Goal: Answer question/provide support: Share knowledge or assist other users

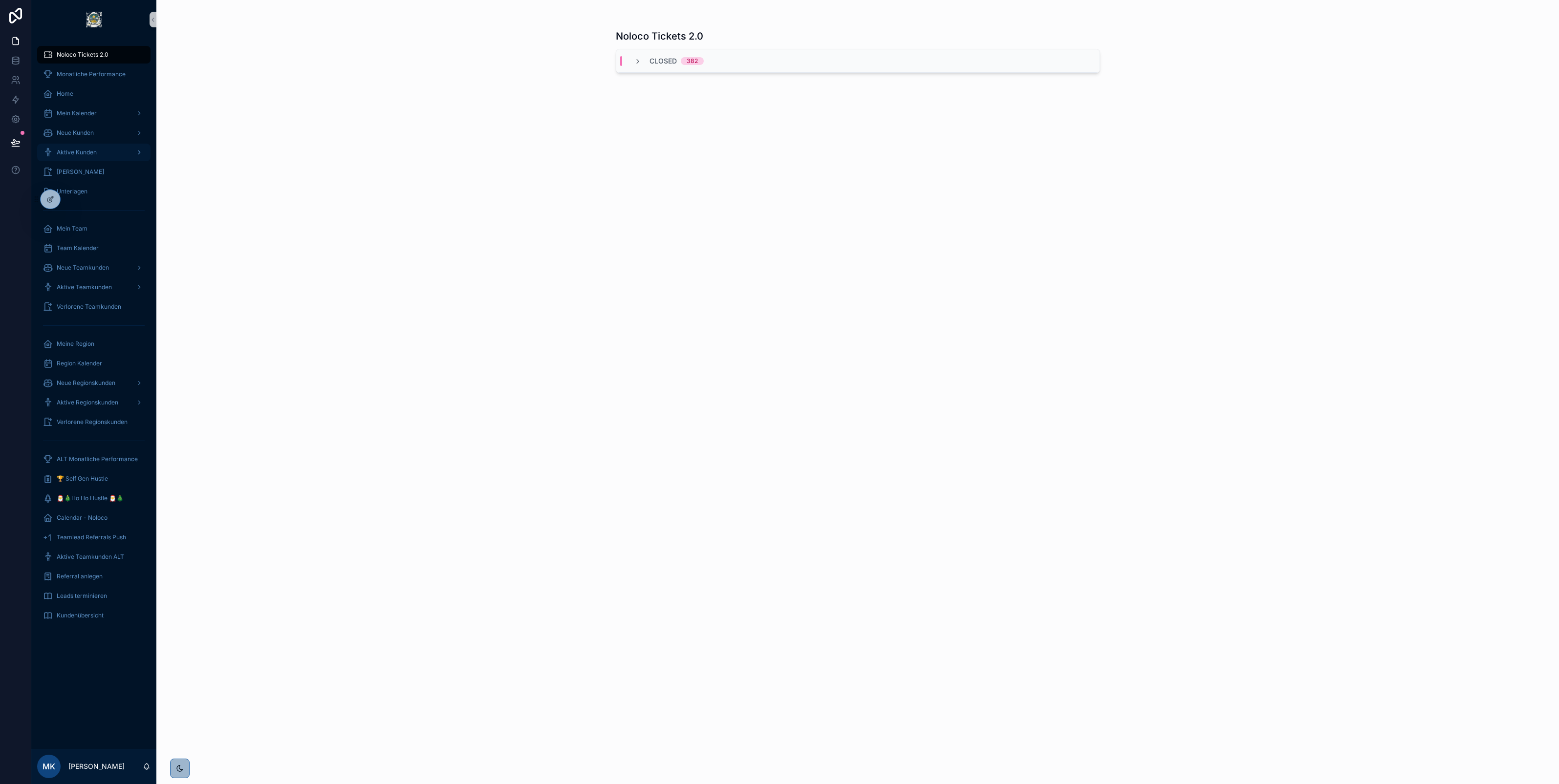
click at [94, 154] on span "Aktive Kunden" at bounding box center [77, 152] width 40 height 8
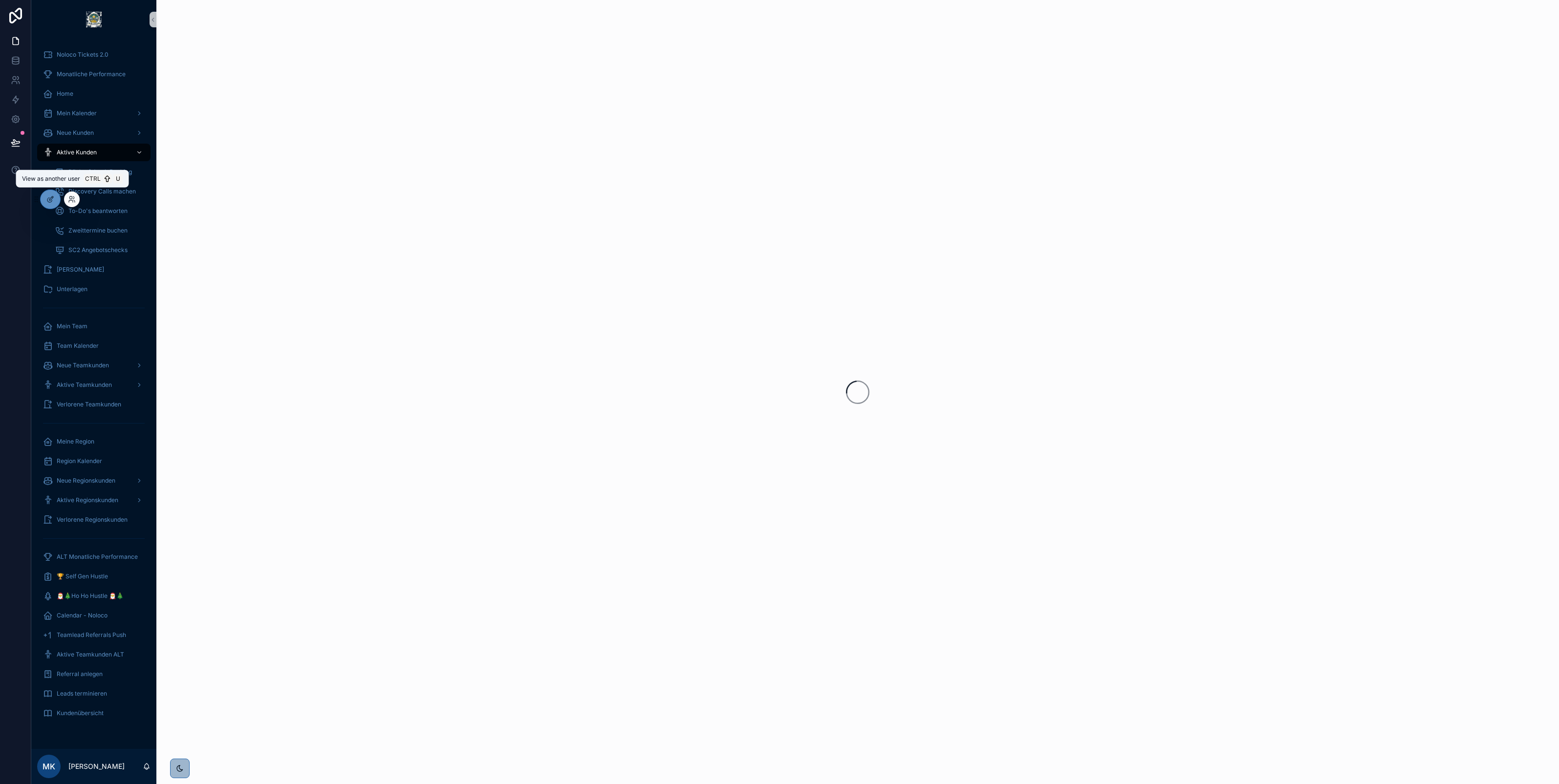
click at [67, 203] on div at bounding box center [72, 200] width 16 height 16
click at [74, 201] on icon at bounding box center [74, 201] width 1 height 2
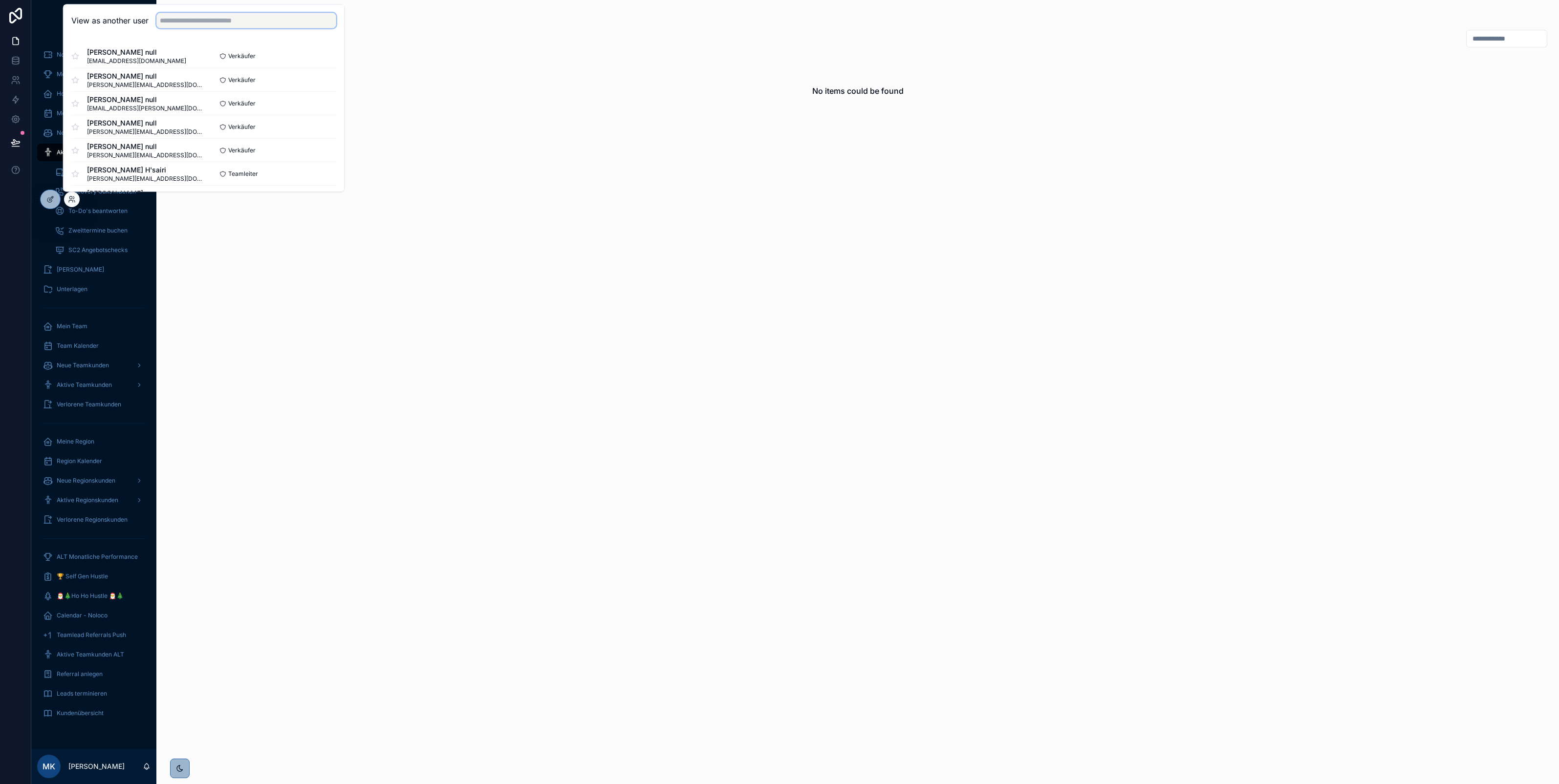
click at [183, 21] on input "text" at bounding box center [246, 21] width 180 height 16
type input "****"
click at [150, 79] on span "Test Vertriebler null" at bounding box center [137, 76] width 99 height 10
click at [316, 78] on button "Select" at bounding box center [324, 79] width 25 height 14
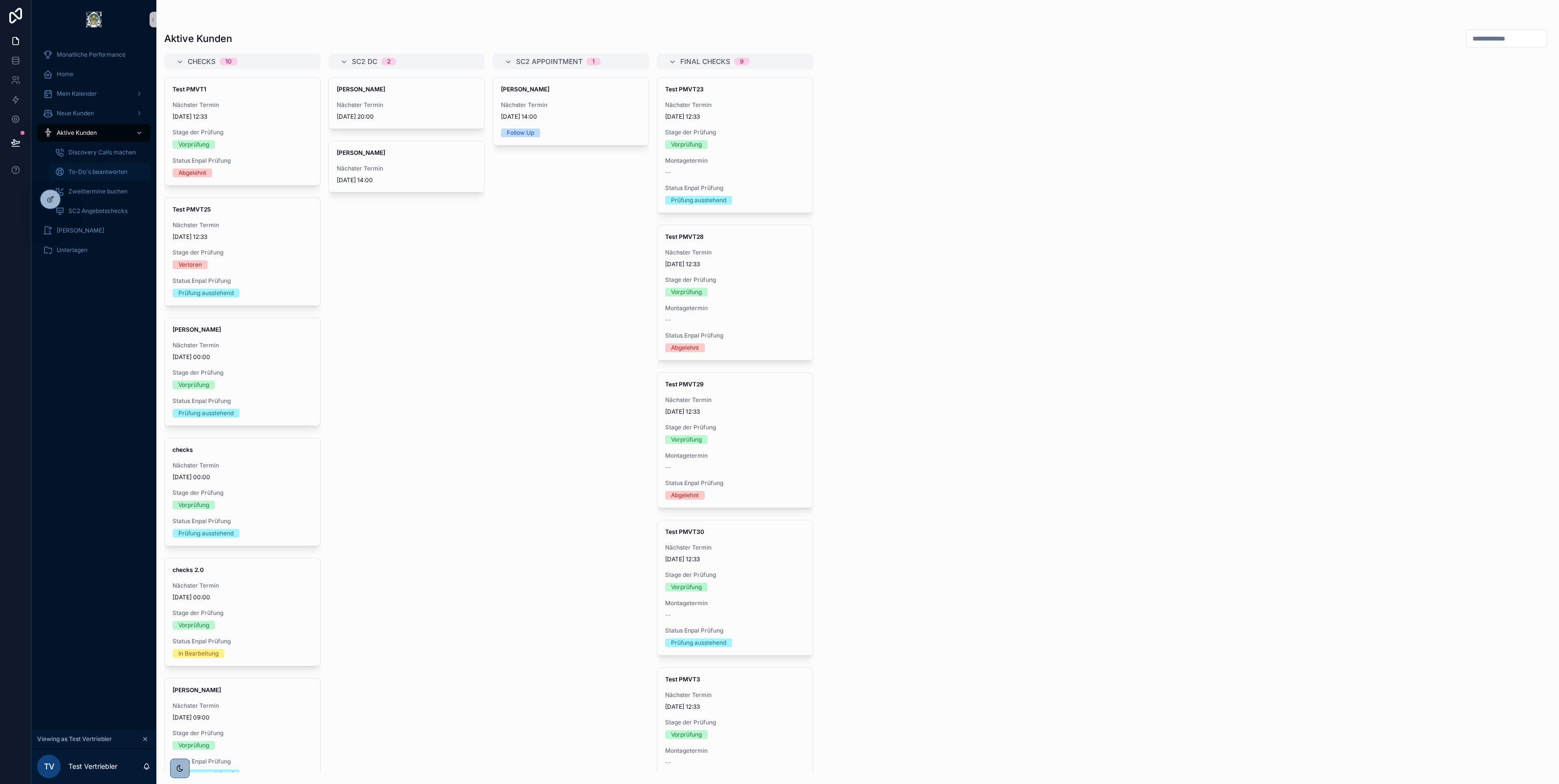
click at [88, 169] on span "To-Do's beantworten" at bounding box center [98, 172] width 59 height 8
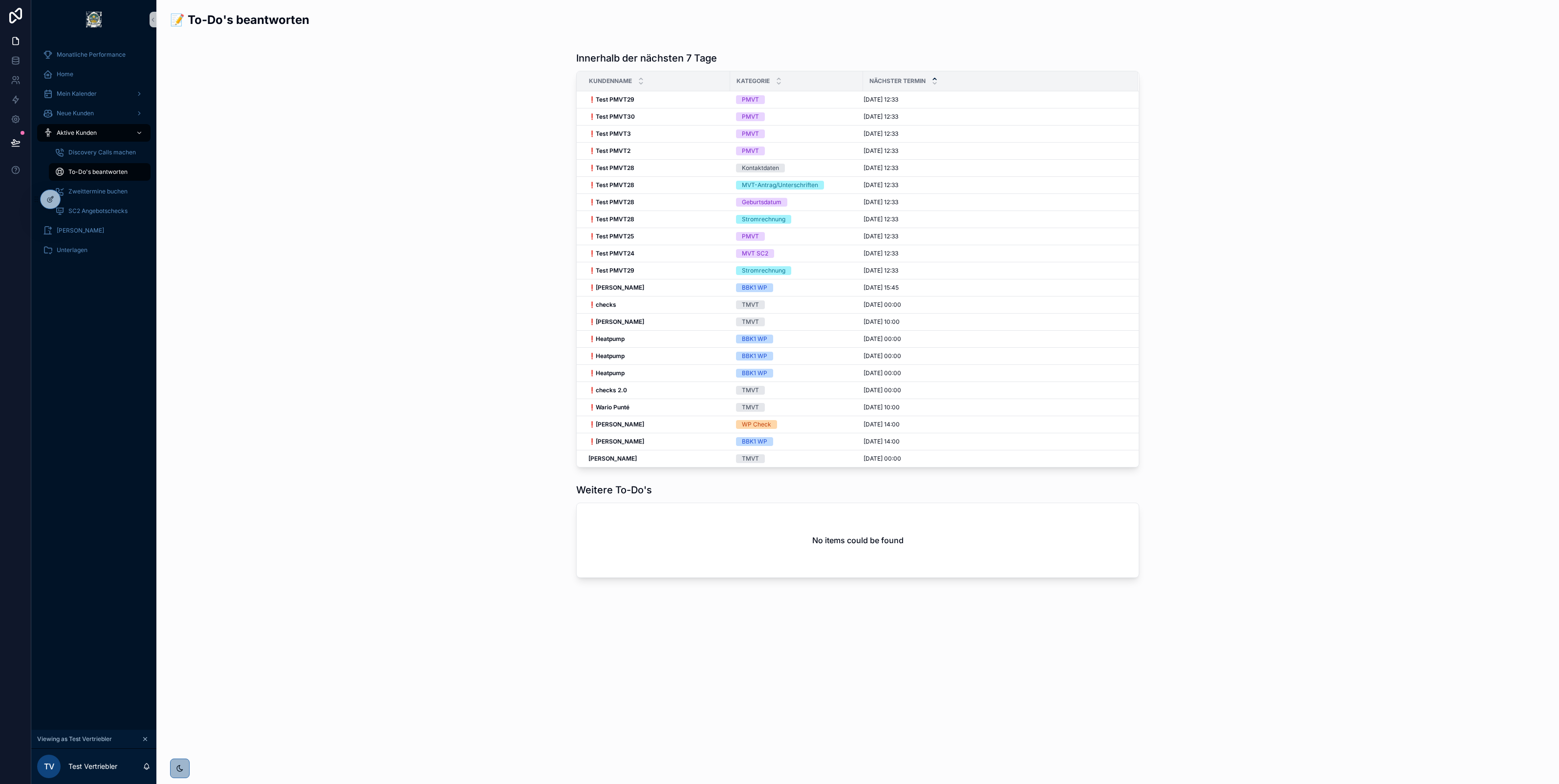
click at [668, 422] on td "❗Phillip Mustermann ❗Phillip Mustermann" at bounding box center [654, 425] width 154 height 17
click at [683, 428] on div "❗Phillip Mustermann ❗Phillip Mustermann" at bounding box center [656, 424] width 136 height 8
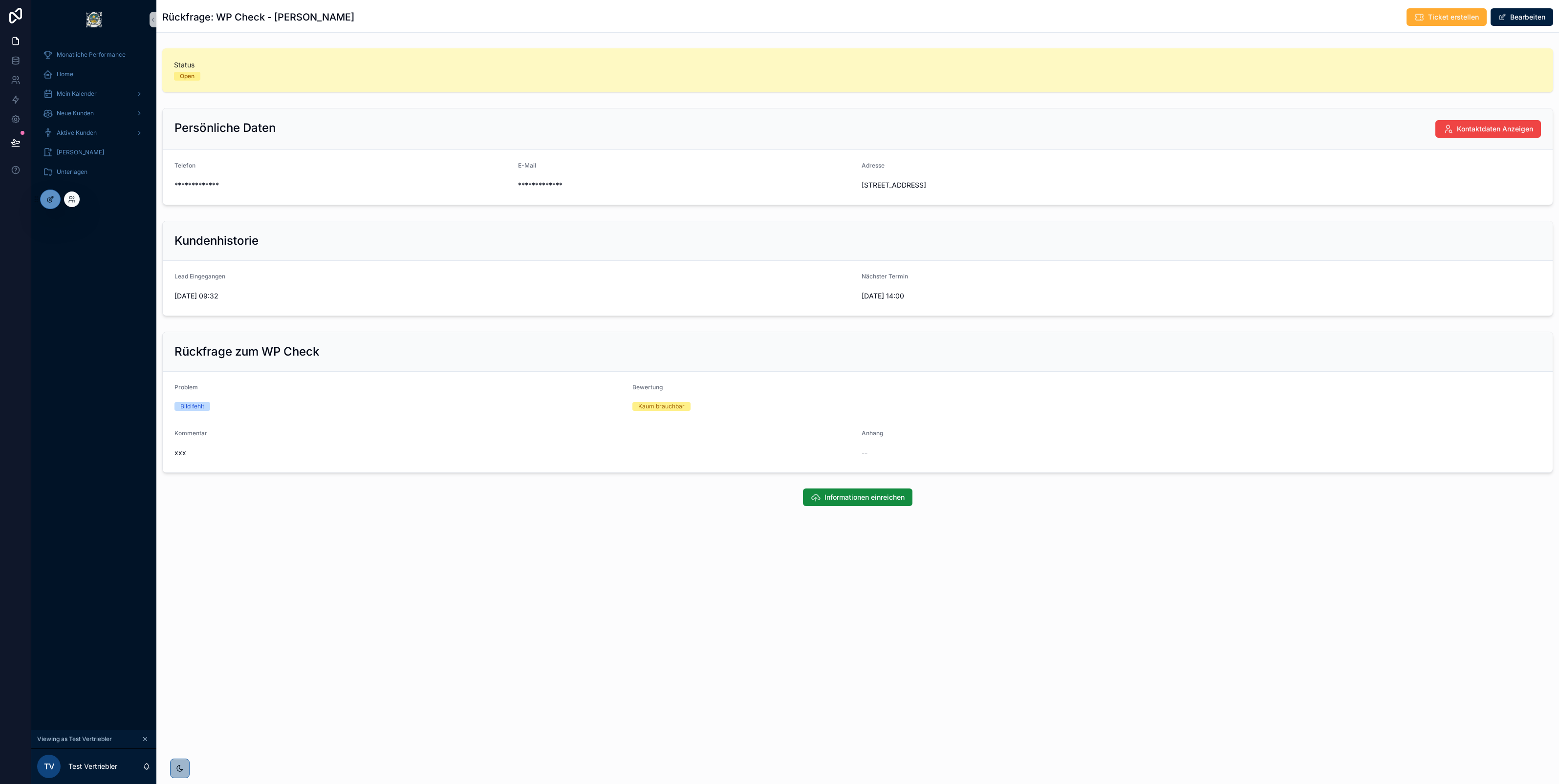
click at [52, 201] on icon at bounding box center [49, 200] width 4 height 4
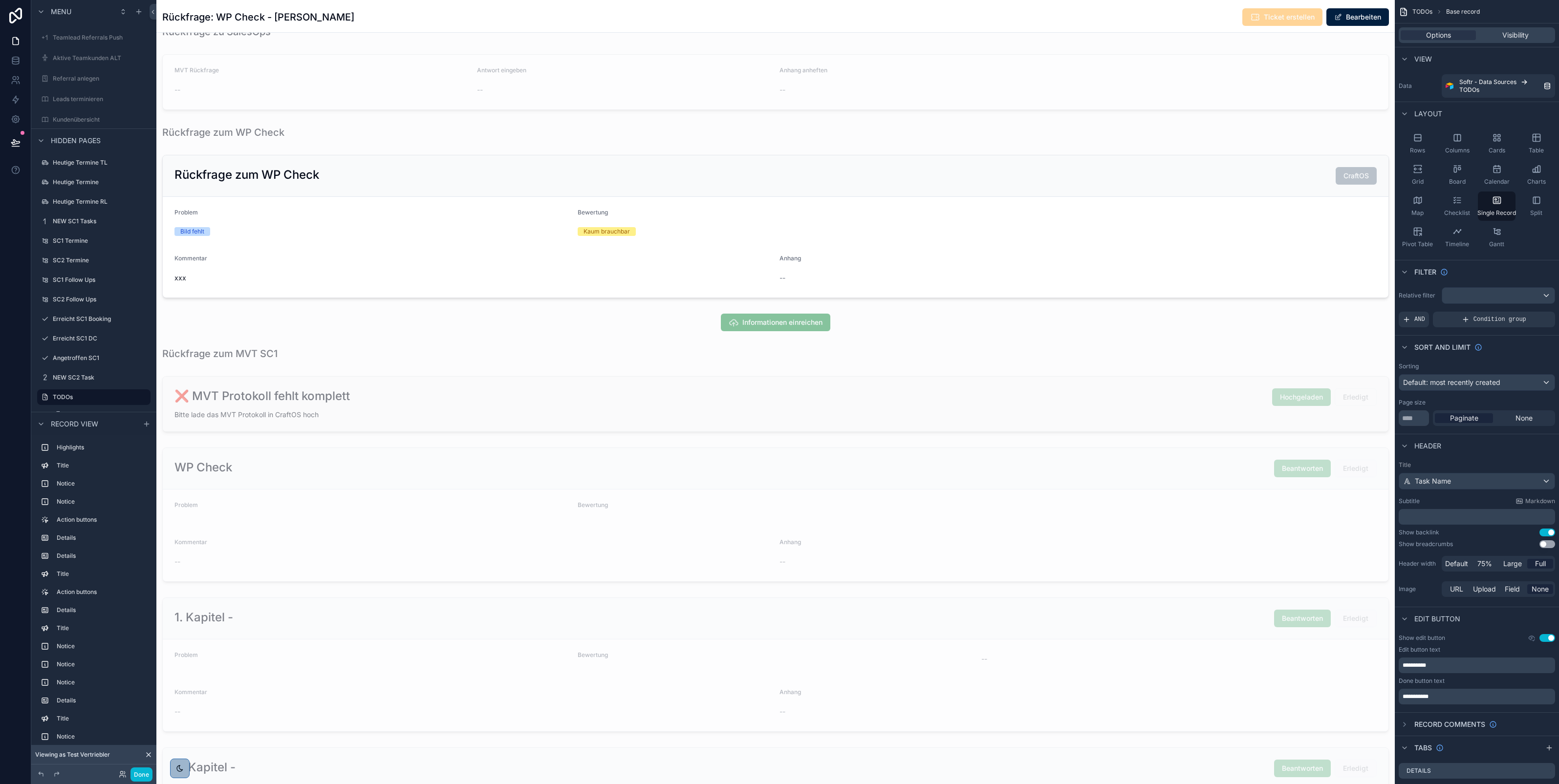
scroll to position [1699, 0]
click at [380, 290] on div at bounding box center [775, 221] width 1238 height 151
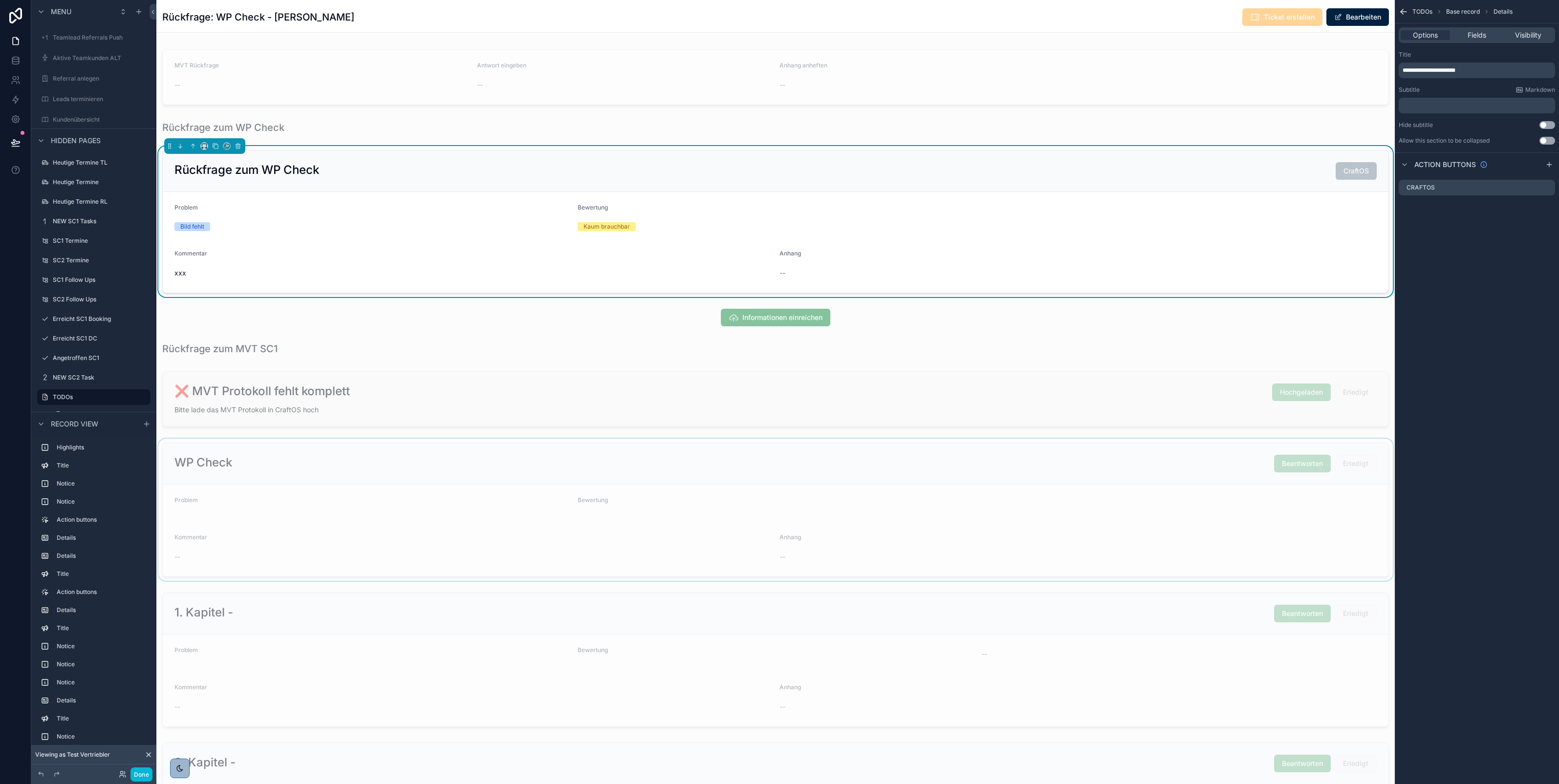
click at [829, 475] on div at bounding box center [775, 509] width 1238 height 142
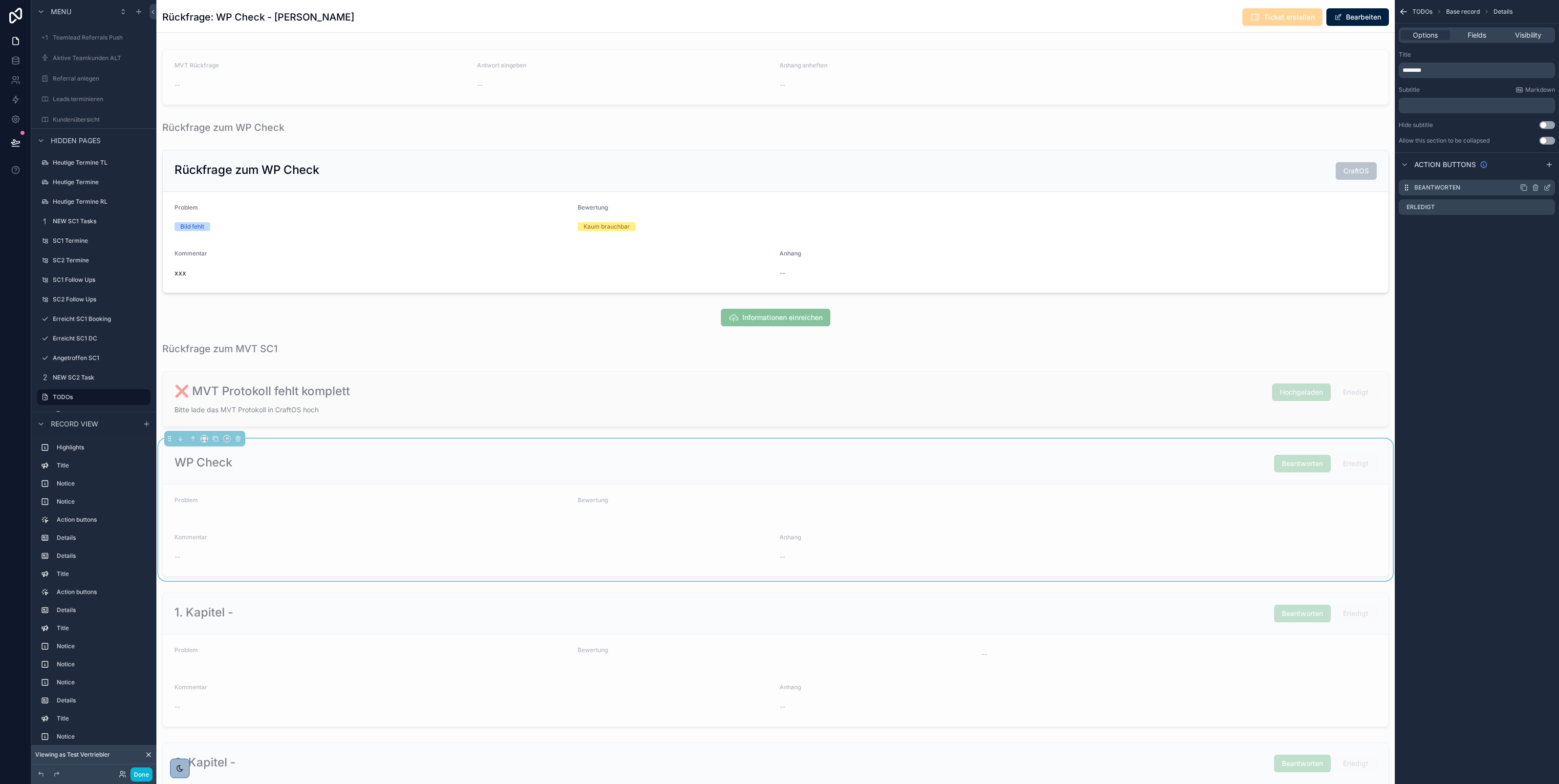
click at [1550, 187] on icon "scrollable content" at bounding box center [1547, 188] width 8 height 8
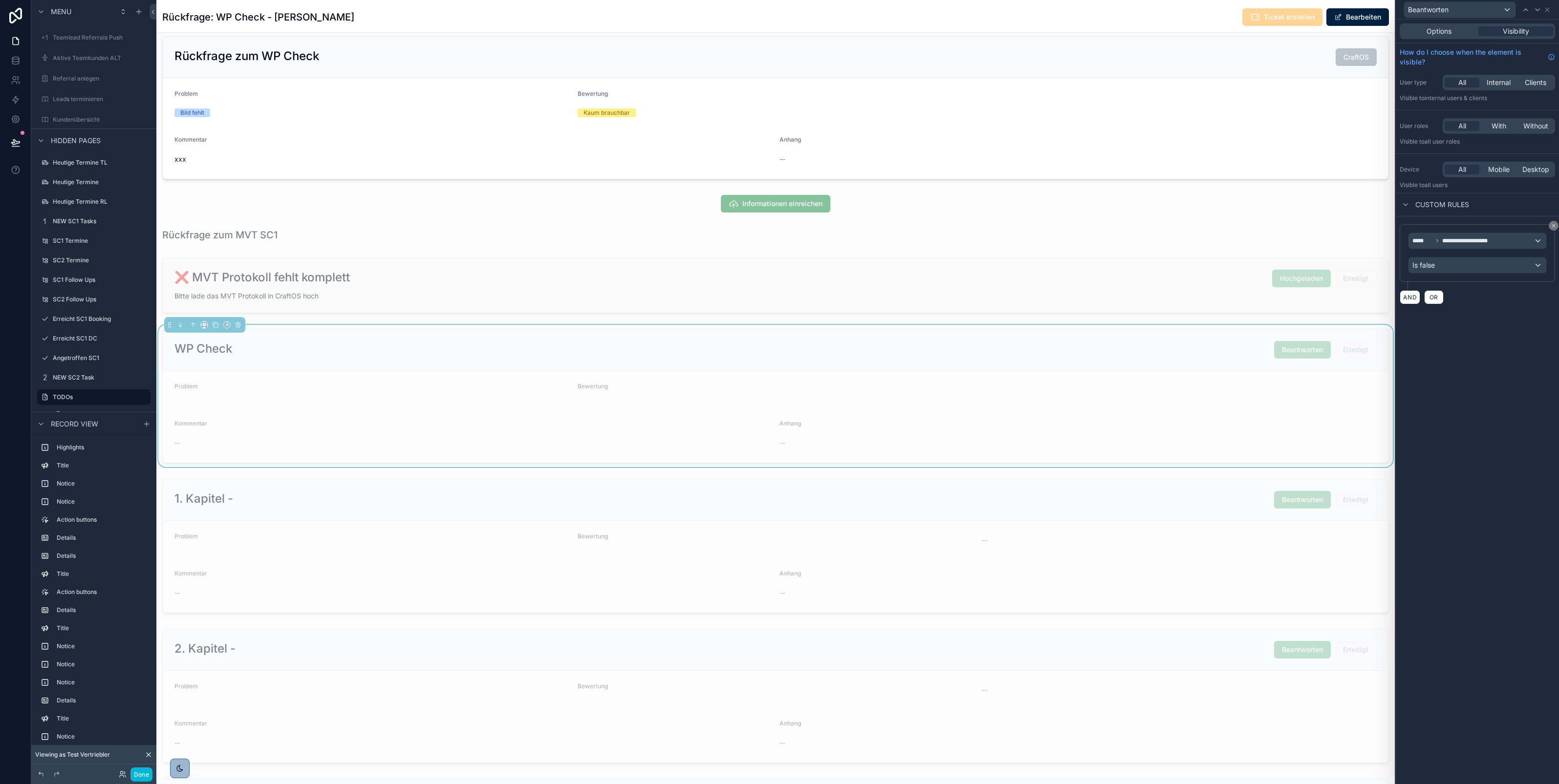
scroll to position [1814, 0]
click at [1431, 31] on span "Options" at bounding box center [1439, 31] width 25 height 10
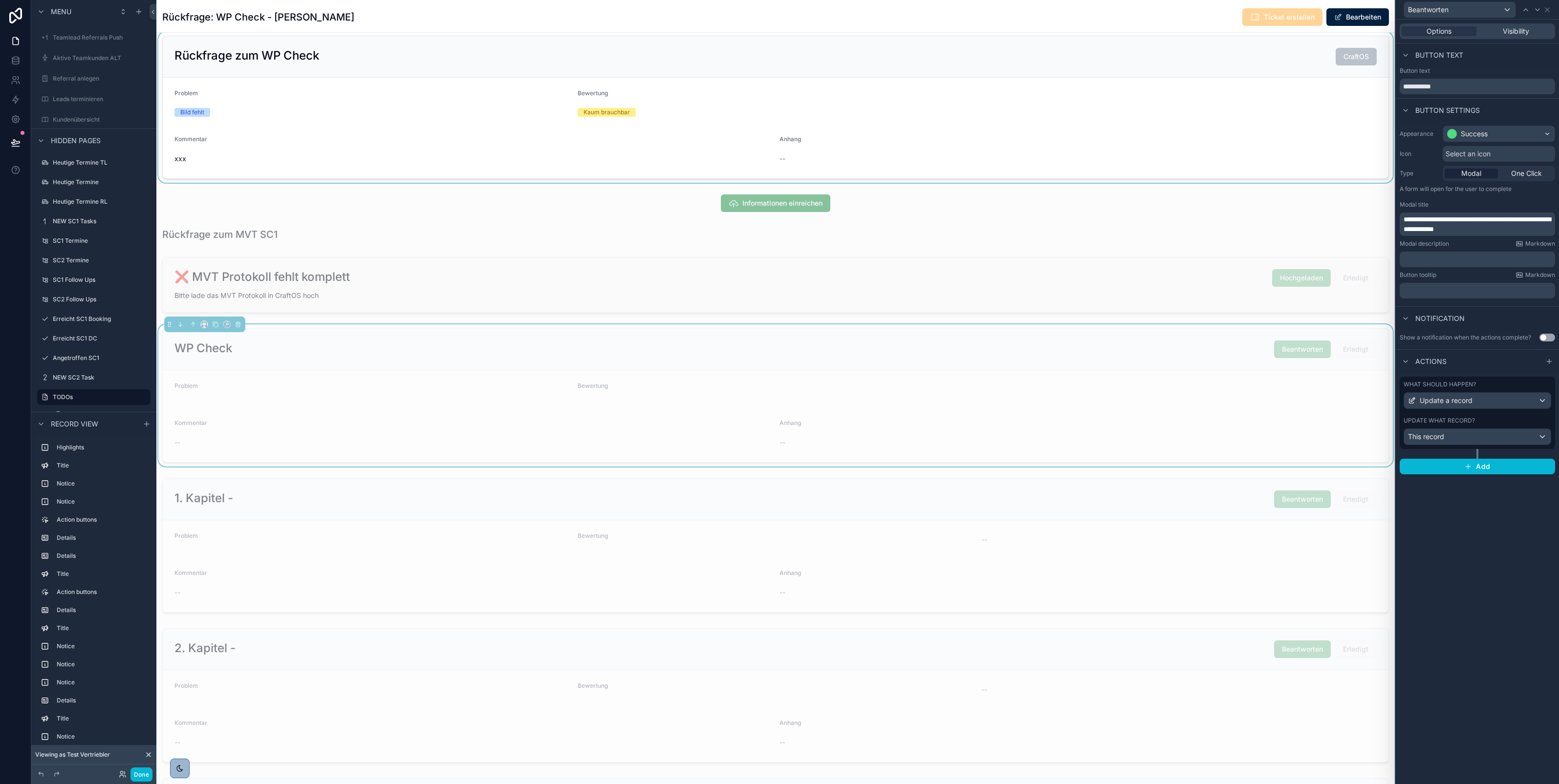
click at [1178, 162] on div at bounding box center [775, 107] width 1238 height 151
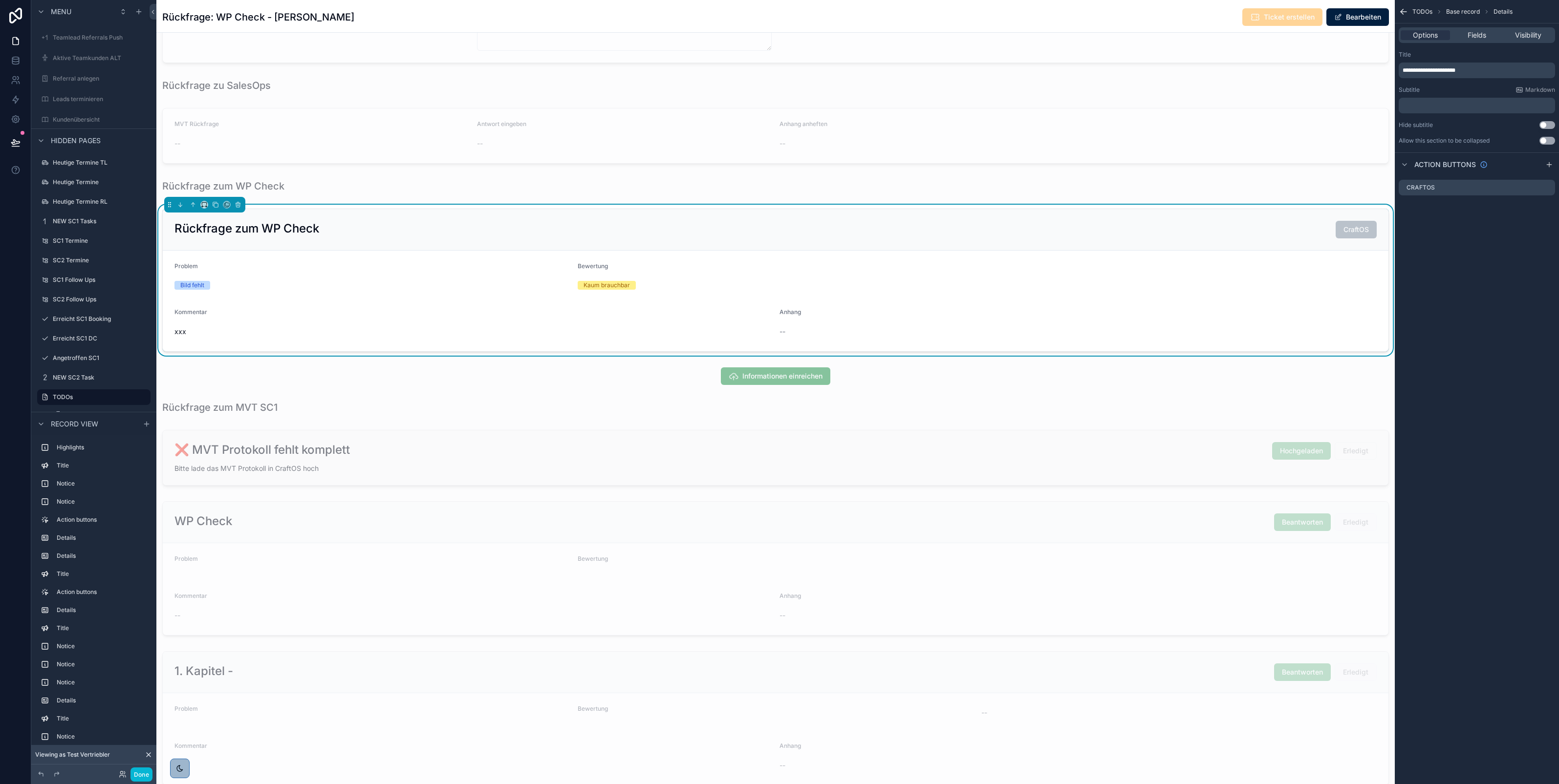
scroll to position [1630, 0]
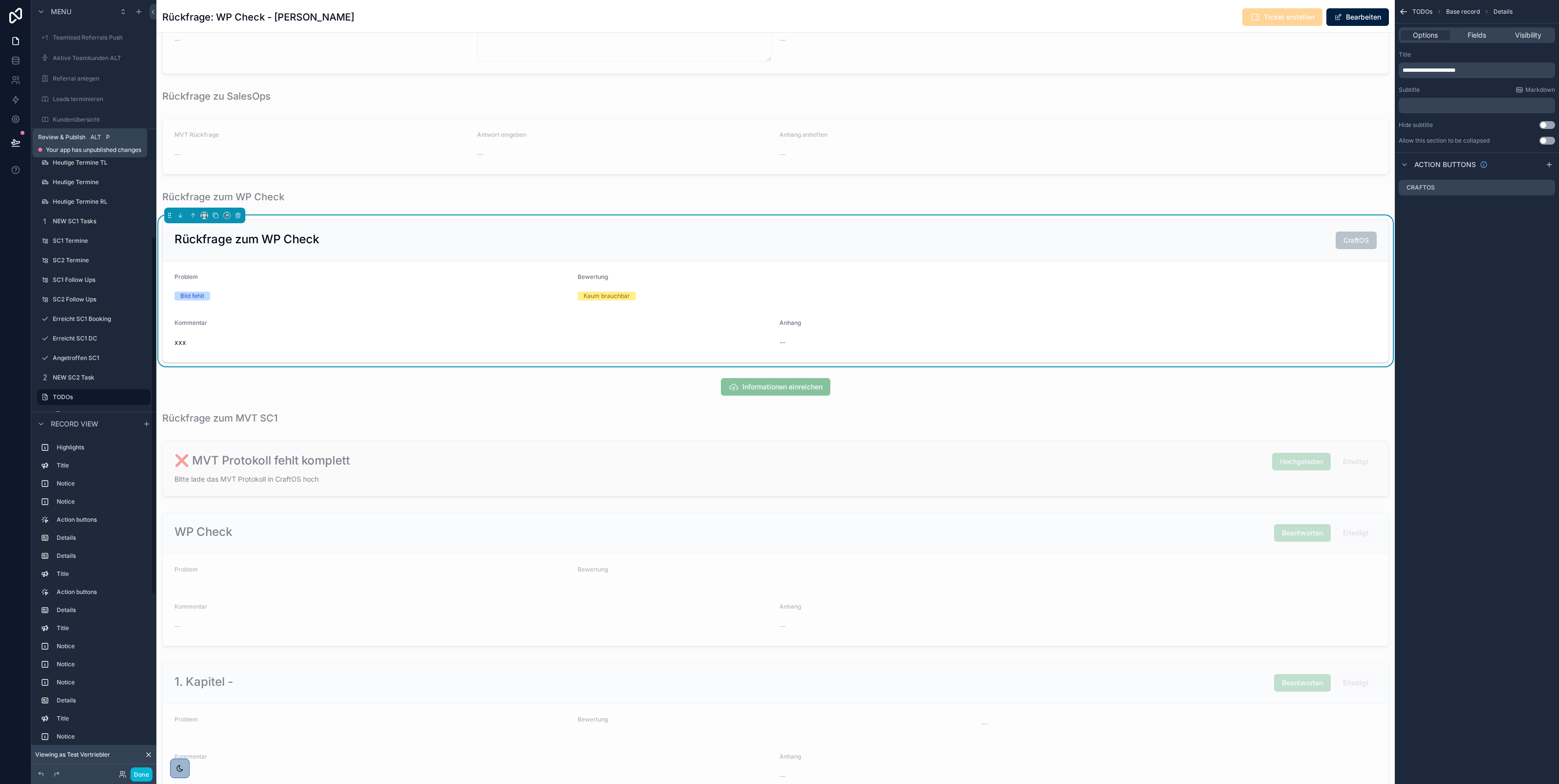
click at [19, 140] on icon at bounding box center [16, 143] width 10 height 10
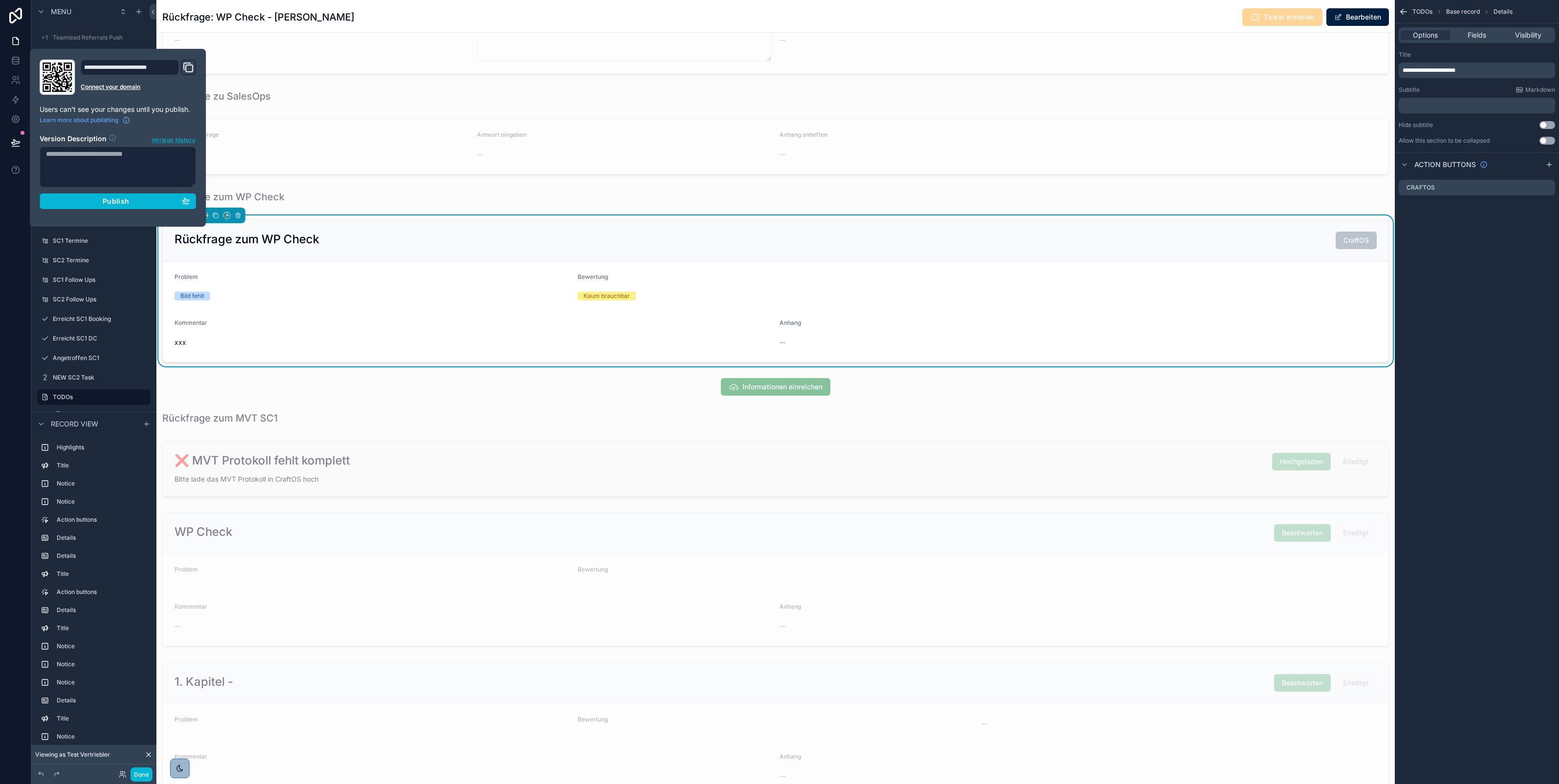
click at [171, 140] on span "Version history" at bounding box center [173, 139] width 44 height 10
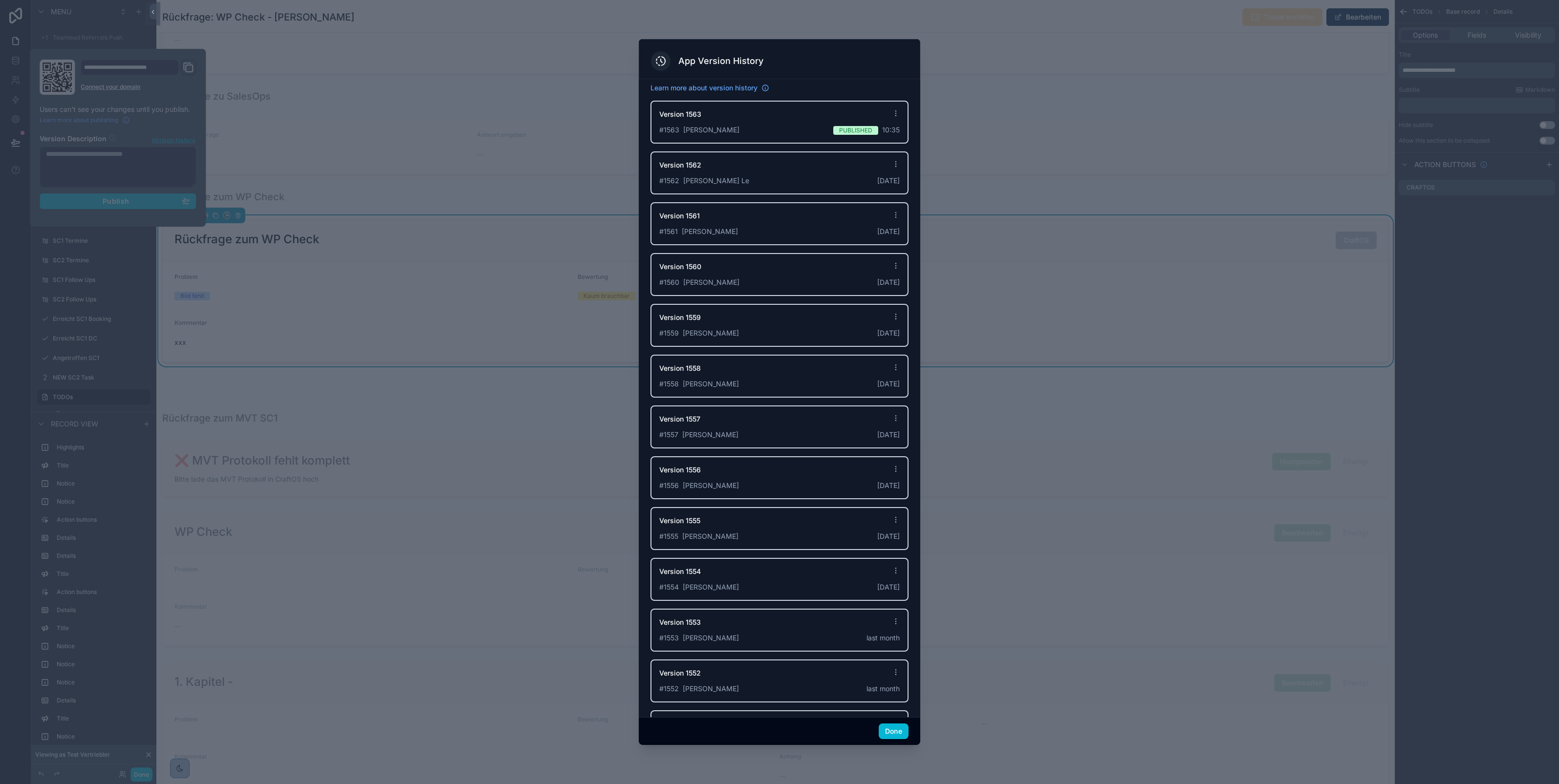
click at [804, 127] on div "# 1563 Mia Kovacevic Published 10:35" at bounding box center [779, 130] width 240 height 10
click at [892, 113] on icon at bounding box center [896, 113] width 8 height 8
click at [830, 169] on span "Revert editor to this version" at bounding box center [819, 166] width 102 height 11
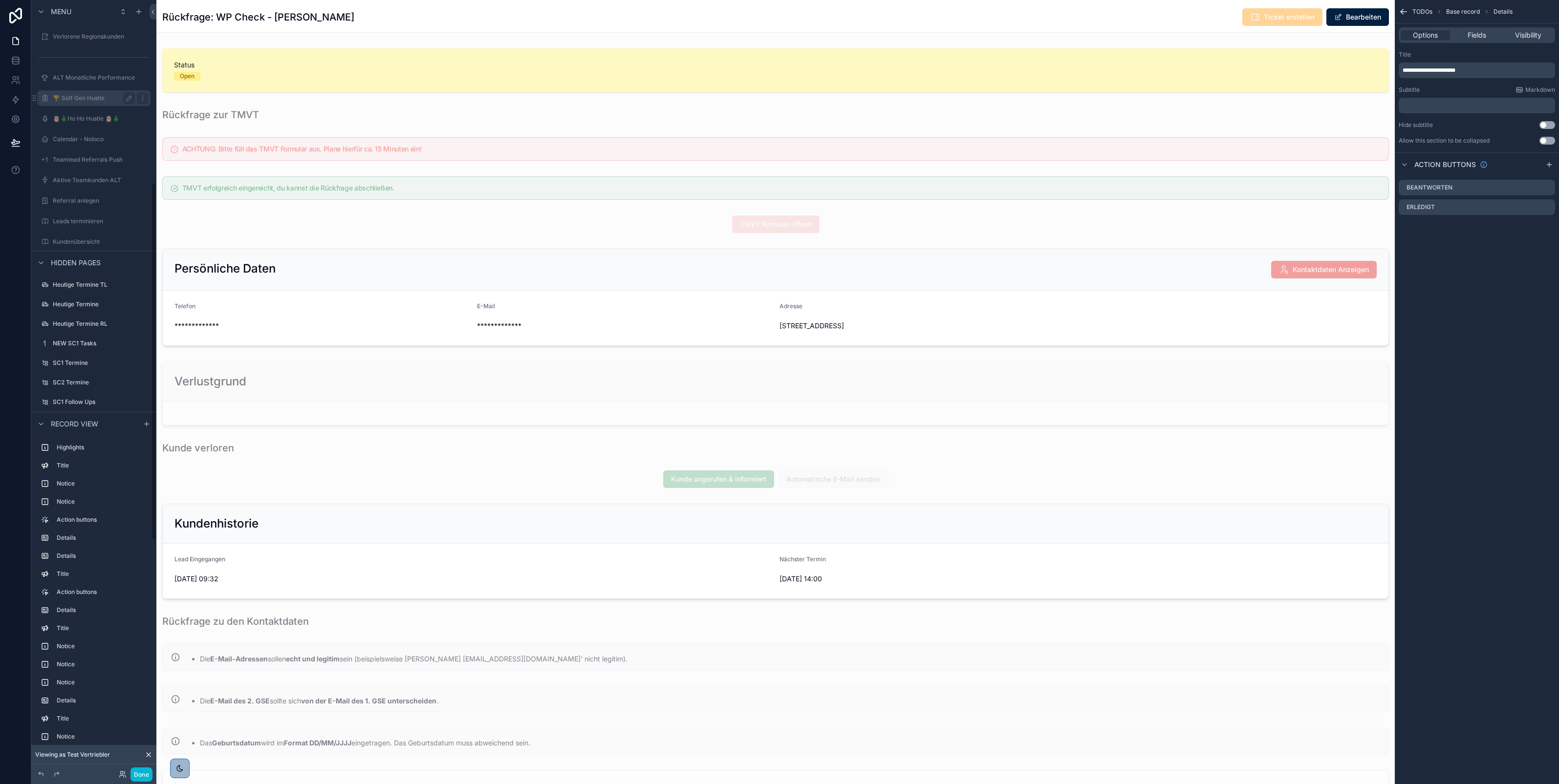
scroll to position [407, 0]
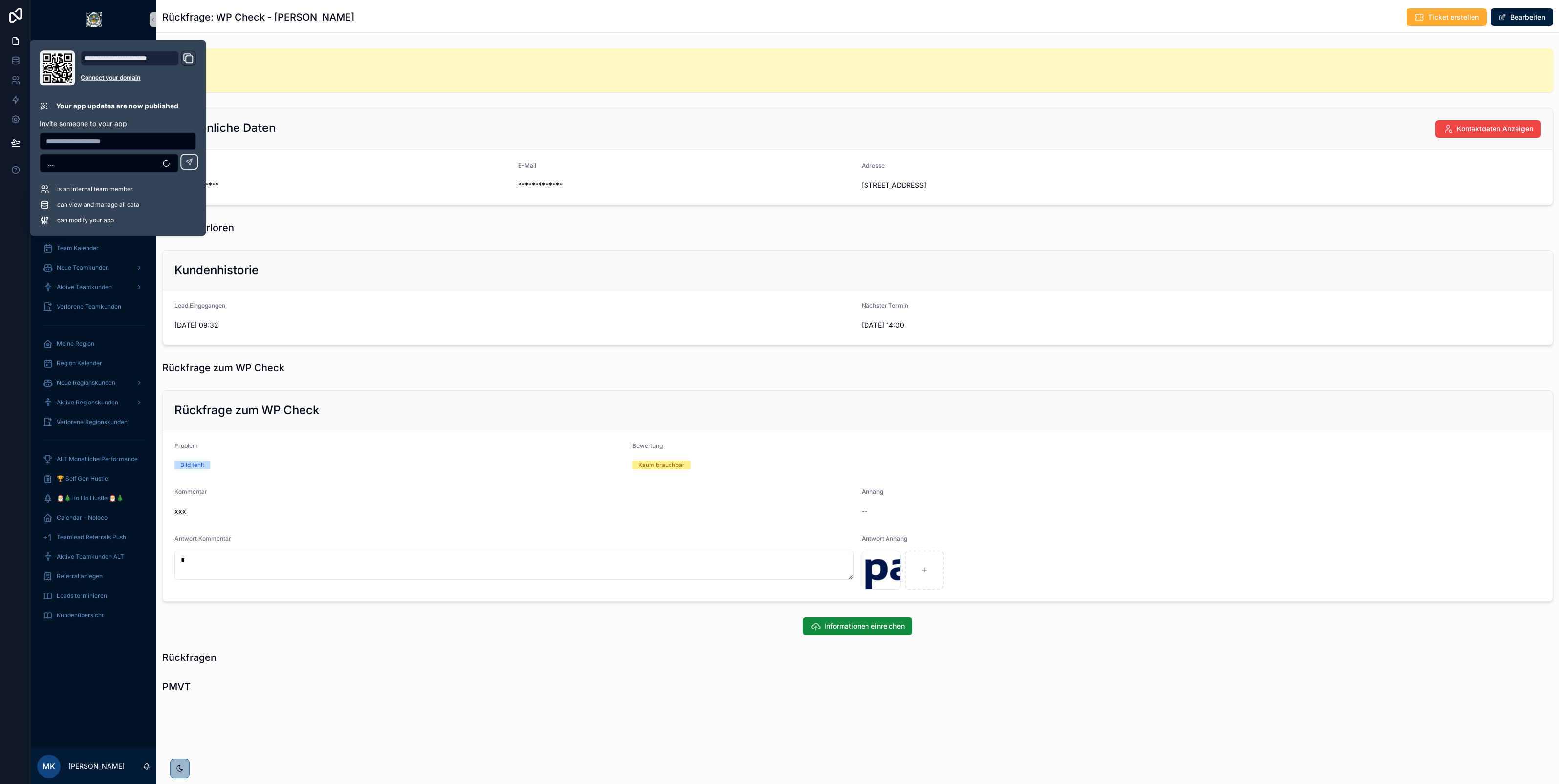
click at [278, 240] on div "**********" at bounding box center [858, 371] width 1403 height 653
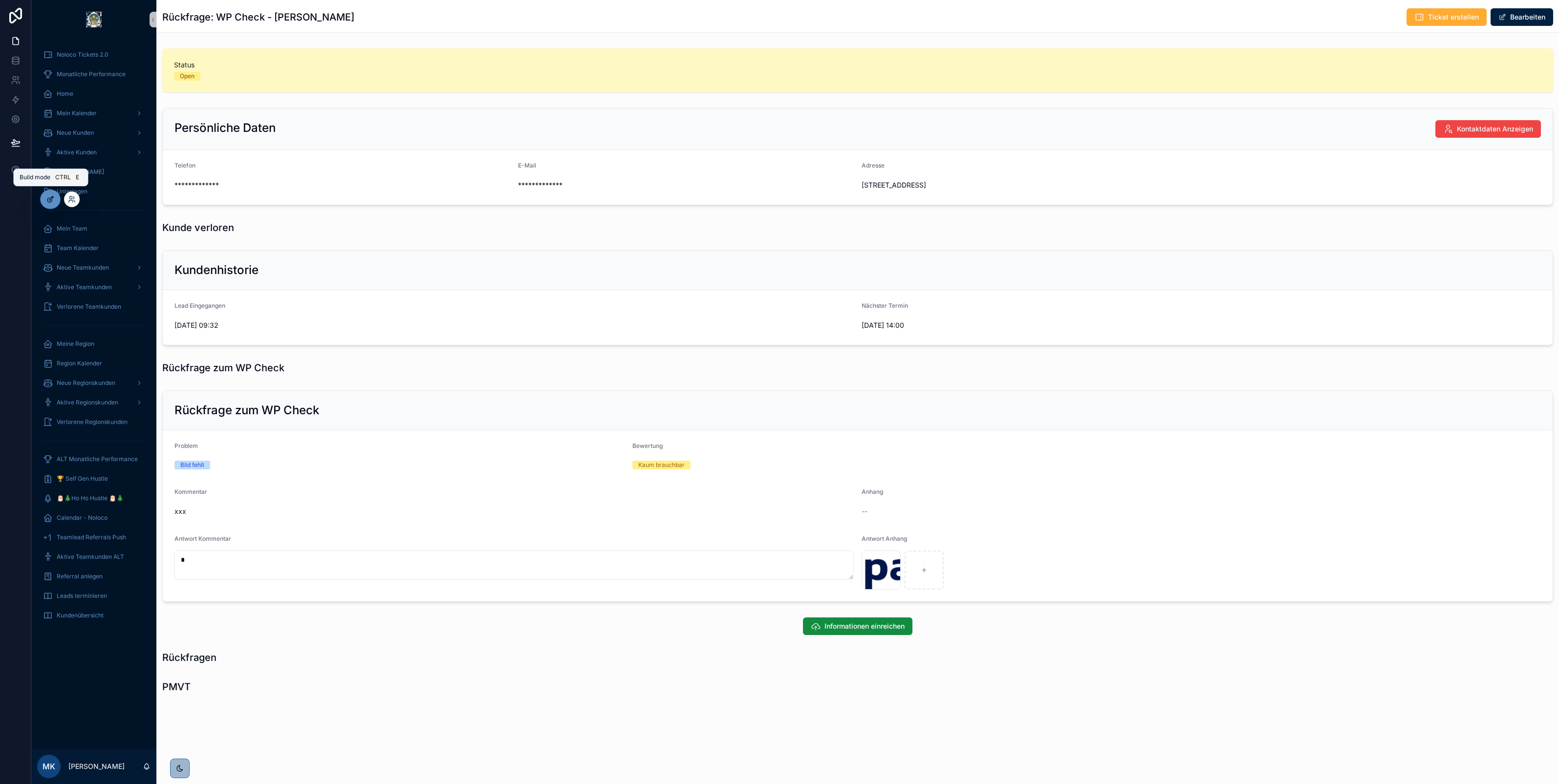
click at [48, 202] on icon at bounding box center [49, 200] width 4 height 4
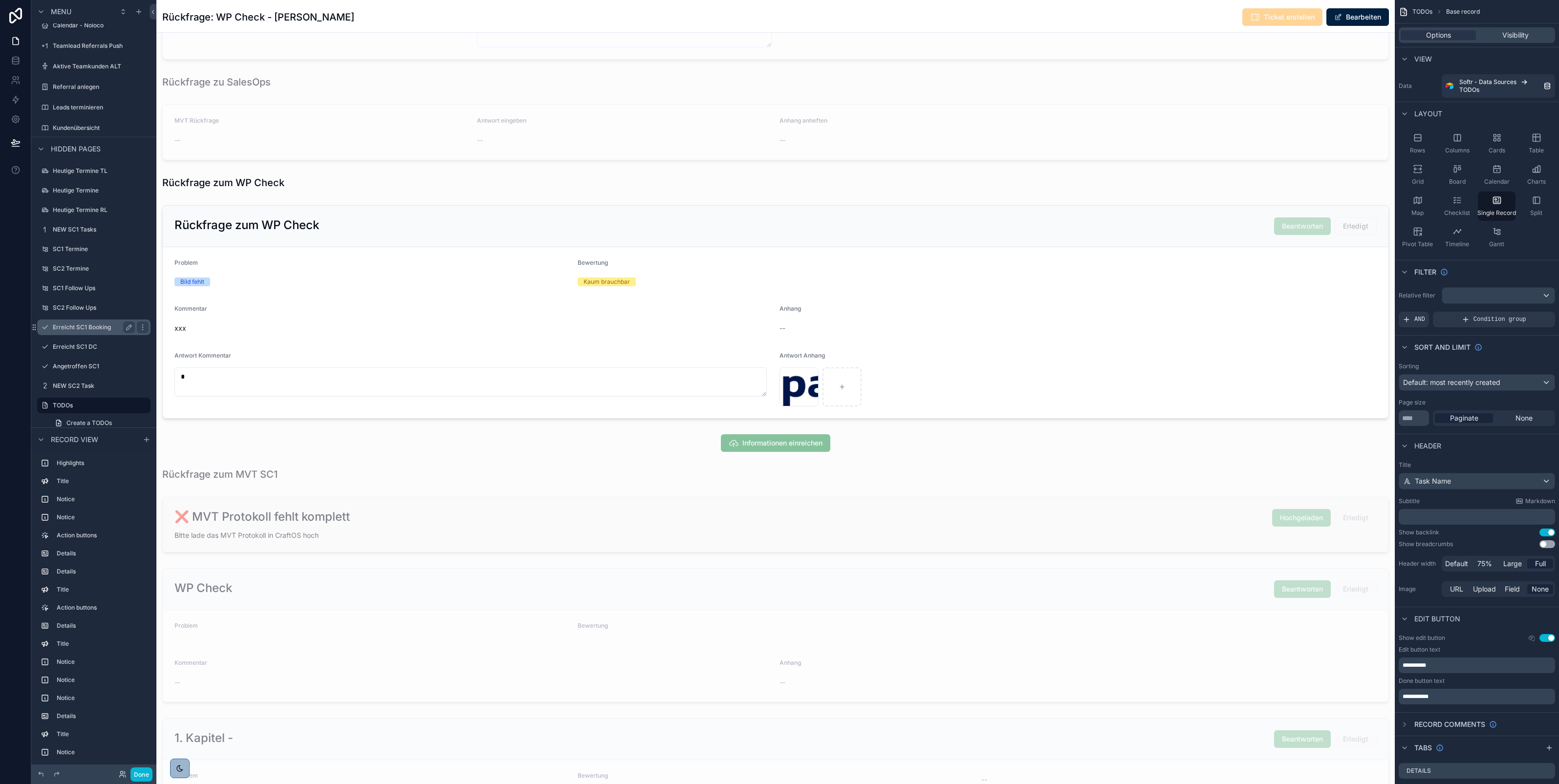
scroll to position [1648, 0]
click at [418, 350] on div at bounding box center [775, 308] width 1238 height 221
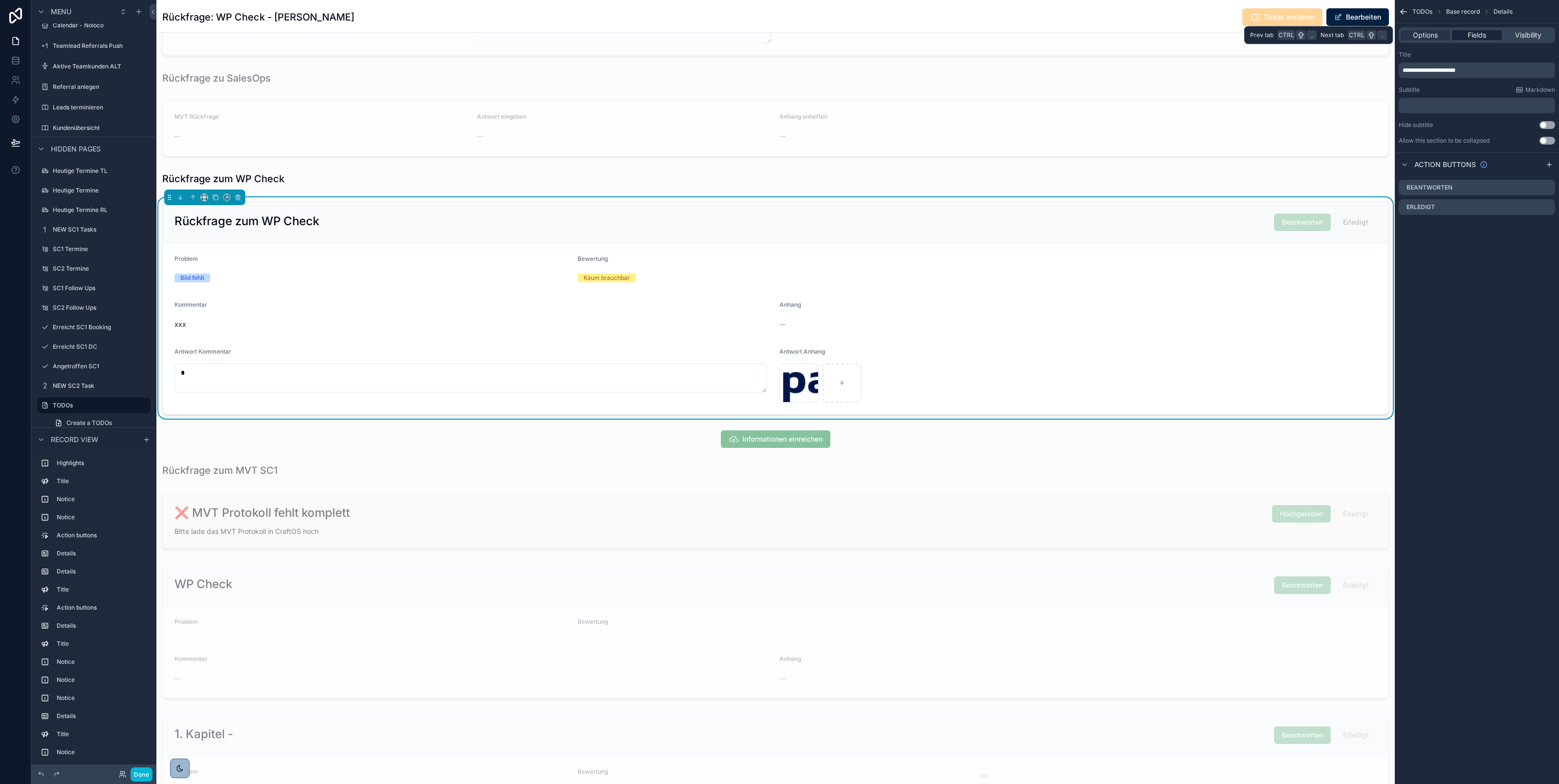
click at [1468, 36] on span "Fields" at bounding box center [1477, 35] width 19 height 10
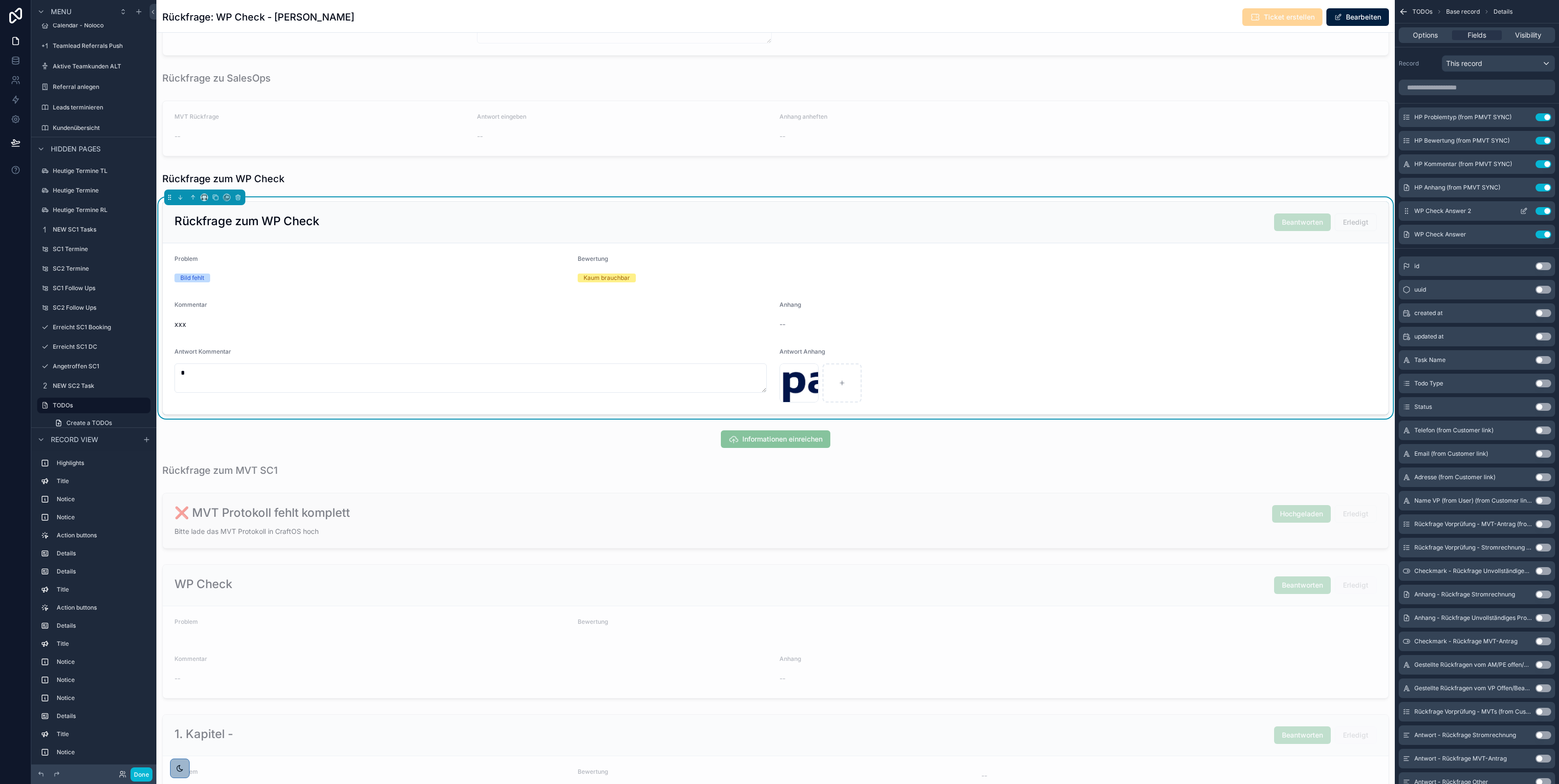
click at [1543, 211] on button "Use setting" at bounding box center [1543, 211] width 16 height 8
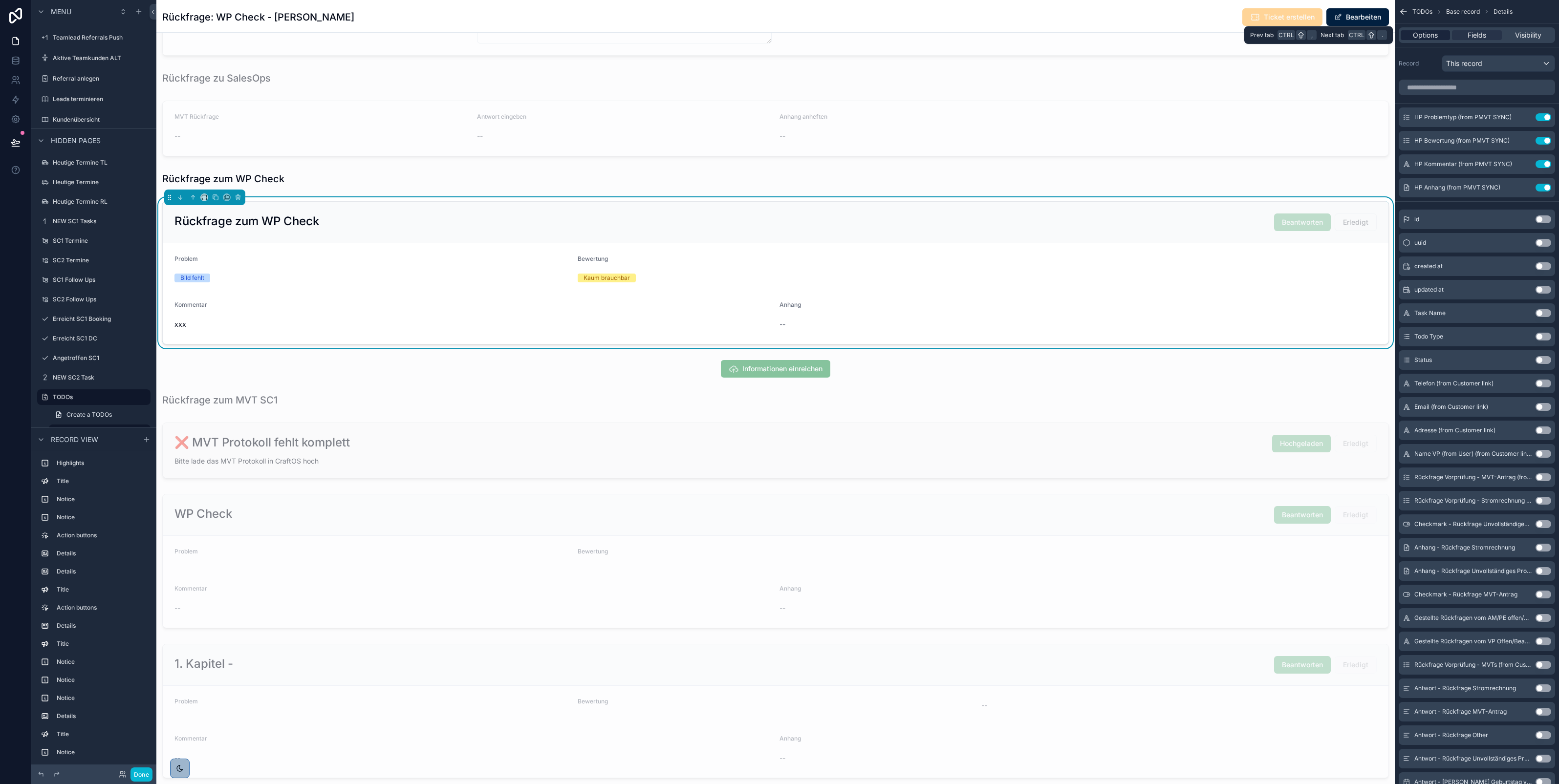
click at [1431, 39] on span "Options" at bounding box center [1425, 35] width 25 height 10
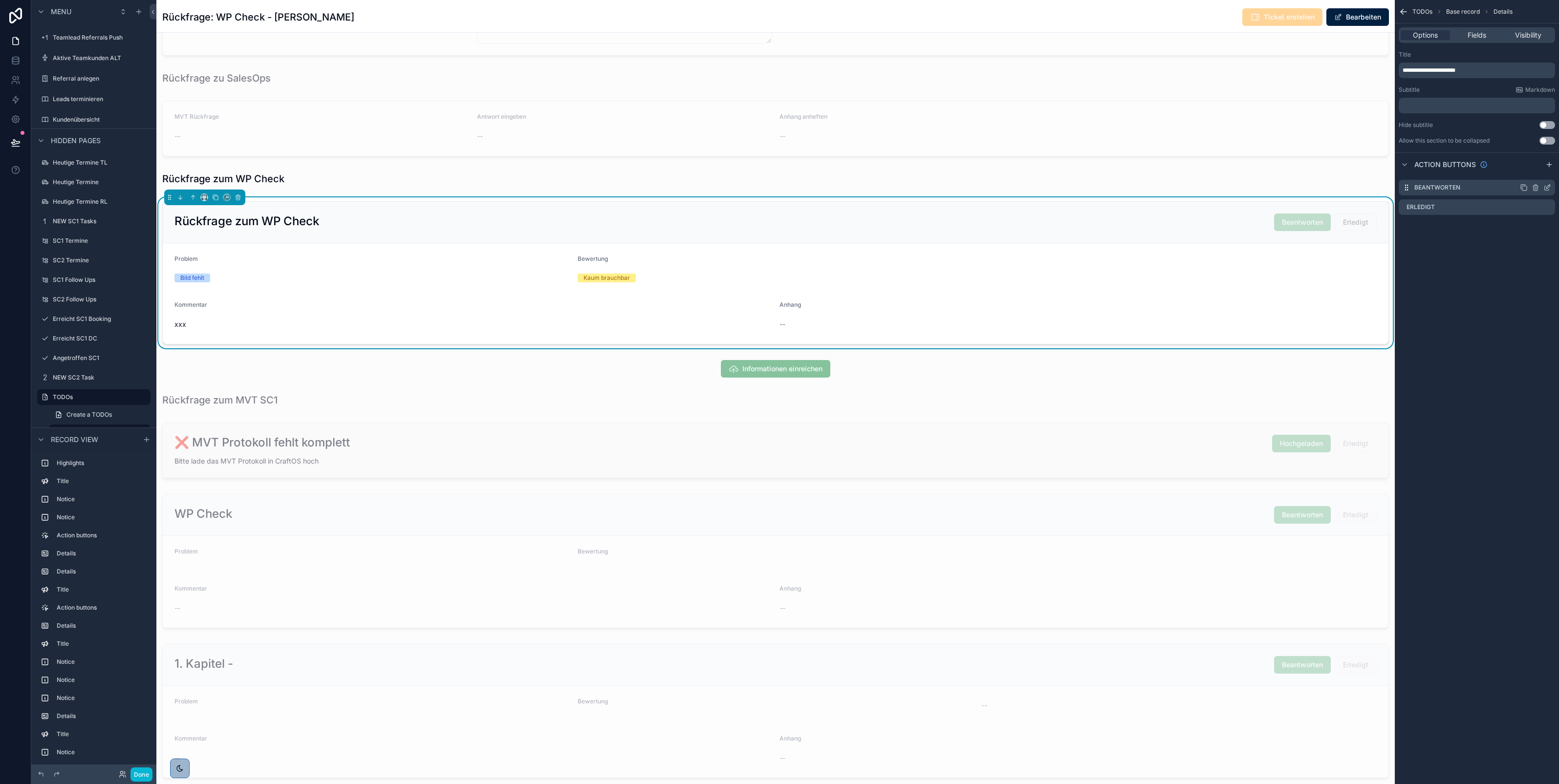
click at [1547, 186] on icon "scrollable content" at bounding box center [1547, 188] width 8 height 8
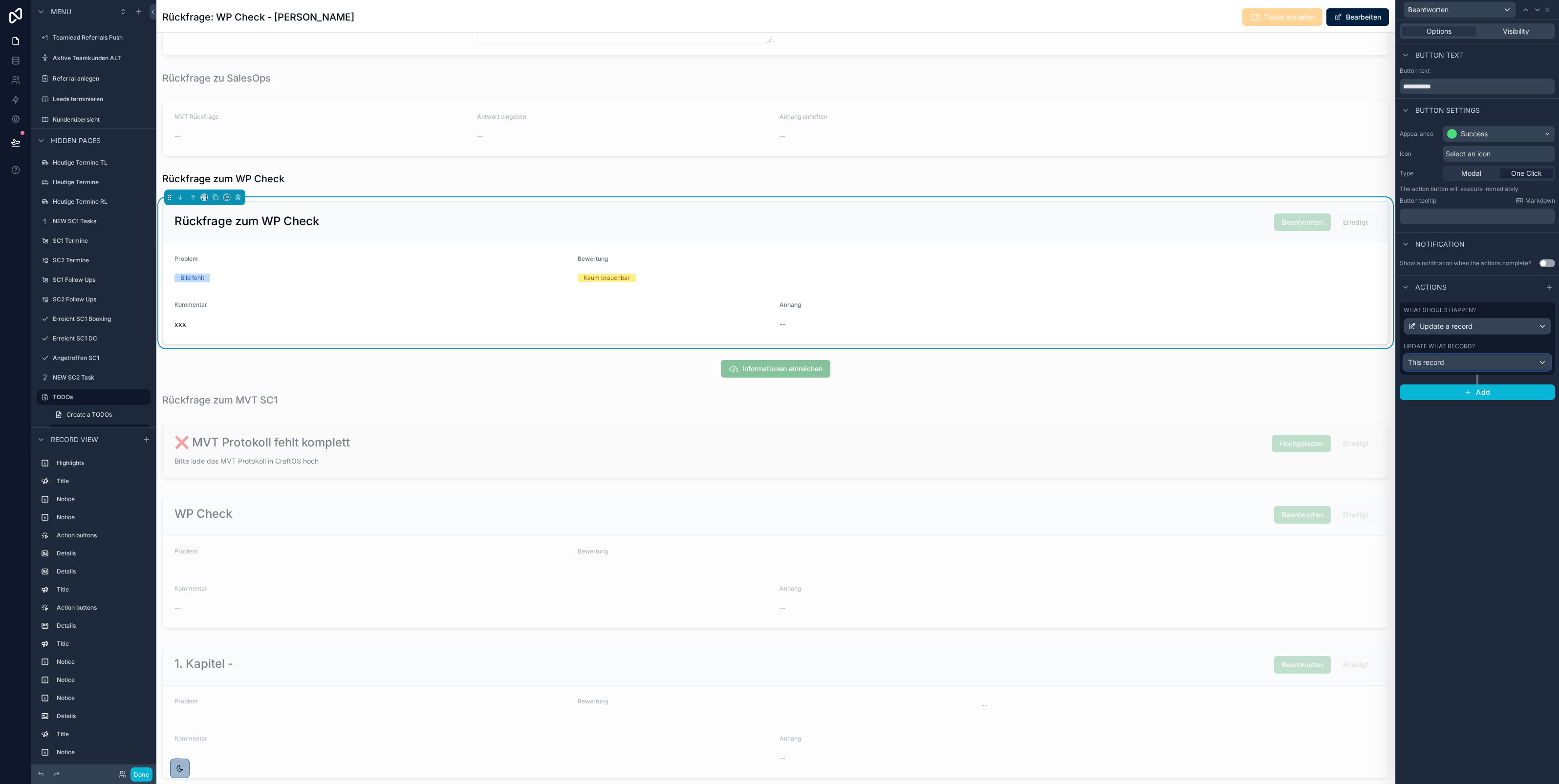
click at [1497, 367] on div "This record" at bounding box center [1477, 362] width 146 height 16
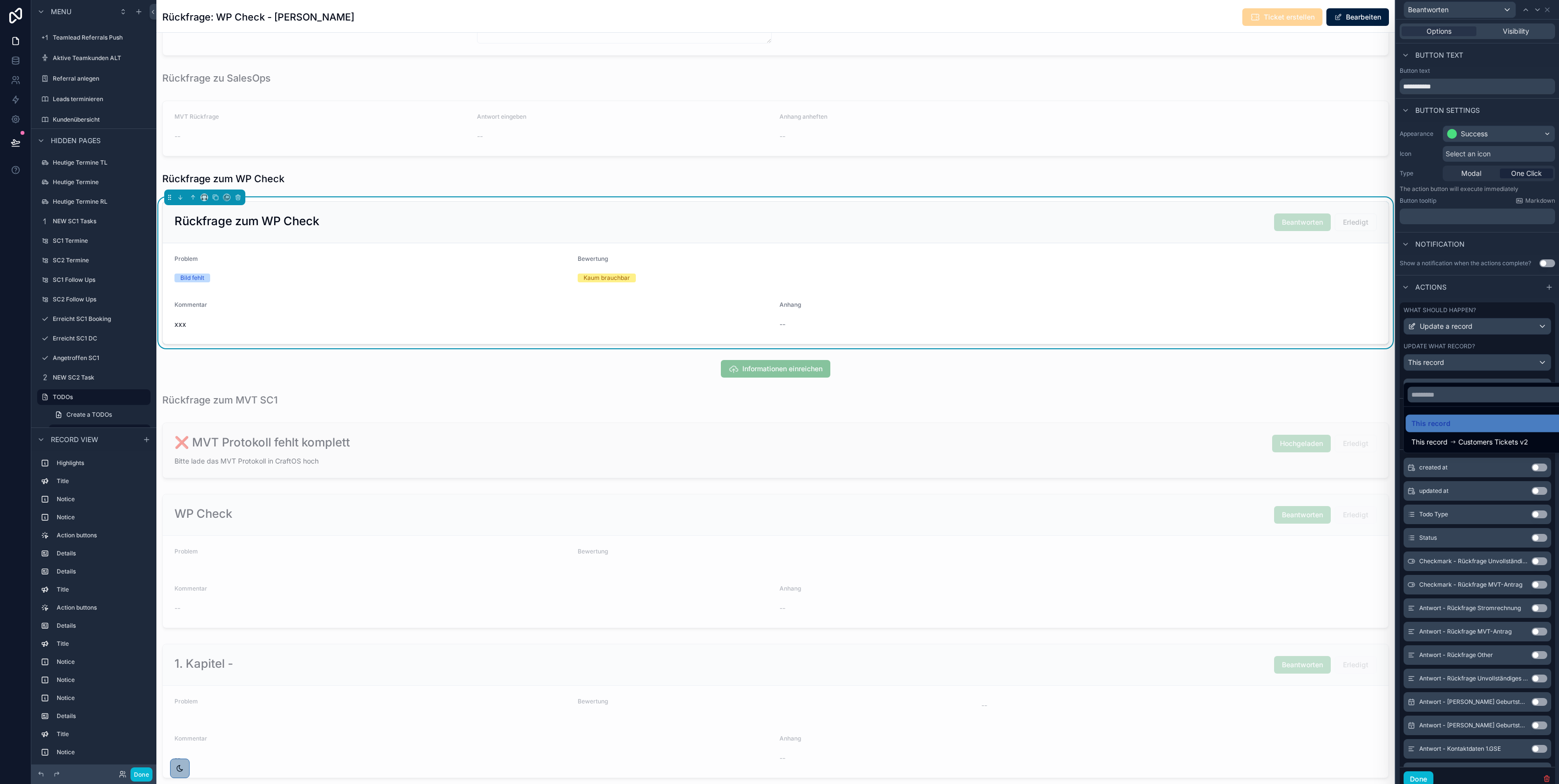
click at [1480, 287] on div at bounding box center [1477, 392] width 163 height 784
click at [1516, 416] on icon at bounding box center [1520, 412] width 8 height 8
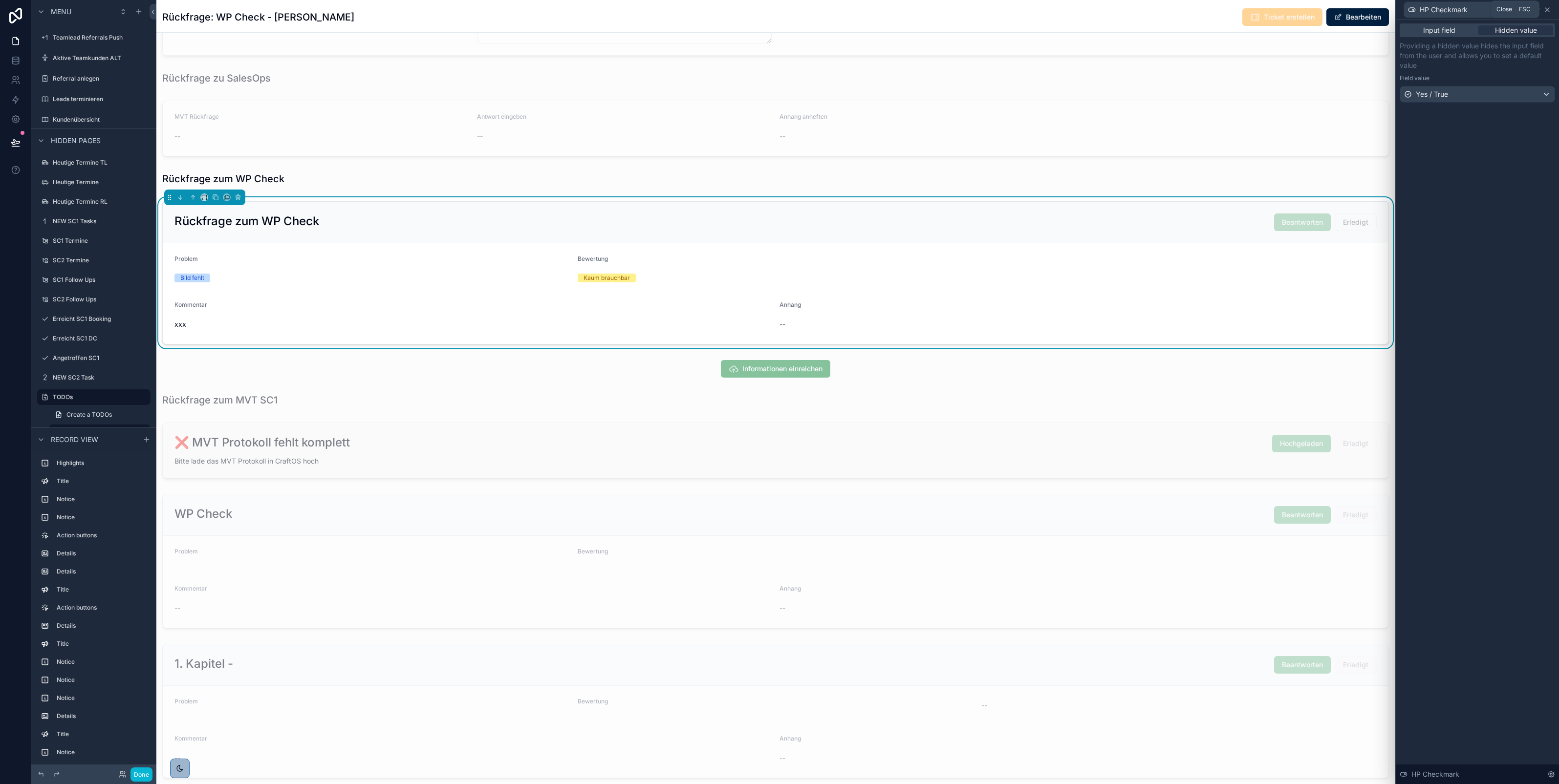
click at [1548, 11] on icon at bounding box center [1547, 10] width 8 height 8
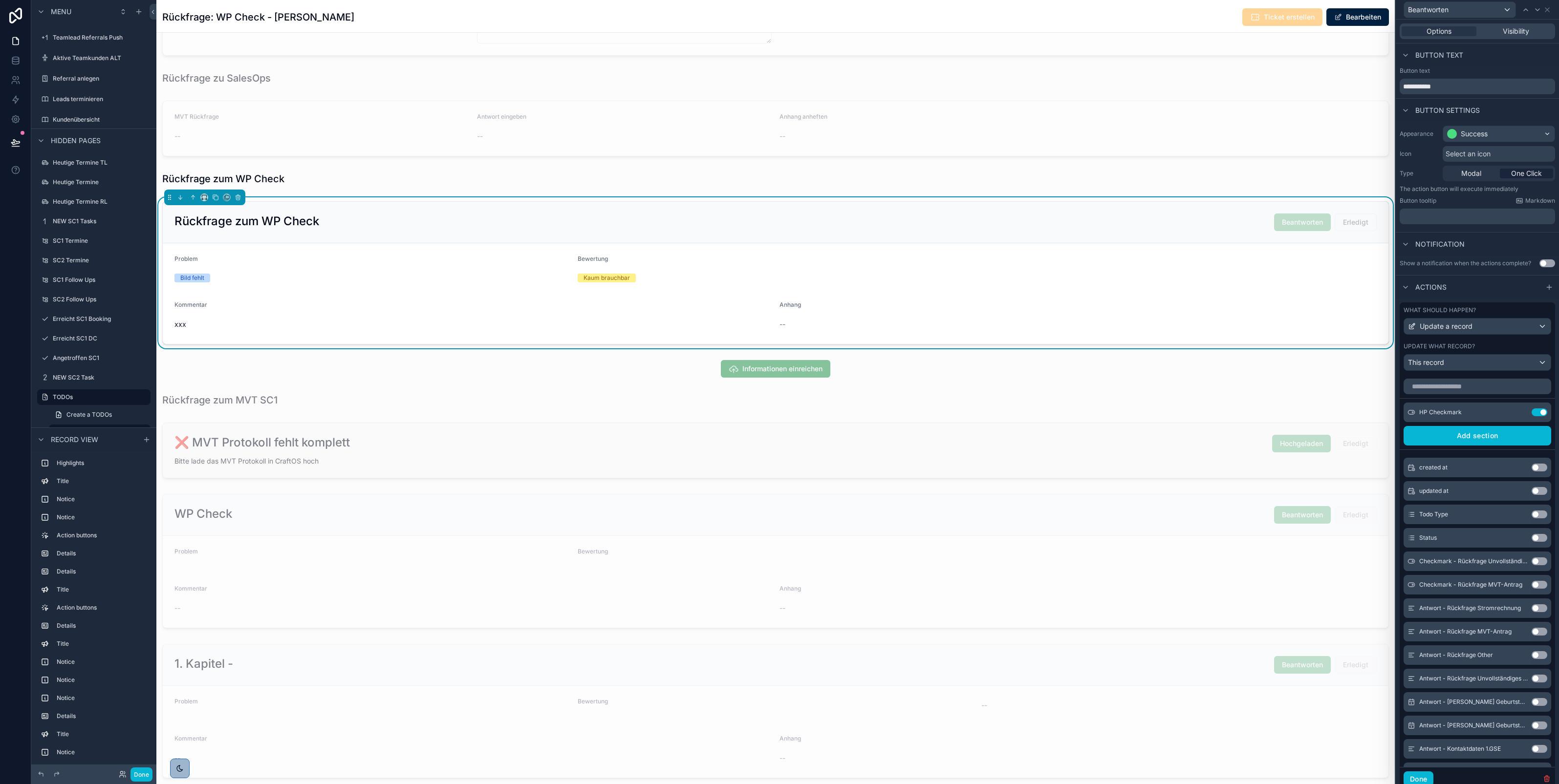
click at [1118, 521] on div at bounding box center [775, 561] width 1238 height 142
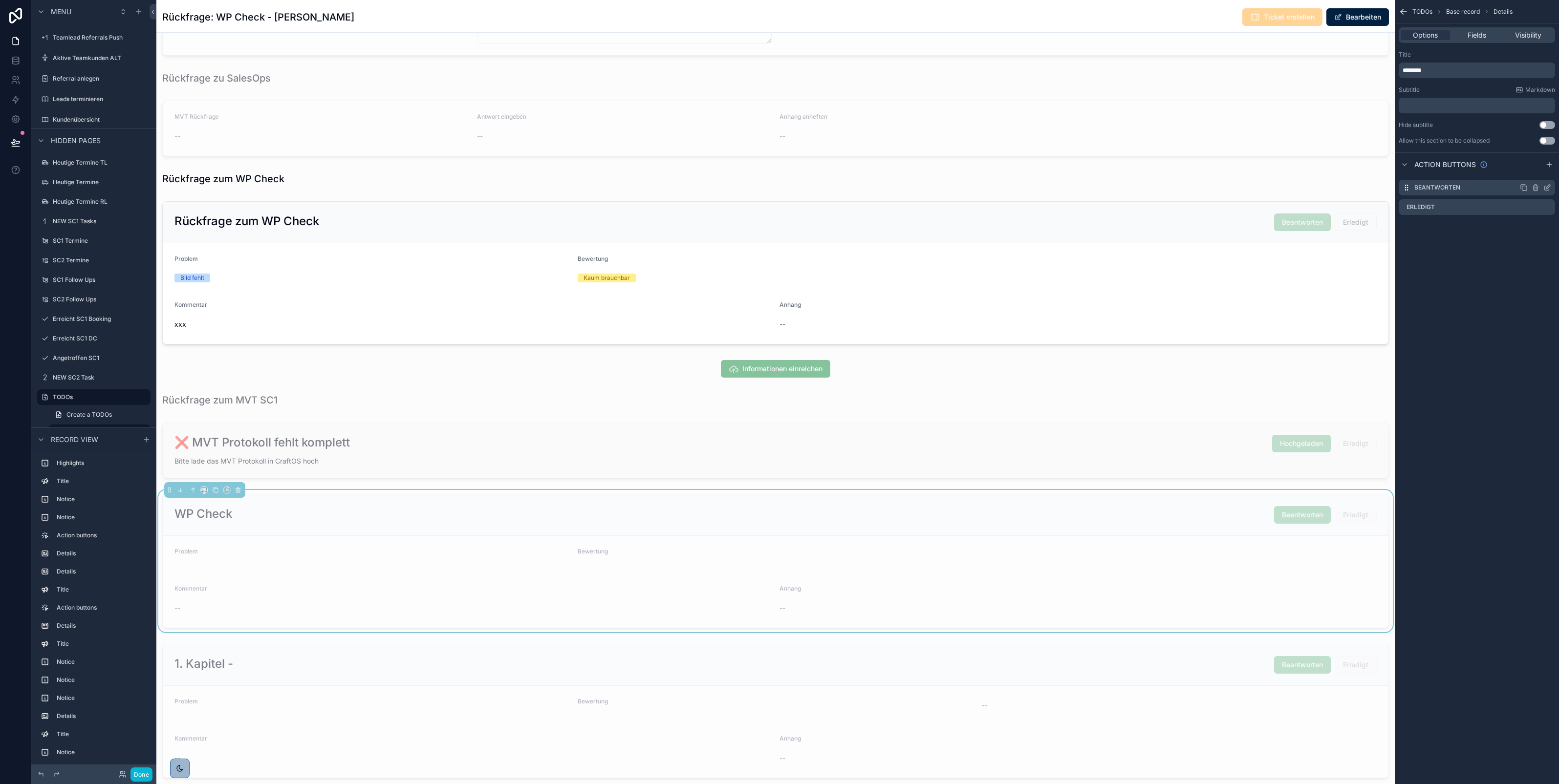
click at [1548, 187] on icon "scrollable content" at bounding box center [1547, 188] width 8 height 8
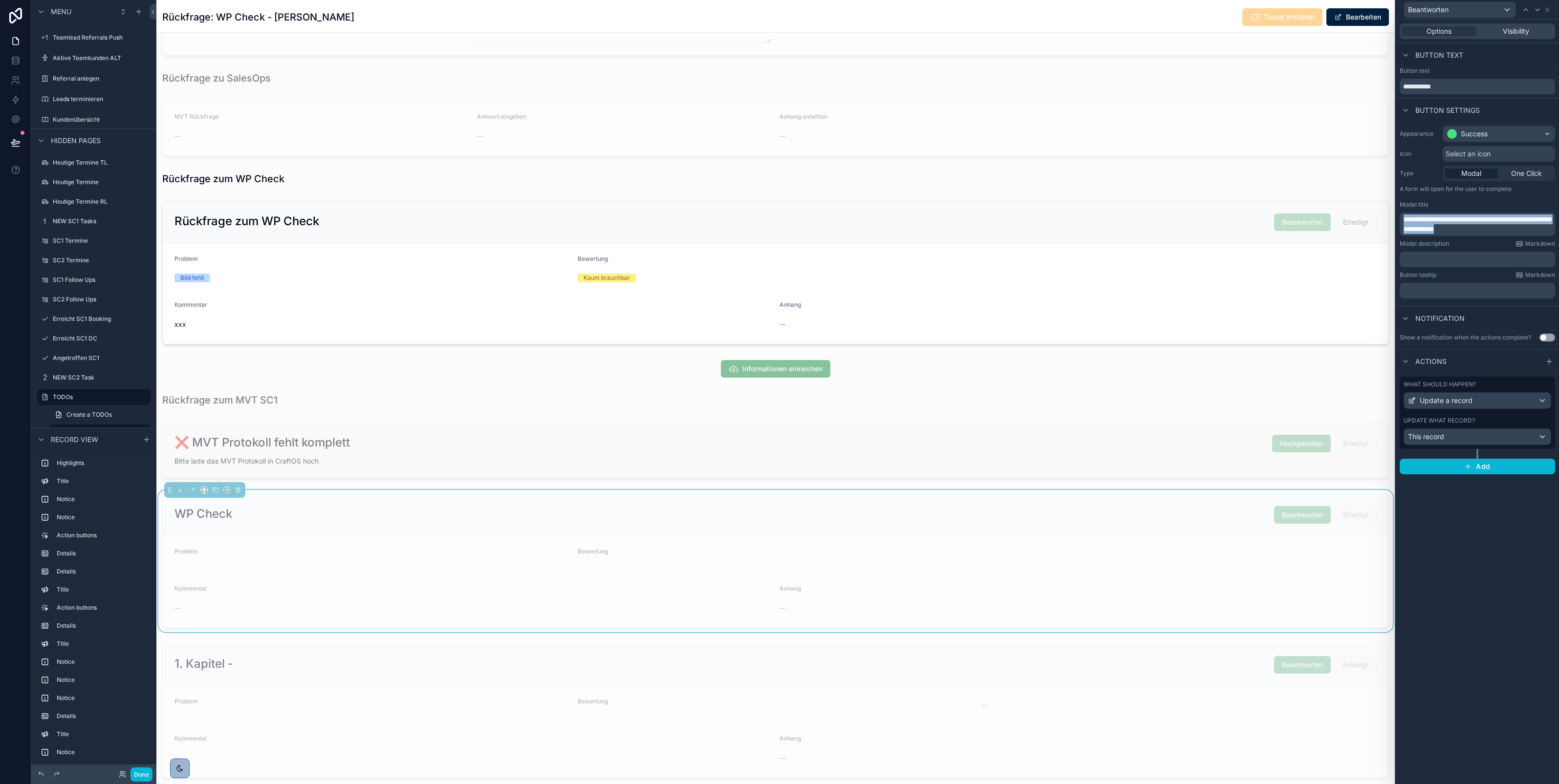
drag, startPoint x: 1512, startPoint y: 229, endPoint x: 1399, endPoint y: 218, distance: 113.5
click at [1400, 218] on div "**********" at bounding box center [1477, 224] width 156 height 24
copy span "**********"
click at [1269, 309] on div at bounding box center [775, 273] width 1238 height 151
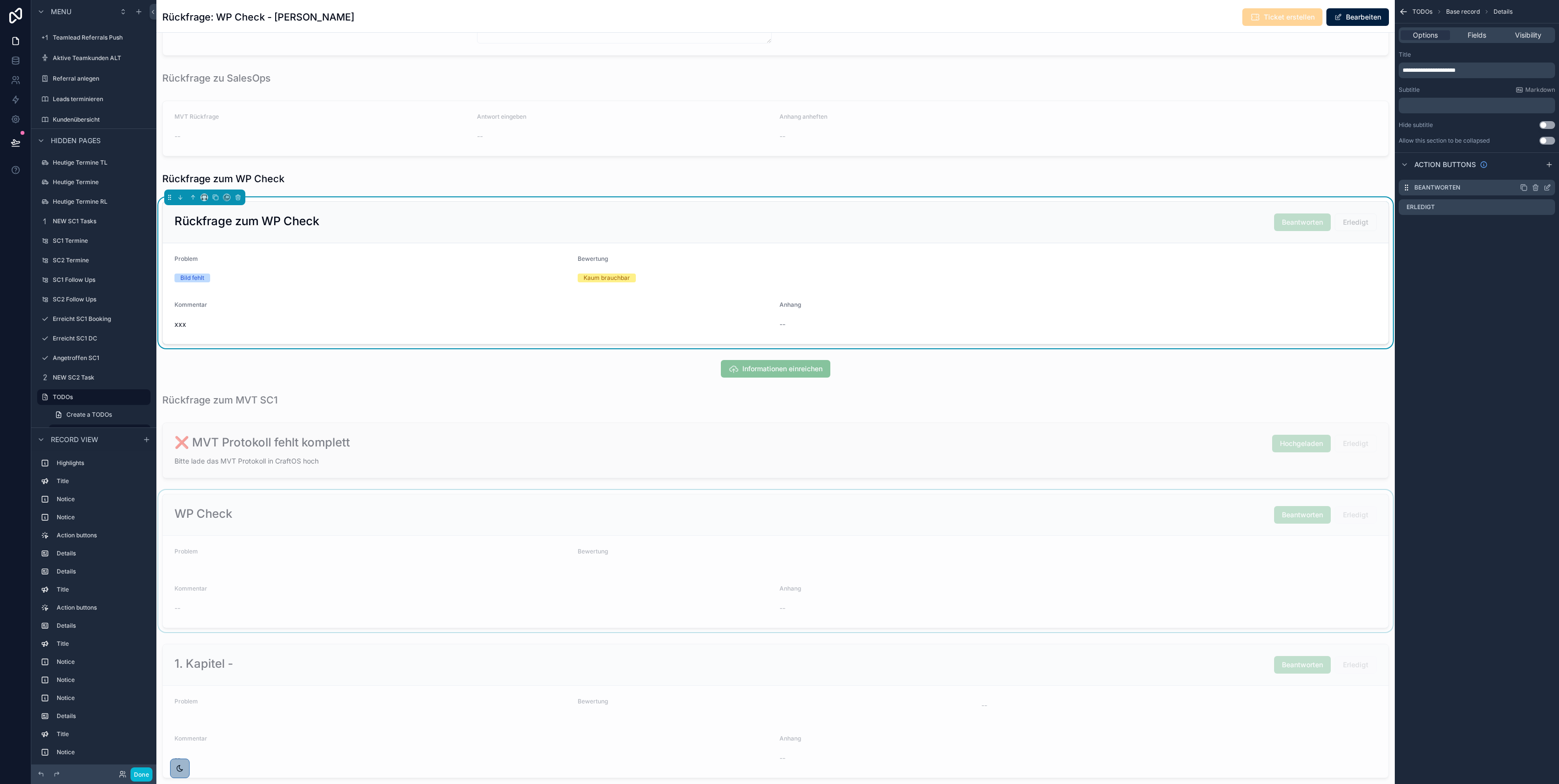
click at [1547, 189] on icon "scrollable content" at bounding box center [1548, 186] width 4 height 4
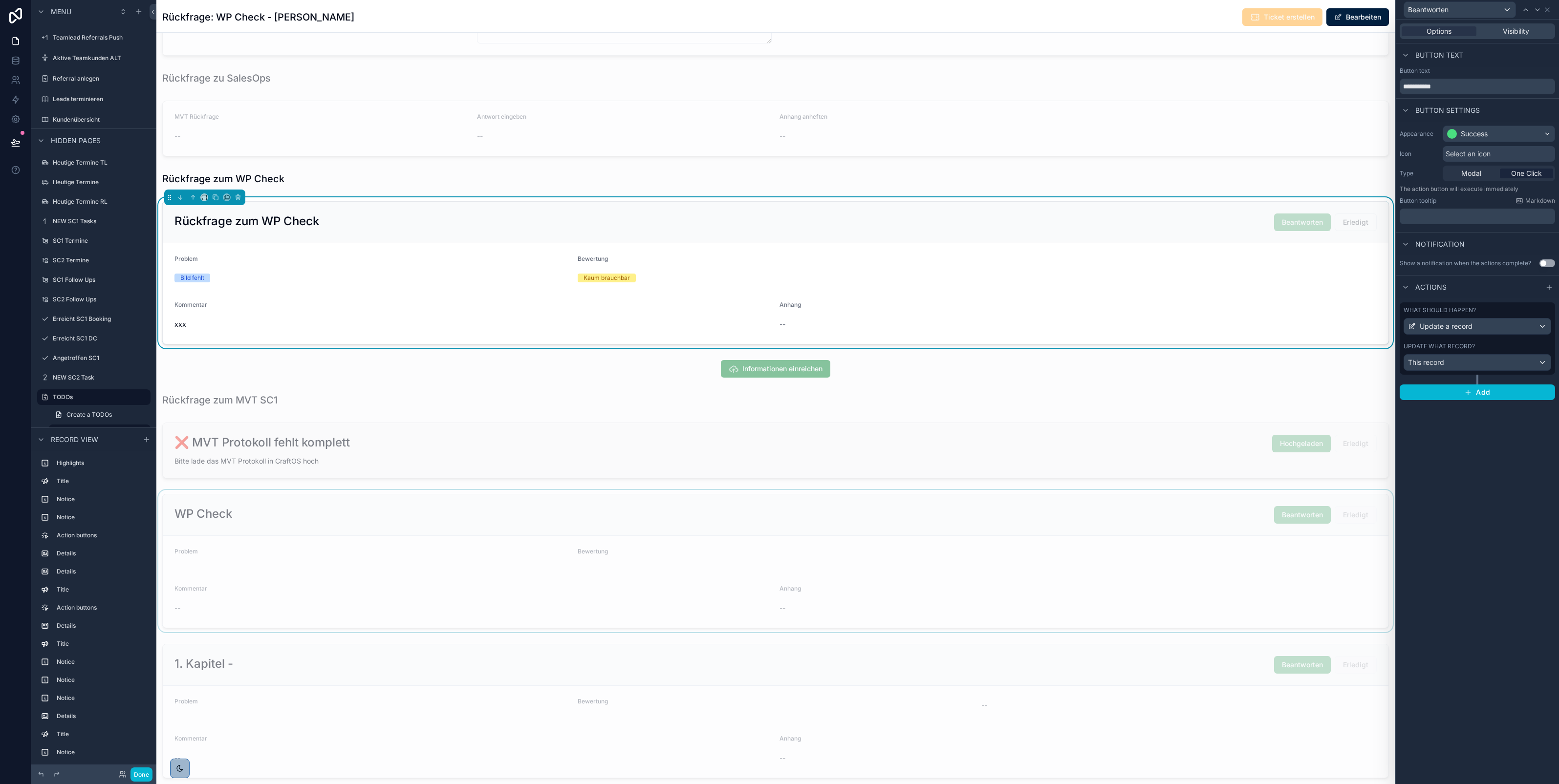
click at [1465, 214] on p "﻿" at bounding box center [1478, 217] width 149 height 10
click at [1469, 252] on div "Notification" at bounding box center [1477, 244] width 163 height 24
click at [1528, 176] on span "One Click" at bounding box center [1526, 174] width 31 height 10
click at [1476, 175] on span "Modal" at bounding box center [1471, 174] width 20 height 10
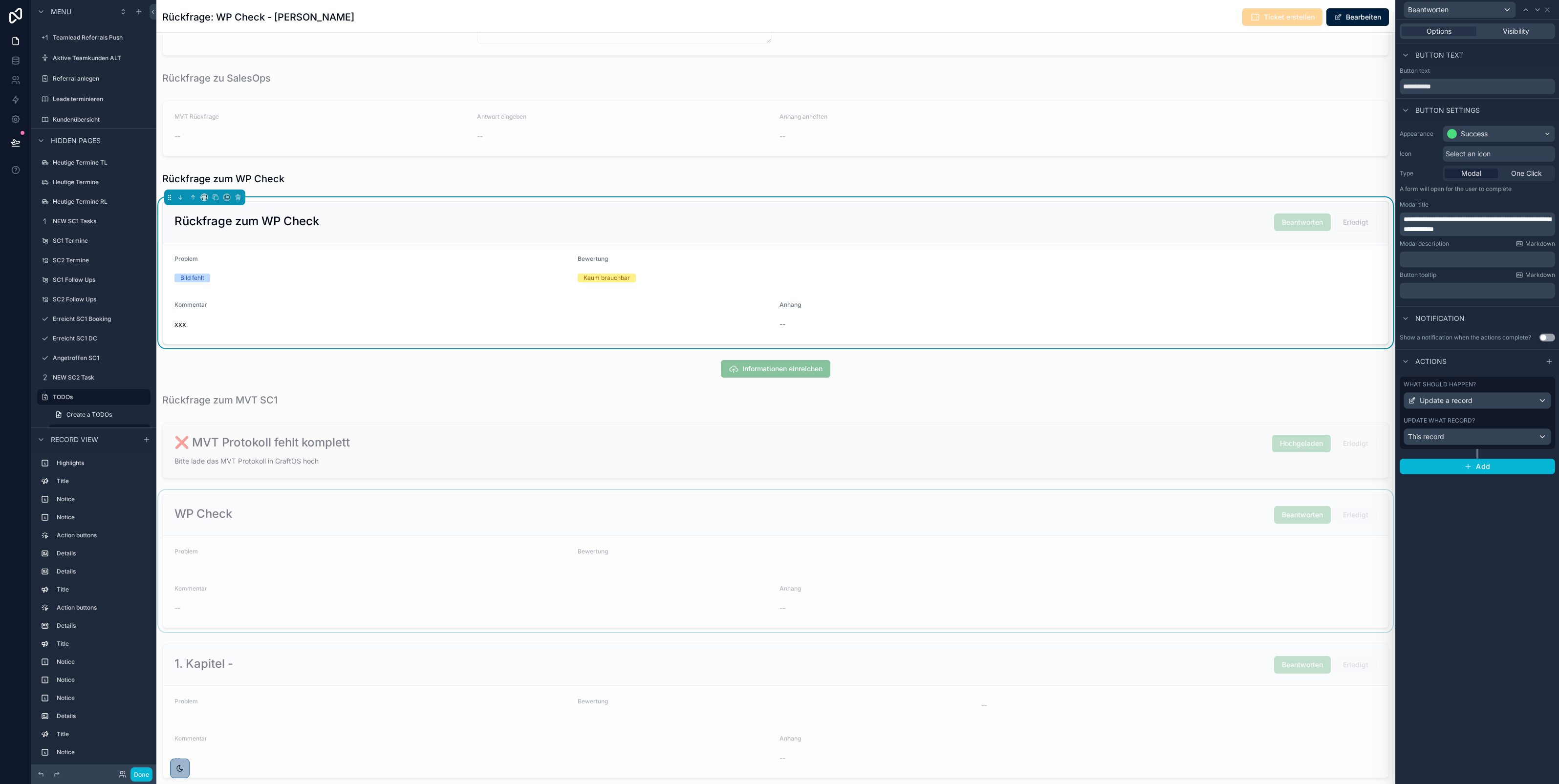
click at [1233, 539] on div at bounding box center [775, 561] width 1238 height 142
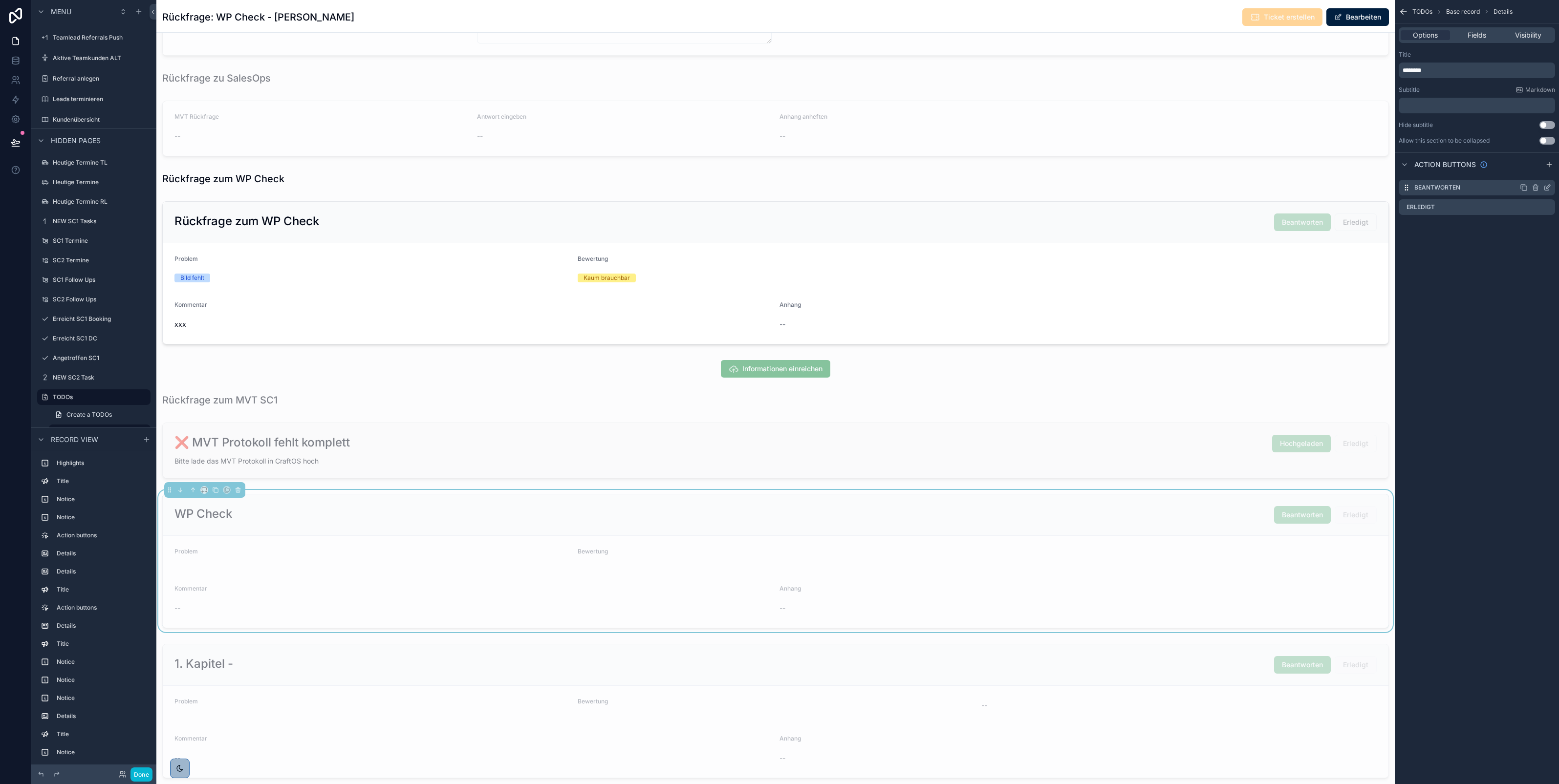
click at [1548, 187] on icon "scrollable content" at bounding box center [1547, 188] width 8 height 8
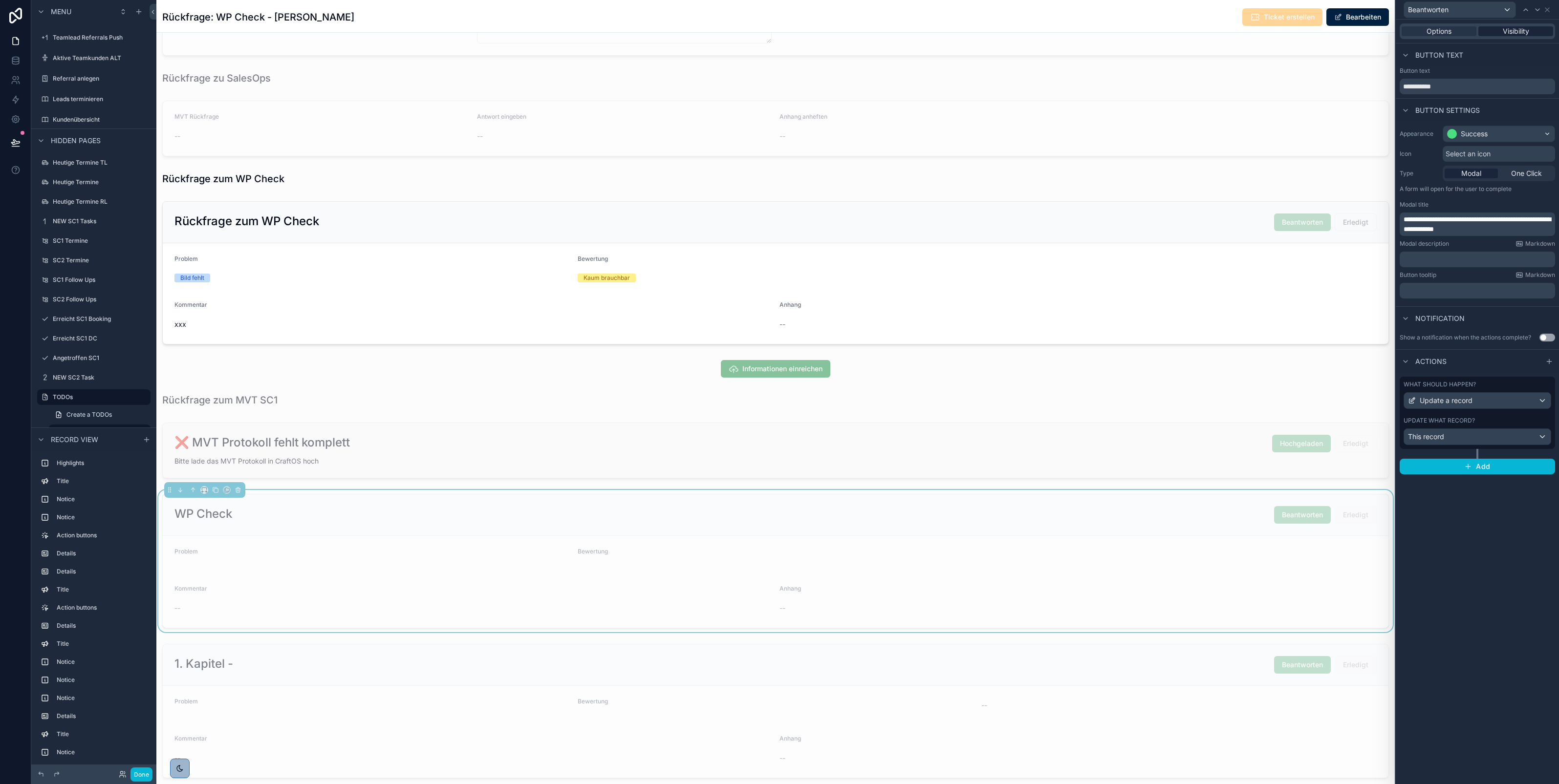
click at [1515, 27] on span "Visibility" at bounding box center [1516, 31] width 27 height 10
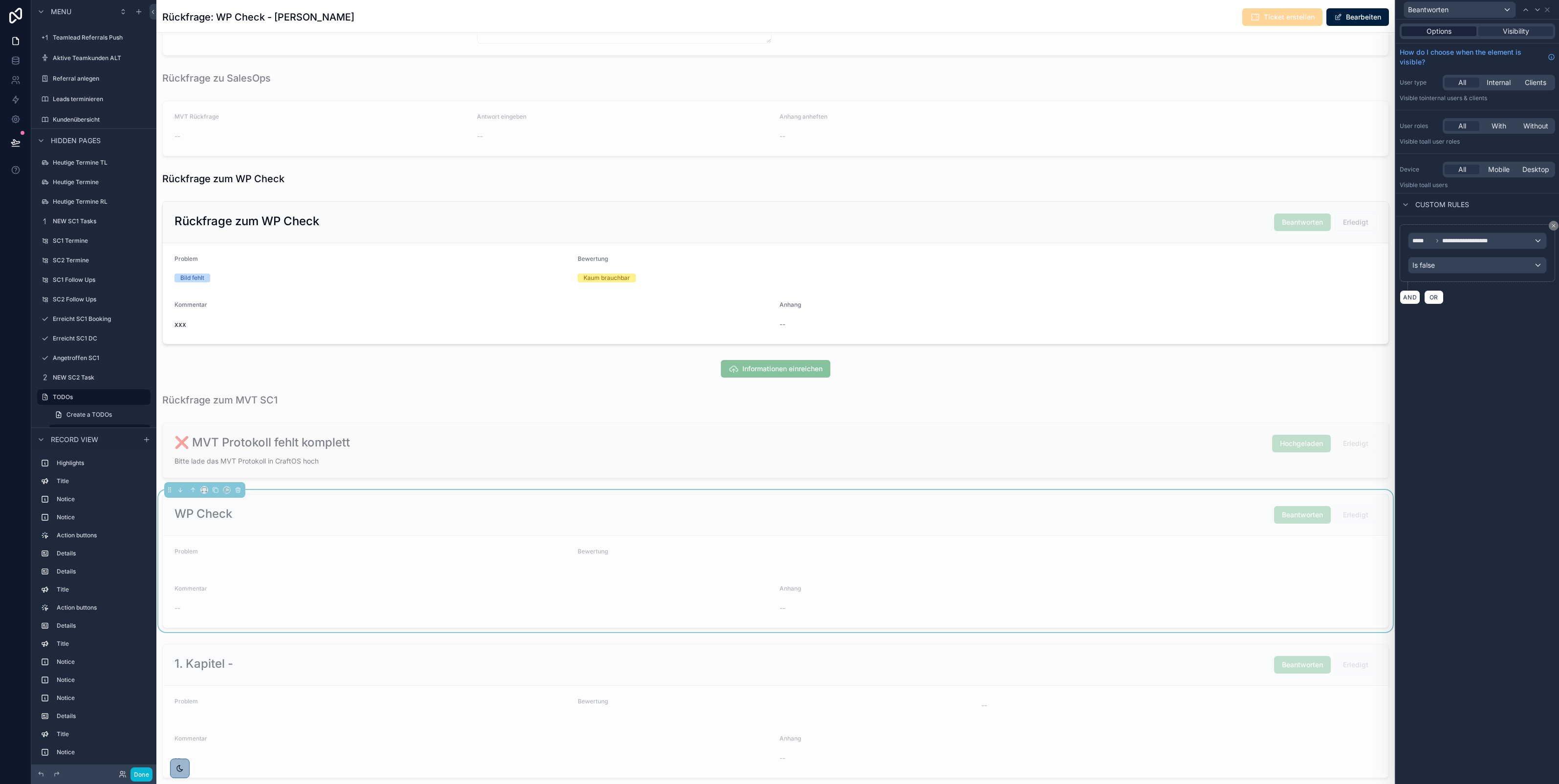
click at [1439, 33] on span "Options" at bounding box center [1439, 31] width 25 height 10
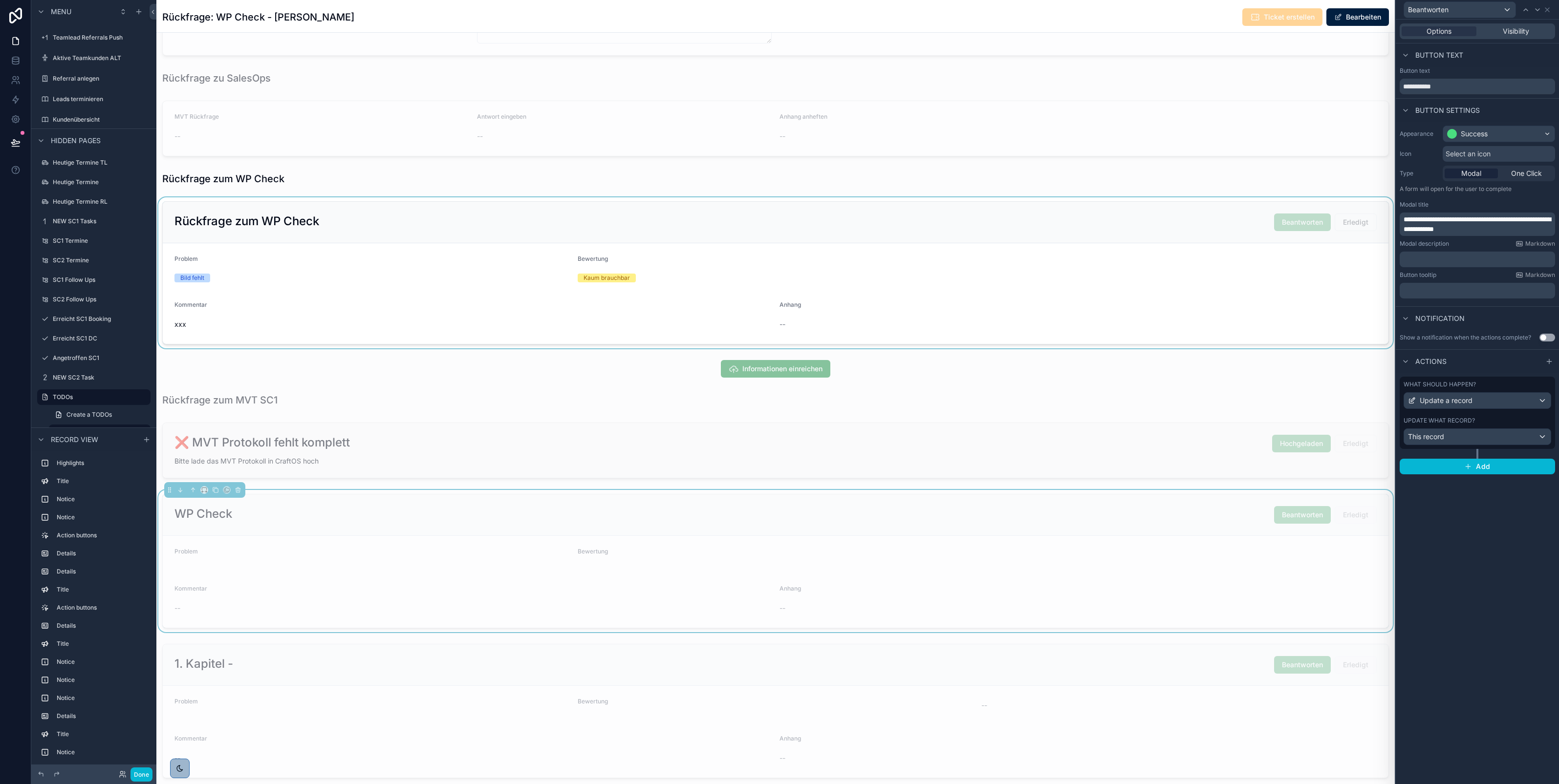
click at [1308, 267] on div at bounding box center [775, 273] width 1238 height 151
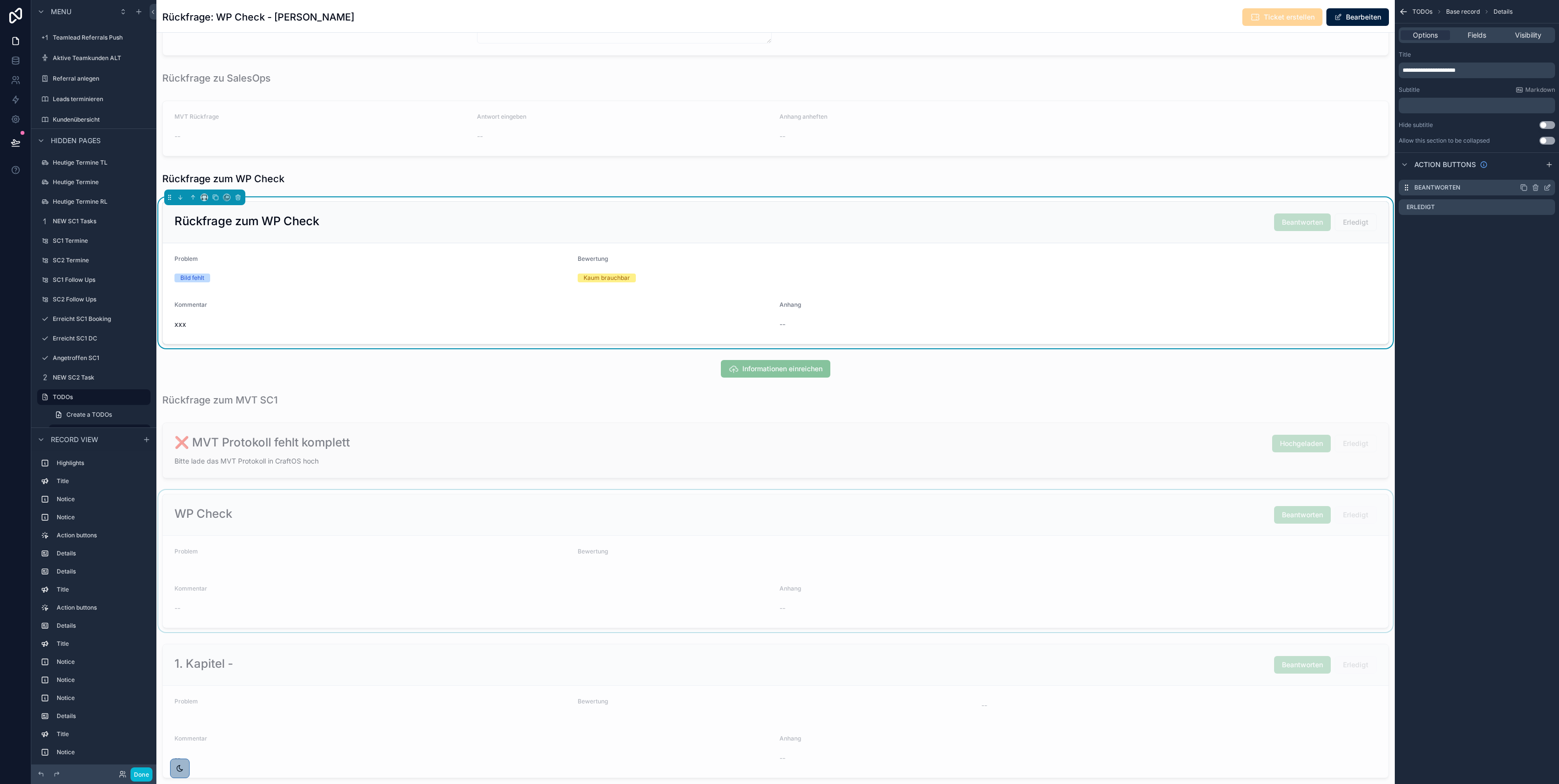
click at [1546, 185] on icon "scrollable content" at bounding box center [1547, 188] width 8 height 8
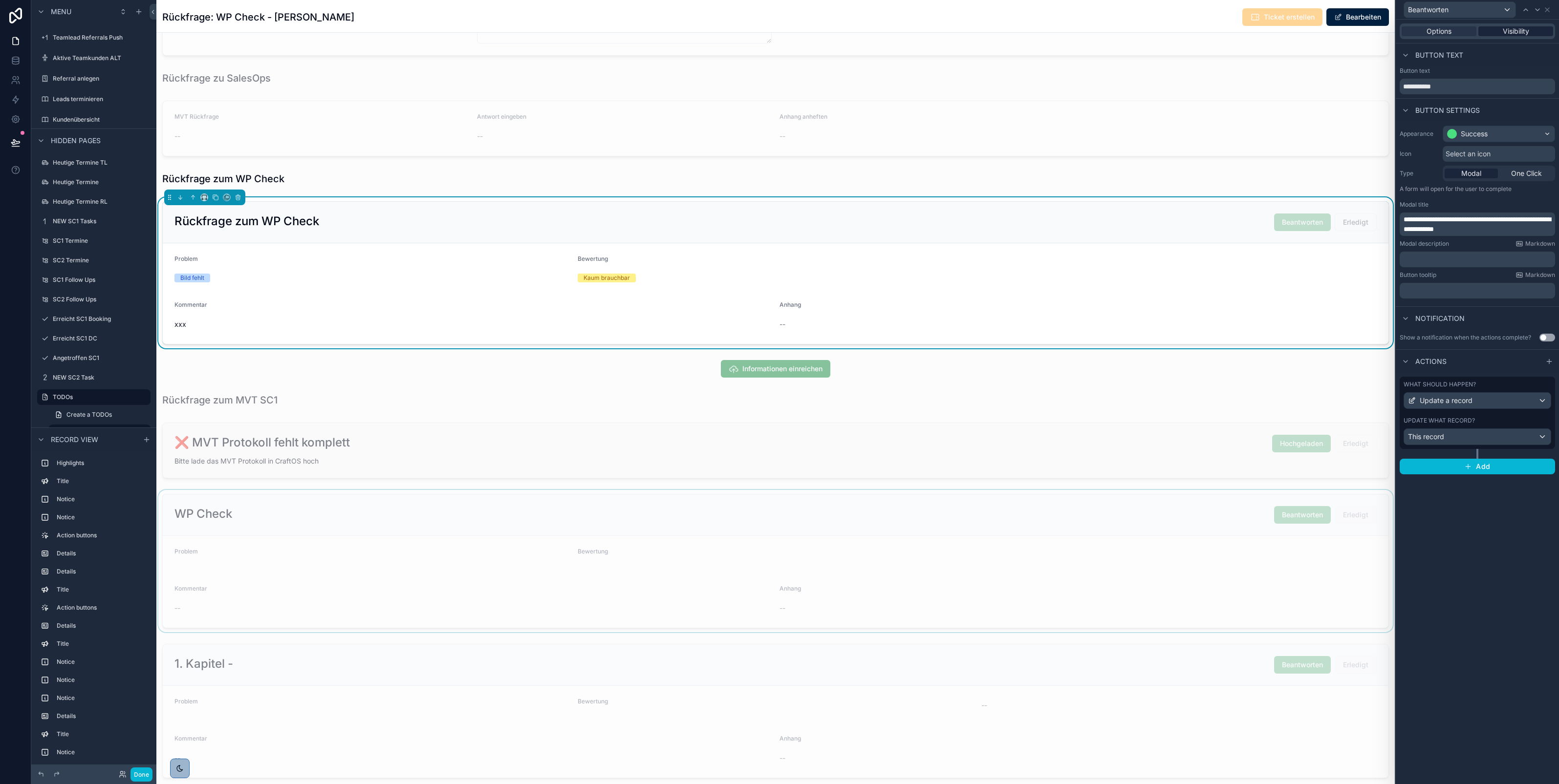
click at [1515, 27] on span "Visibility" at bounding box center [1516, 31] width 27 height 10
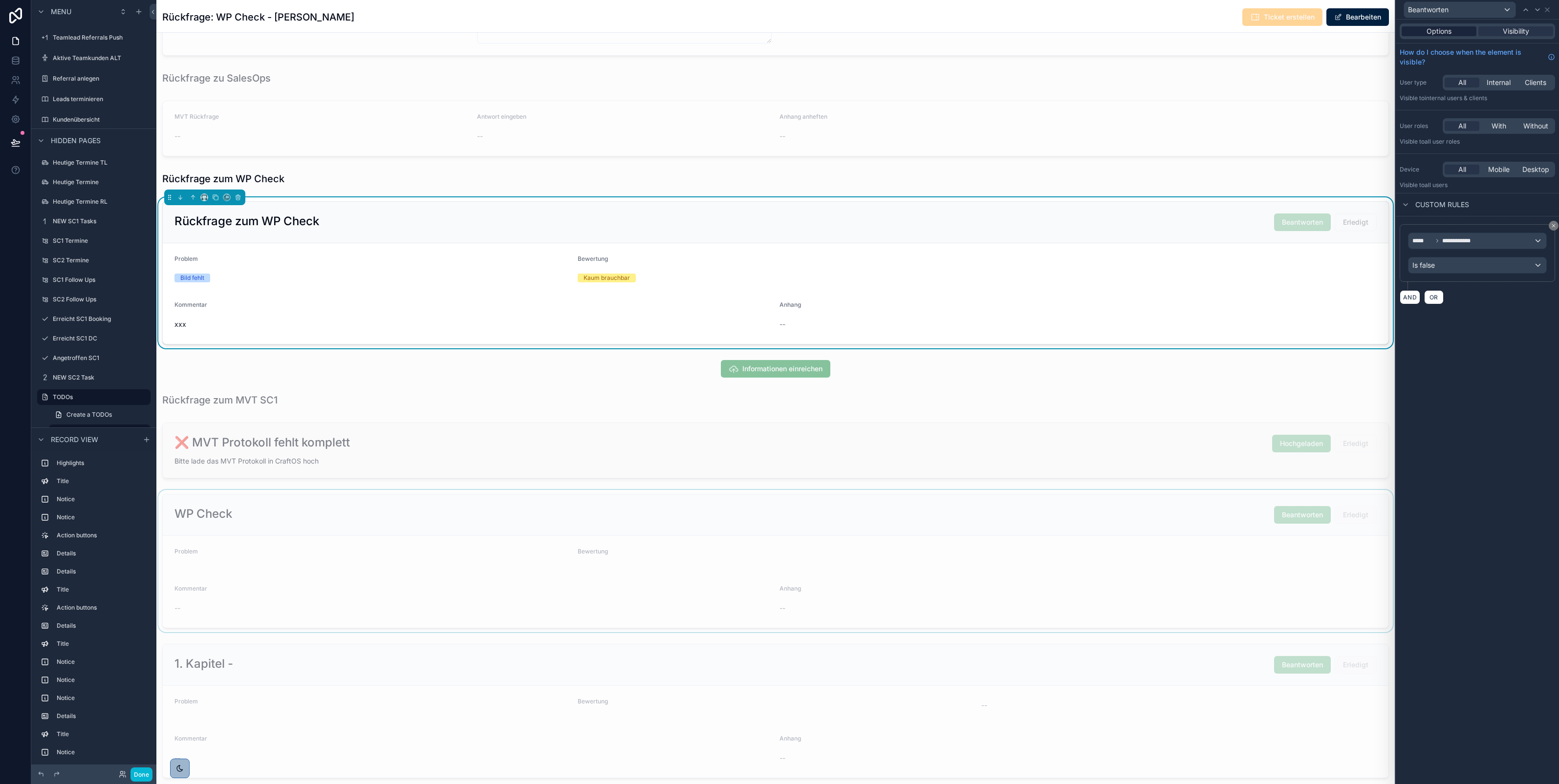
click at [1439, 31] on span "Options" at bounding box center [1439, 31] width 25 height 10
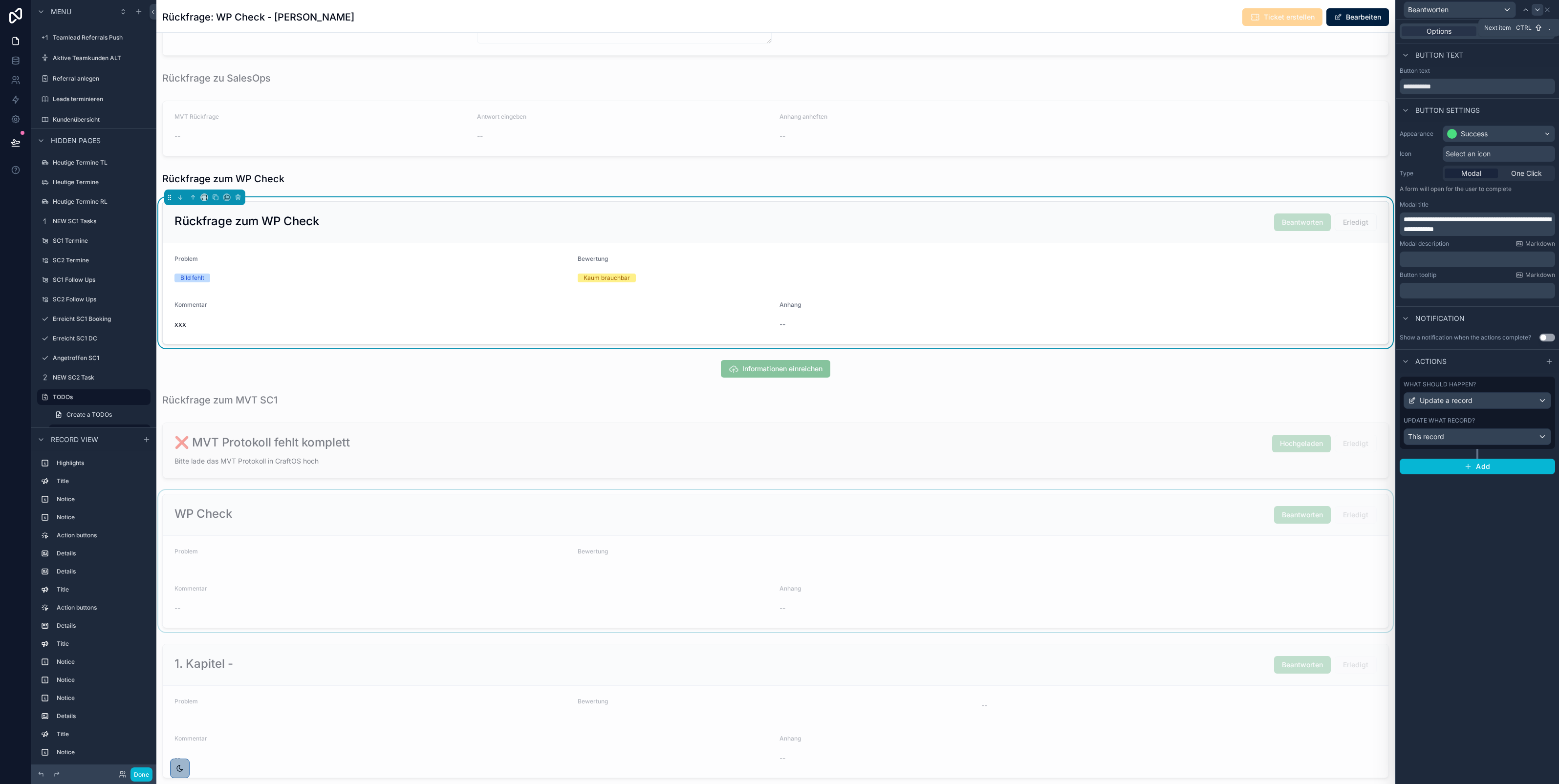
click at [1538, 10] on icon at bounding box center [1537, 10] width 8 height 8
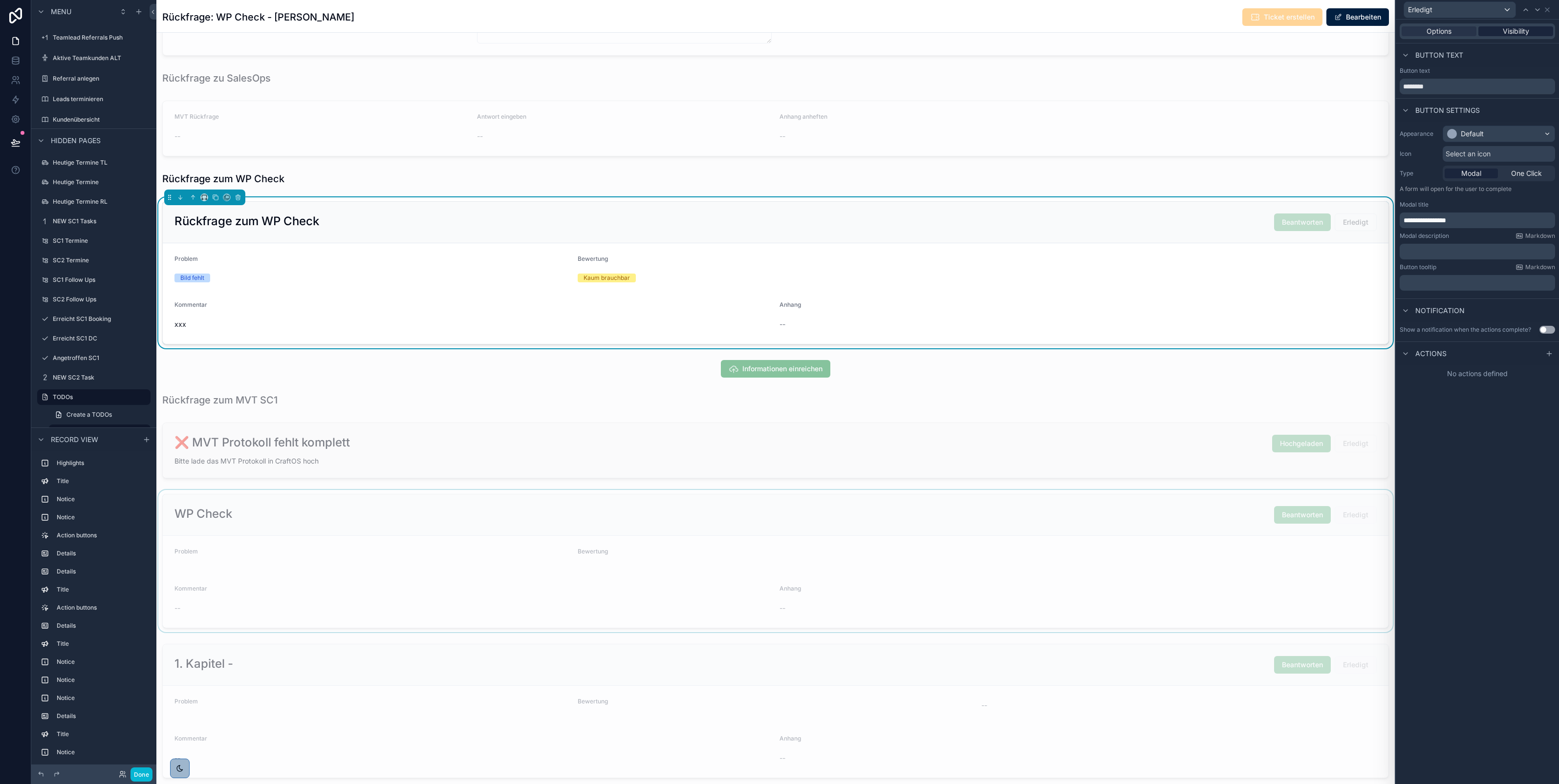
click at [1516, 30] on span "Visibility" at bounding box center [1516, 31] width 27 height 10
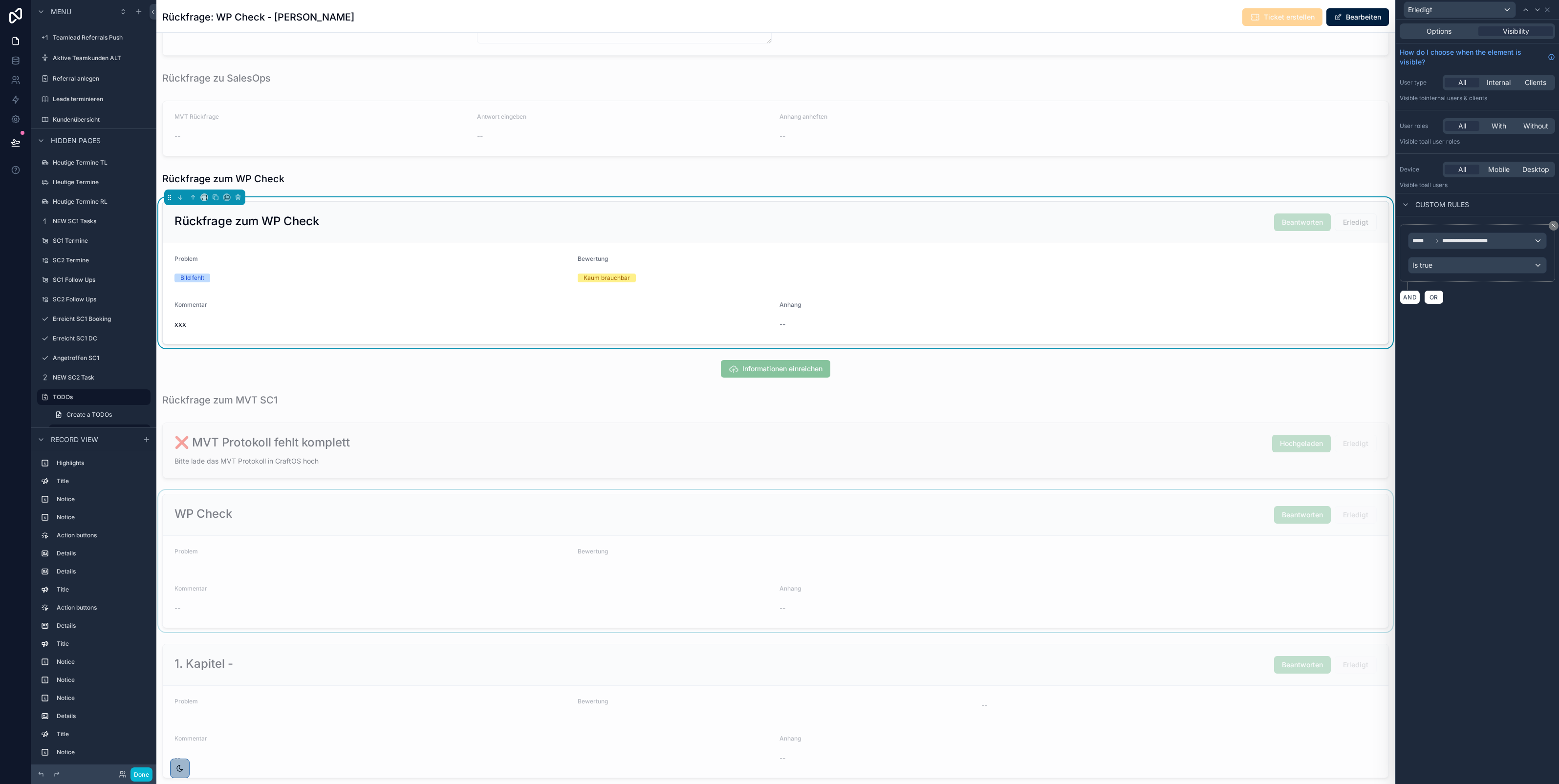
click at [1448, 37] on div "Options Visibility" at bounding box center [1477, 31] width 156 height 16
click at [1439, 31] on span "Options" at bounding box center [1439, 31] width 25 height 10
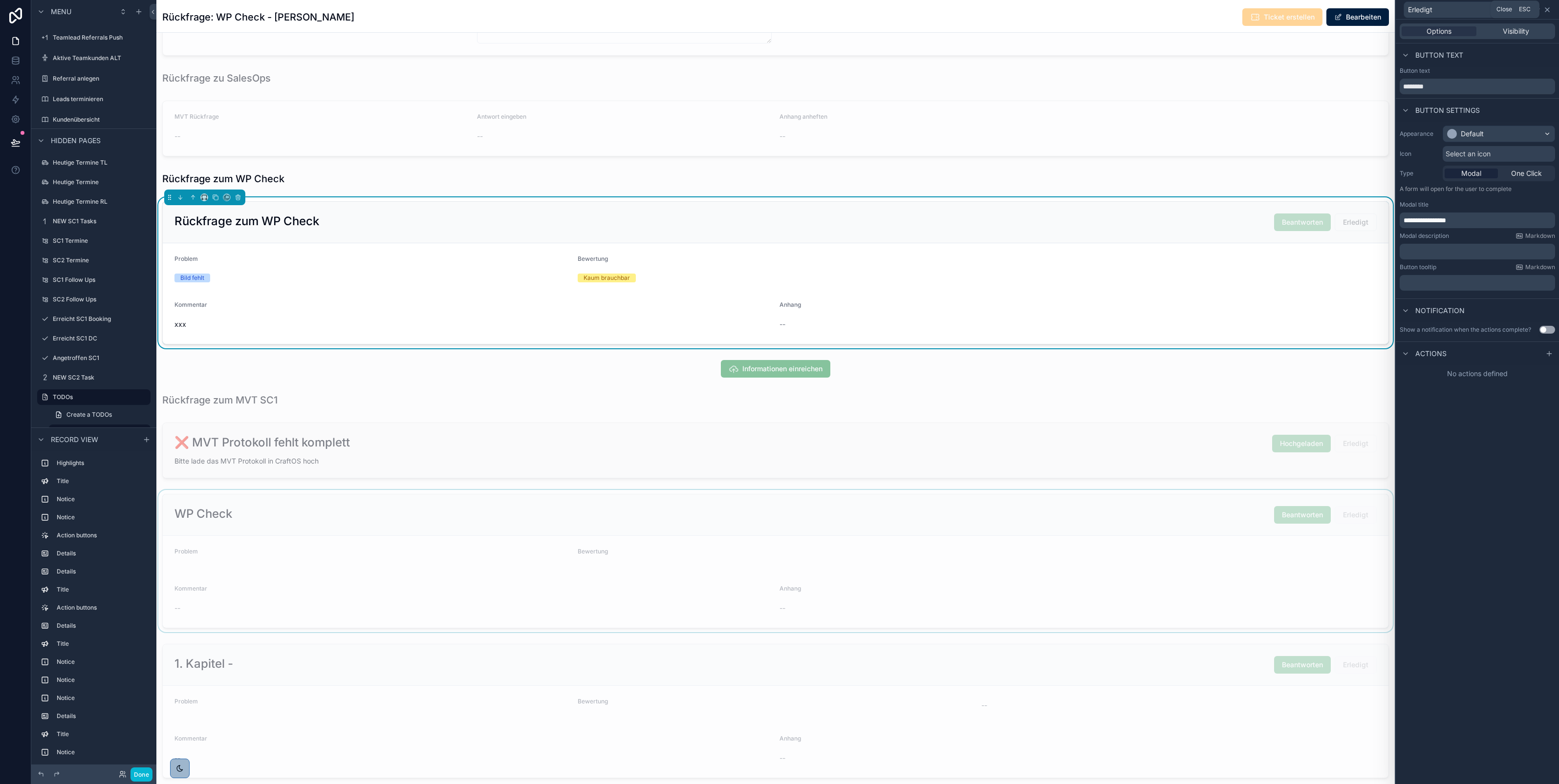
click at [1545, 10] on icon at bounding box center [1547, 10] width 8 height 8
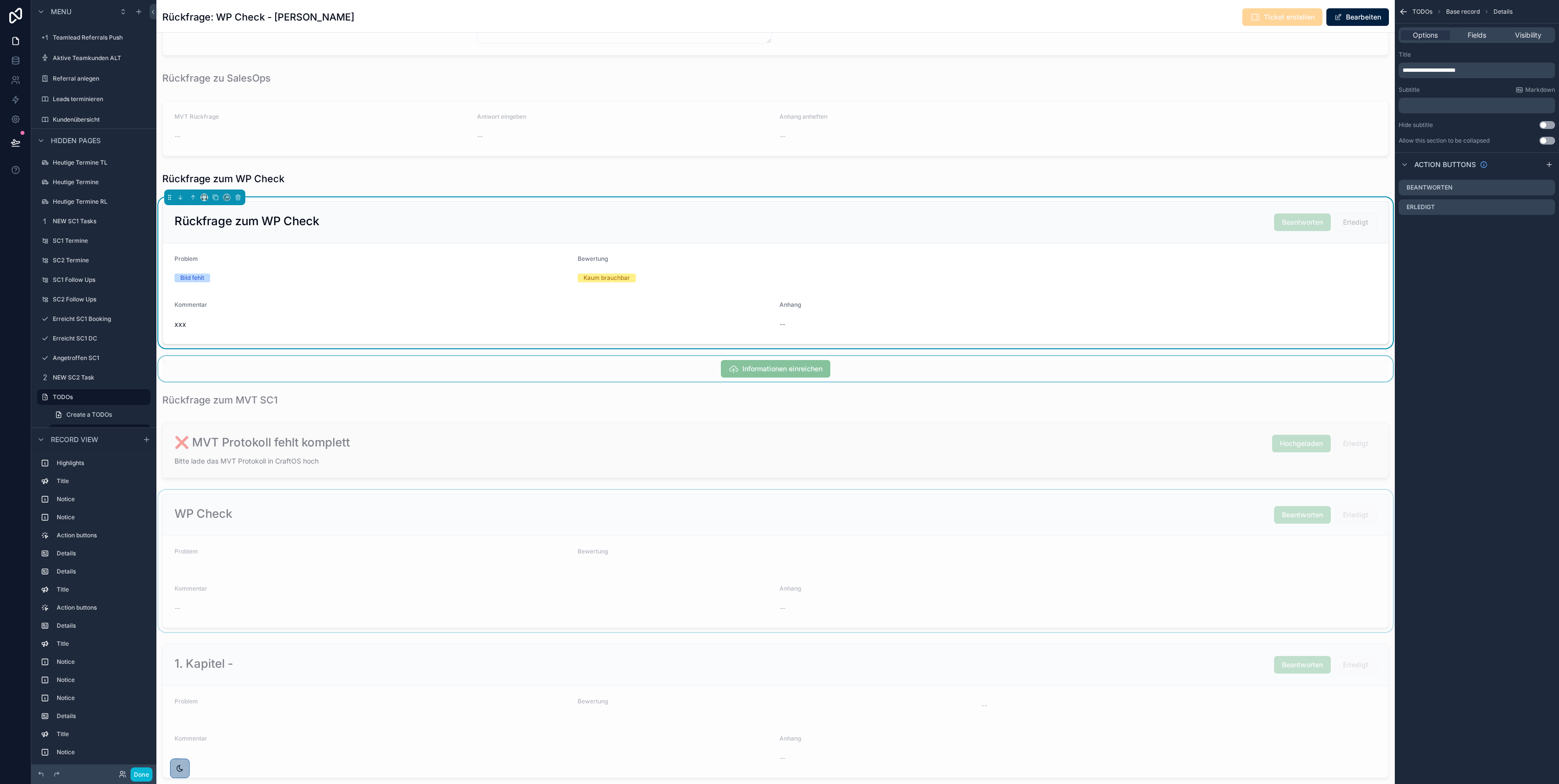
click at [961, 372] on div at bounding box center [775, 369] width 1238 height 25
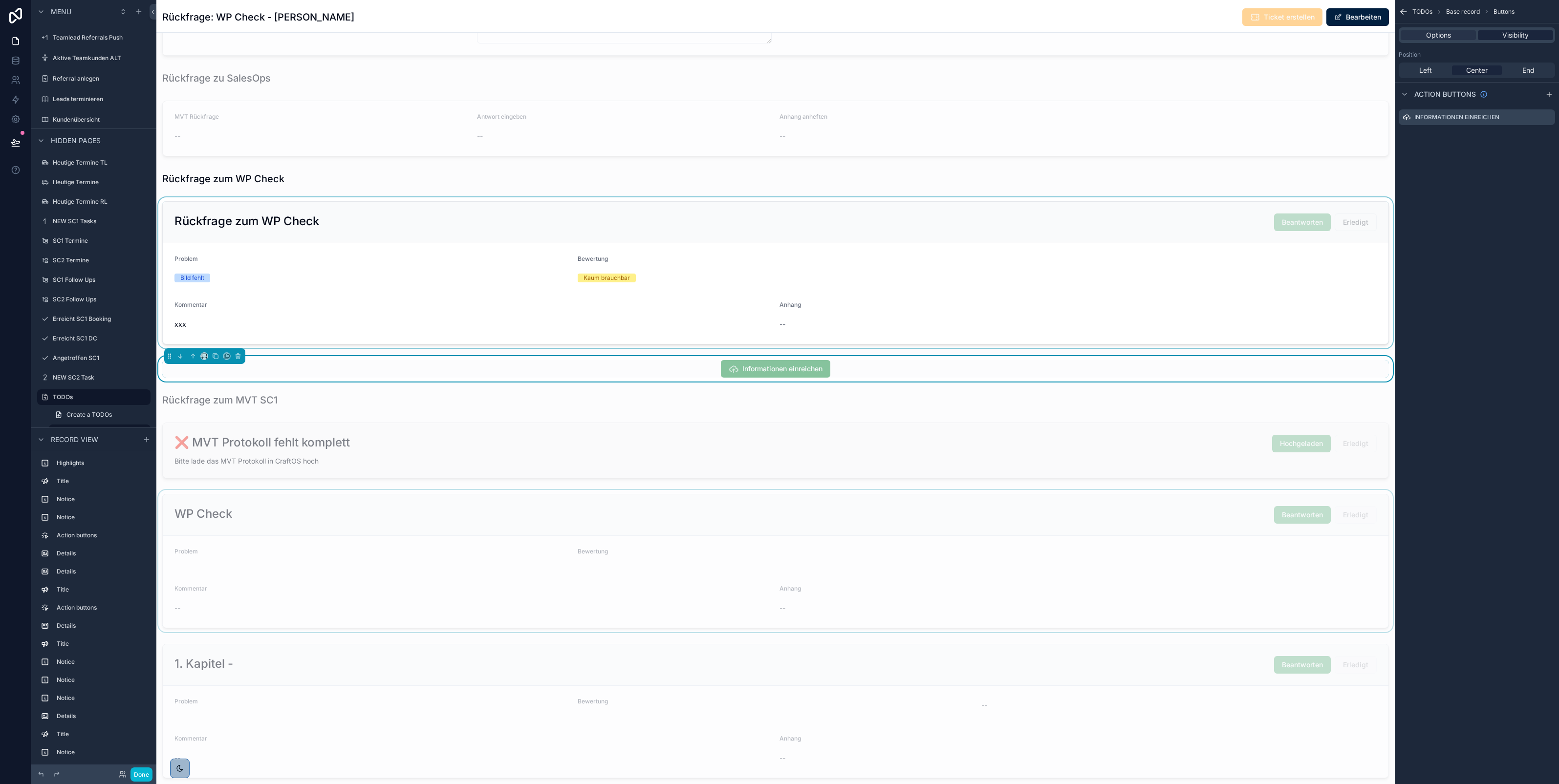
click at [1512, 37] on span "Visibility" at bounding box center [1515, 35] width 27 height 10
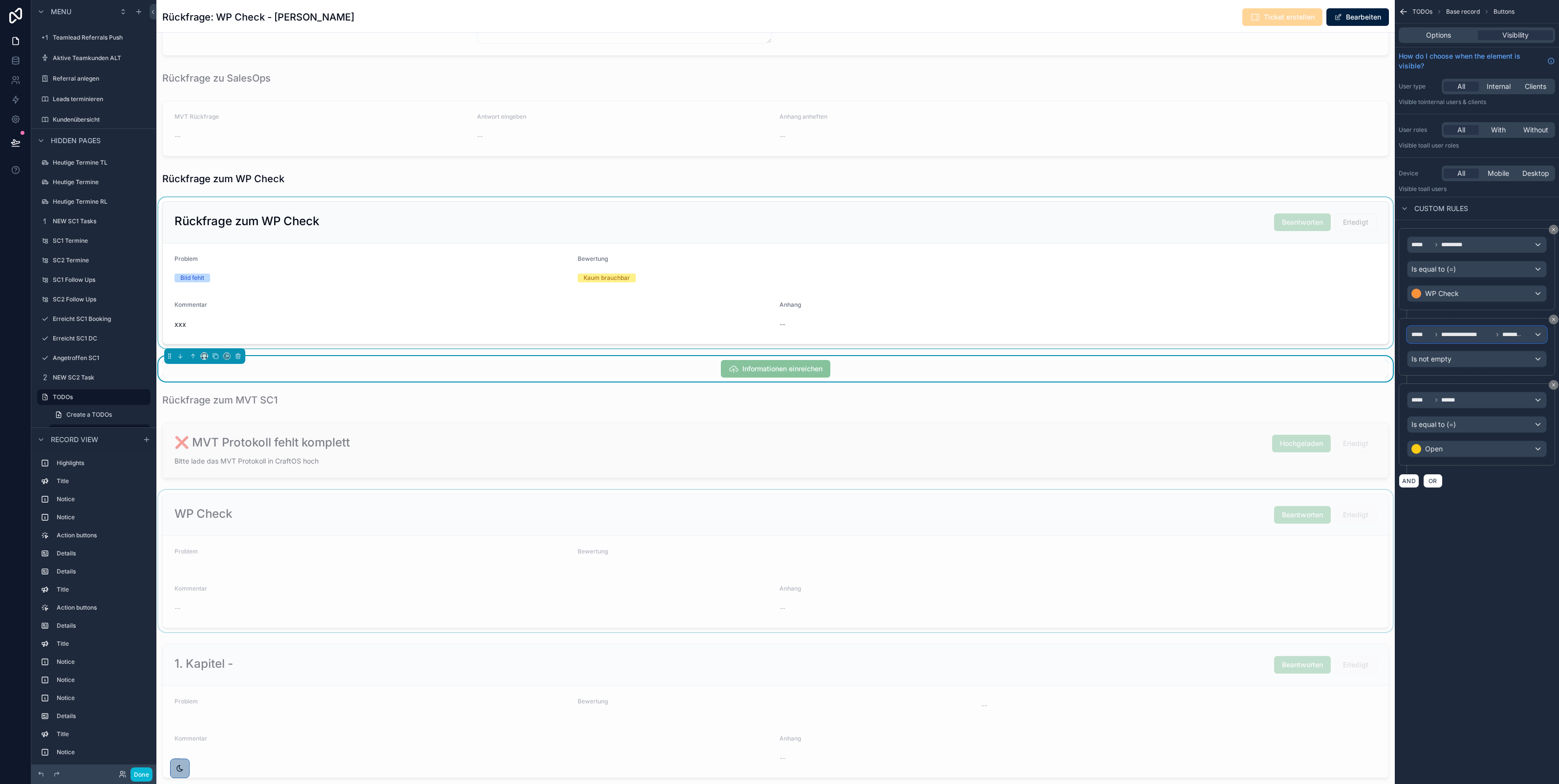
click at [1472, 338] on span "**********" at bounding box center [1466, 335] width 51 height 8
click at [1454, 361] on input "text" at bounding box center [1476, 360] width 130 height 16
type input "**"
click at [1442, 399] on span "Record page values" at bounding box center [1448, 402] width 64 height 10
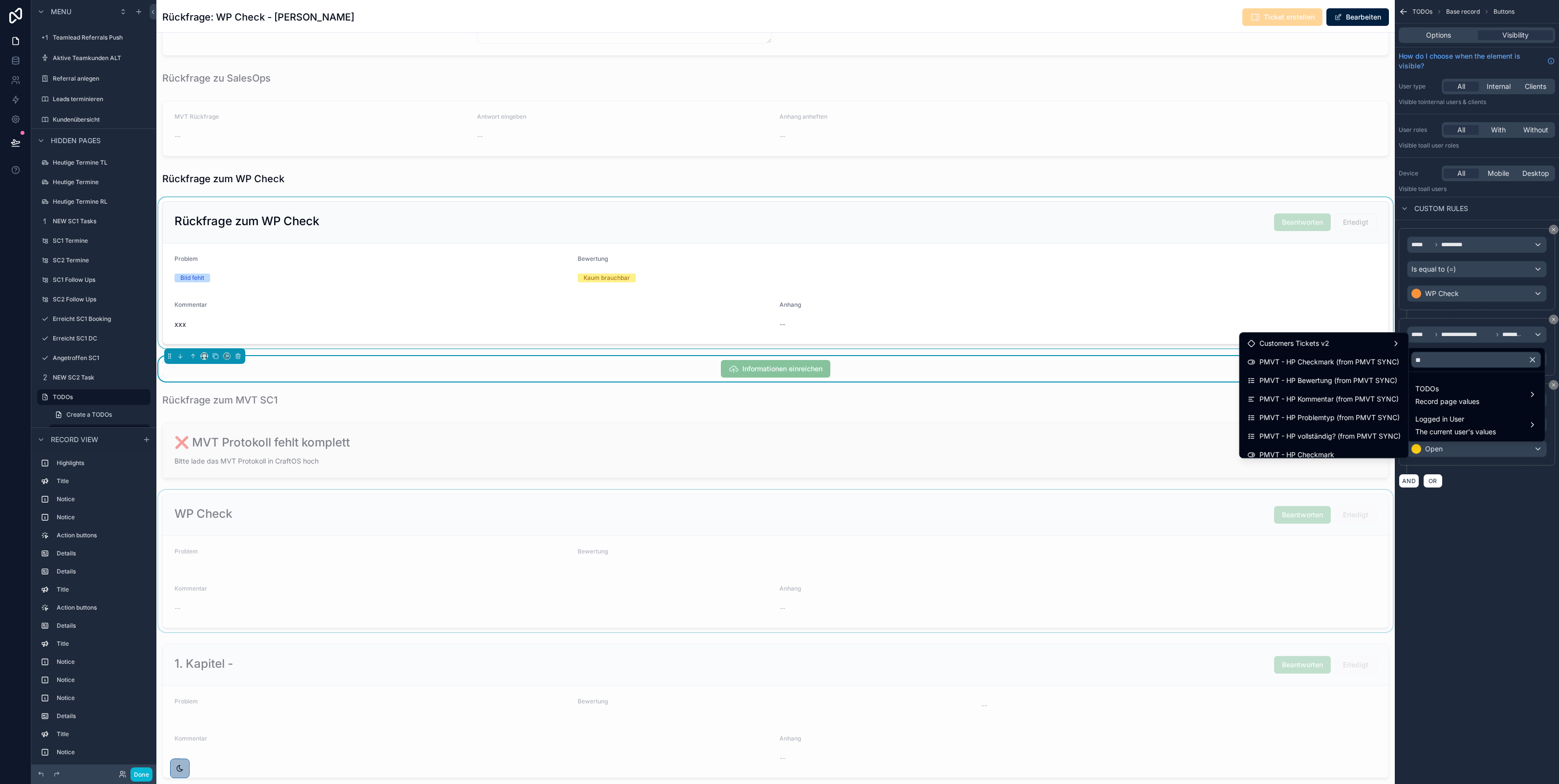
click at [1449, 369] on div "**" at bounding box center [1476, 360] width 137 height 24
click at [1330, 413] on div "HP Checkmark" at bounding box center [1324, 410] width 153 height 11
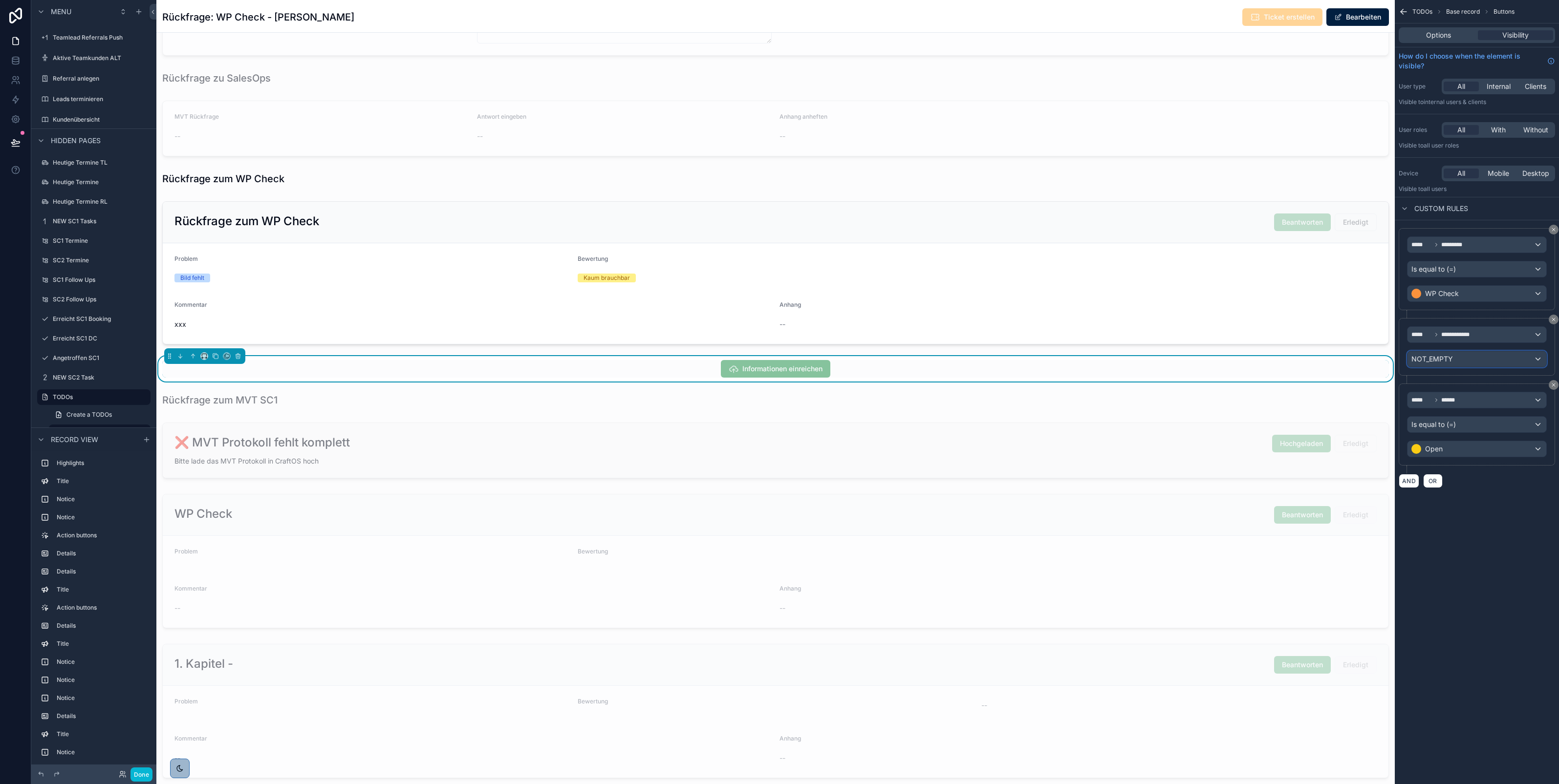
click at [1451, 358] on span "NOT_EMPTY" at bounding box center [1432, 359] width 42 height 10
click at [1434, 409] on span "Is true" at bounding box center [1425, 413] width 20 height 11
click at [1454, 579] on div "**********" at bounding box center [1477, 392] width 164 height 784
click at [1403, 12] on icon "scrollable content" at bounding box center [1403, 11] width 10 height 10
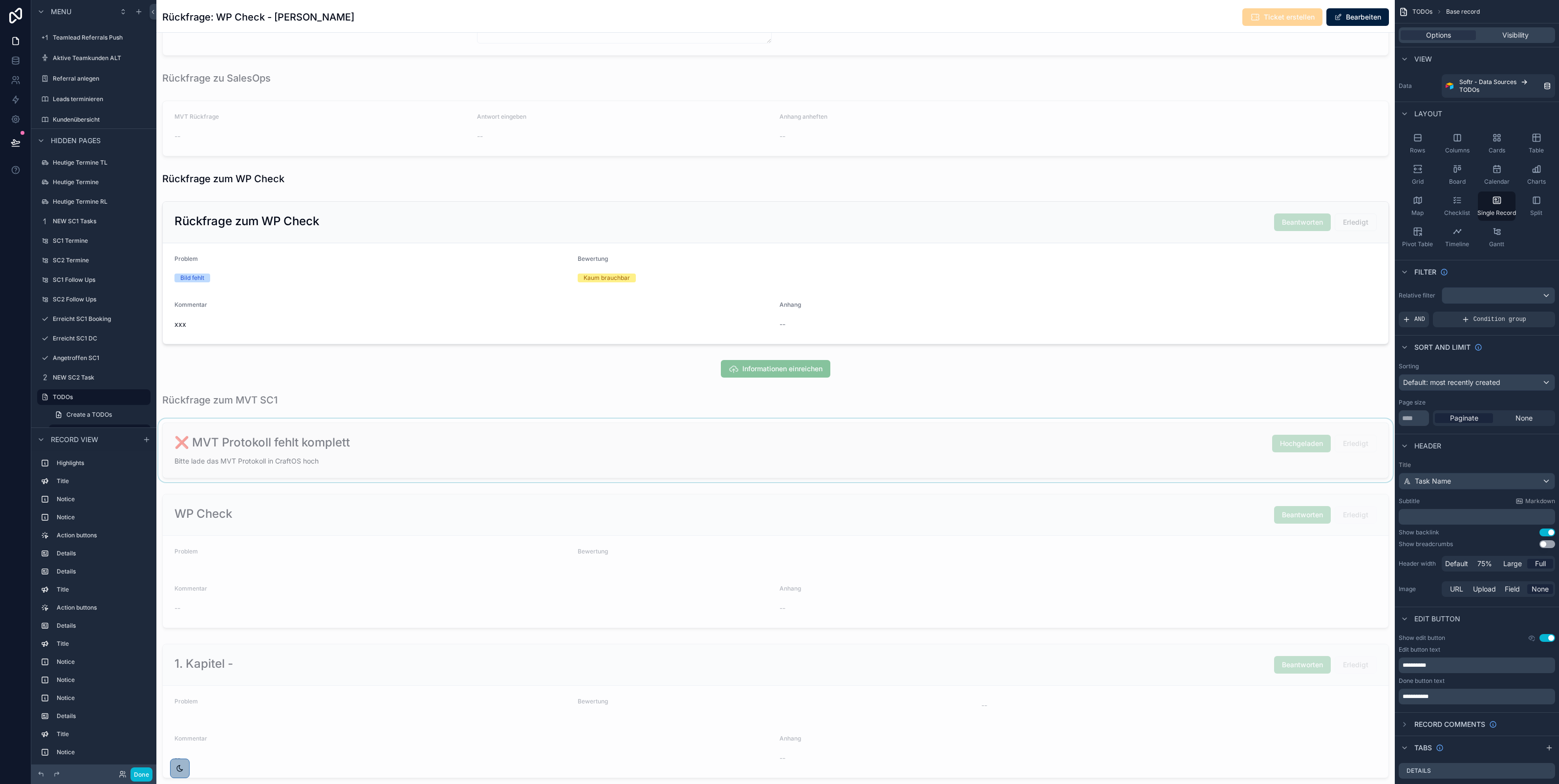
click at [1150, 475] on div at bounding box center [775, 450] width 1238 height 64
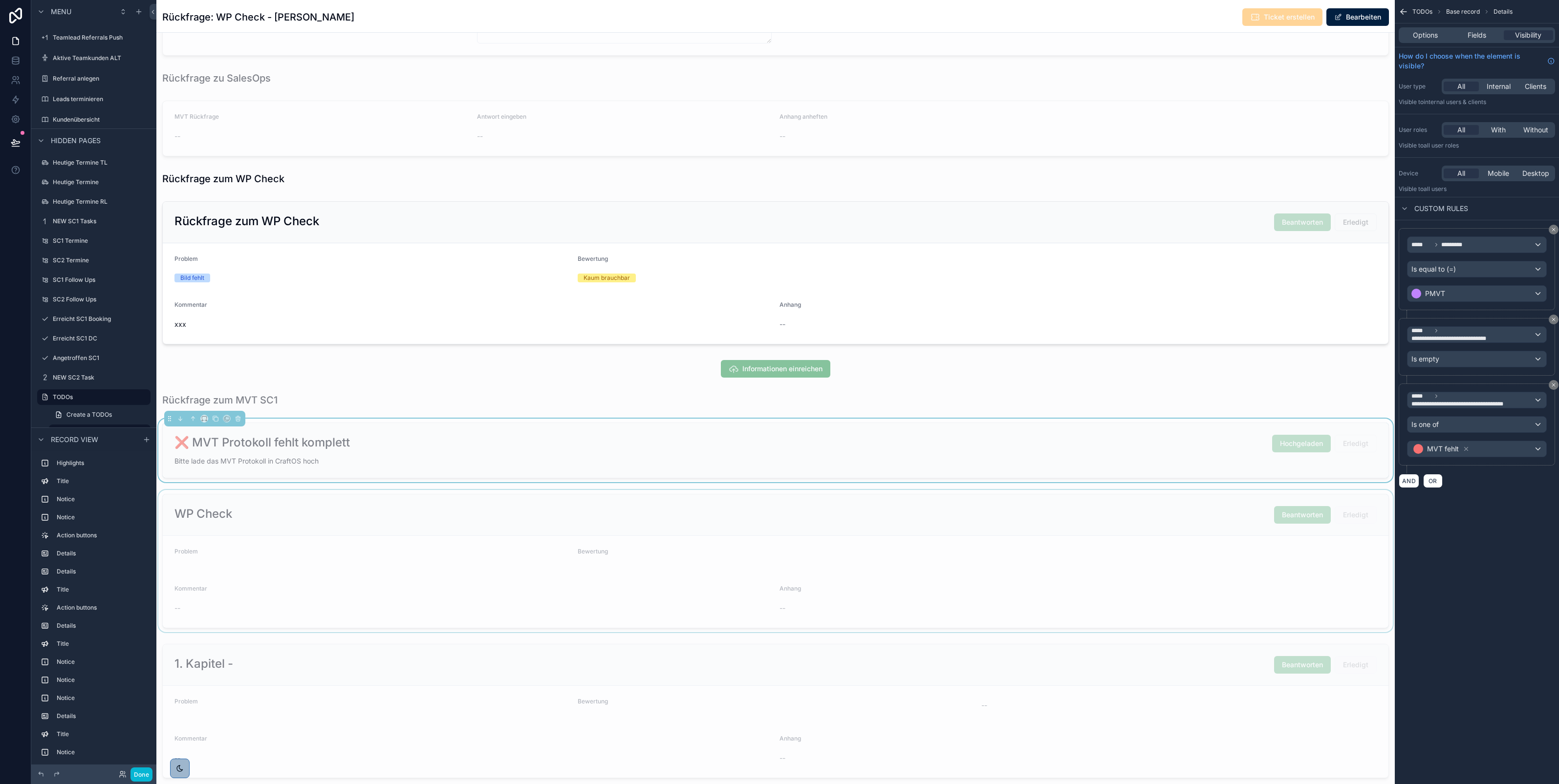
click at [1233, 544] on div at bounding box center [775, 561] width 1238 height 142
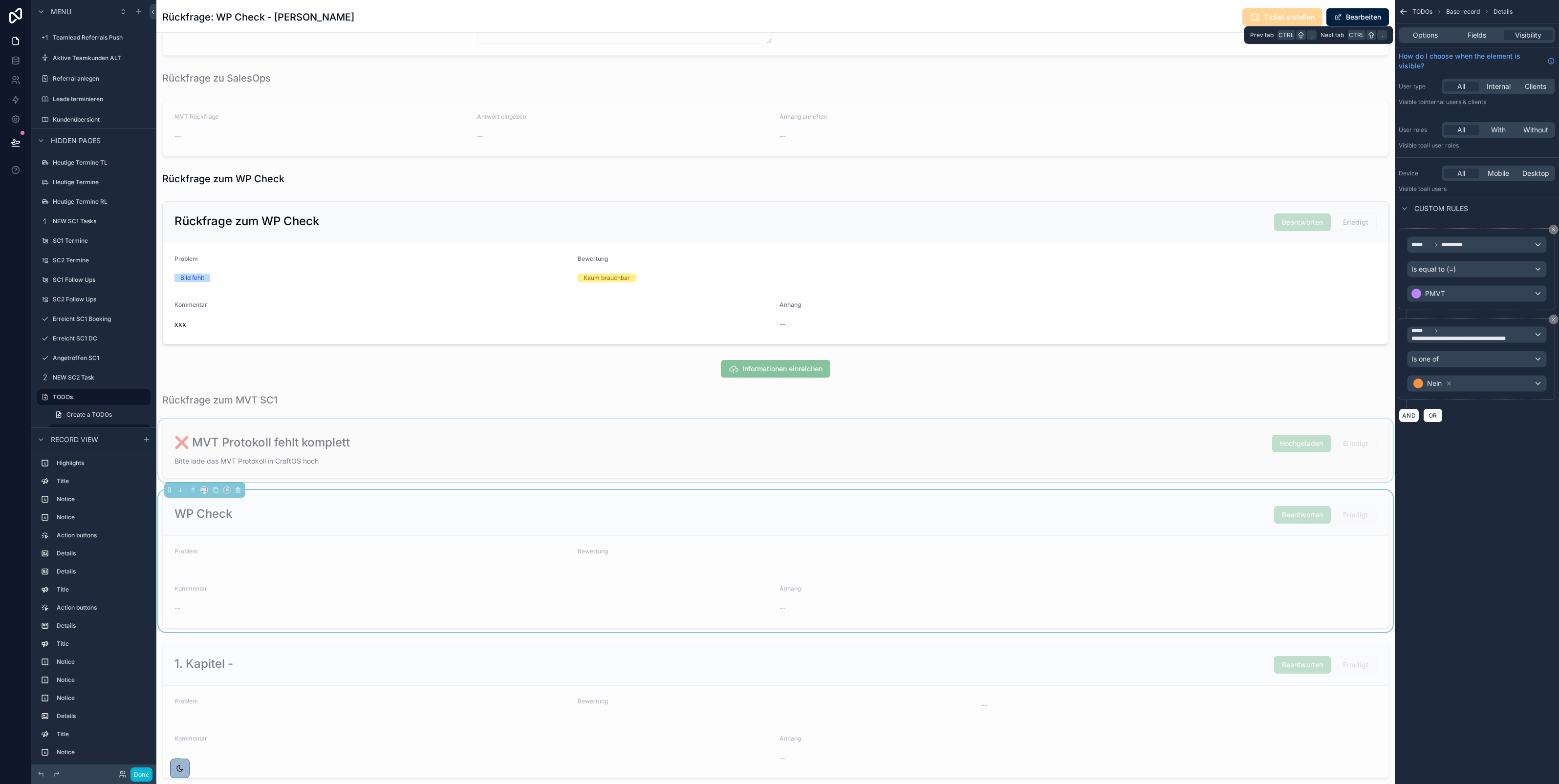
click at [1435, 40] on div "Options Fields Visibility" at bounding box center [1477, 35] width 156 height 16
click at [1419, 35] on span "Options" at bounding box center [1425, 35] width 25 height 10
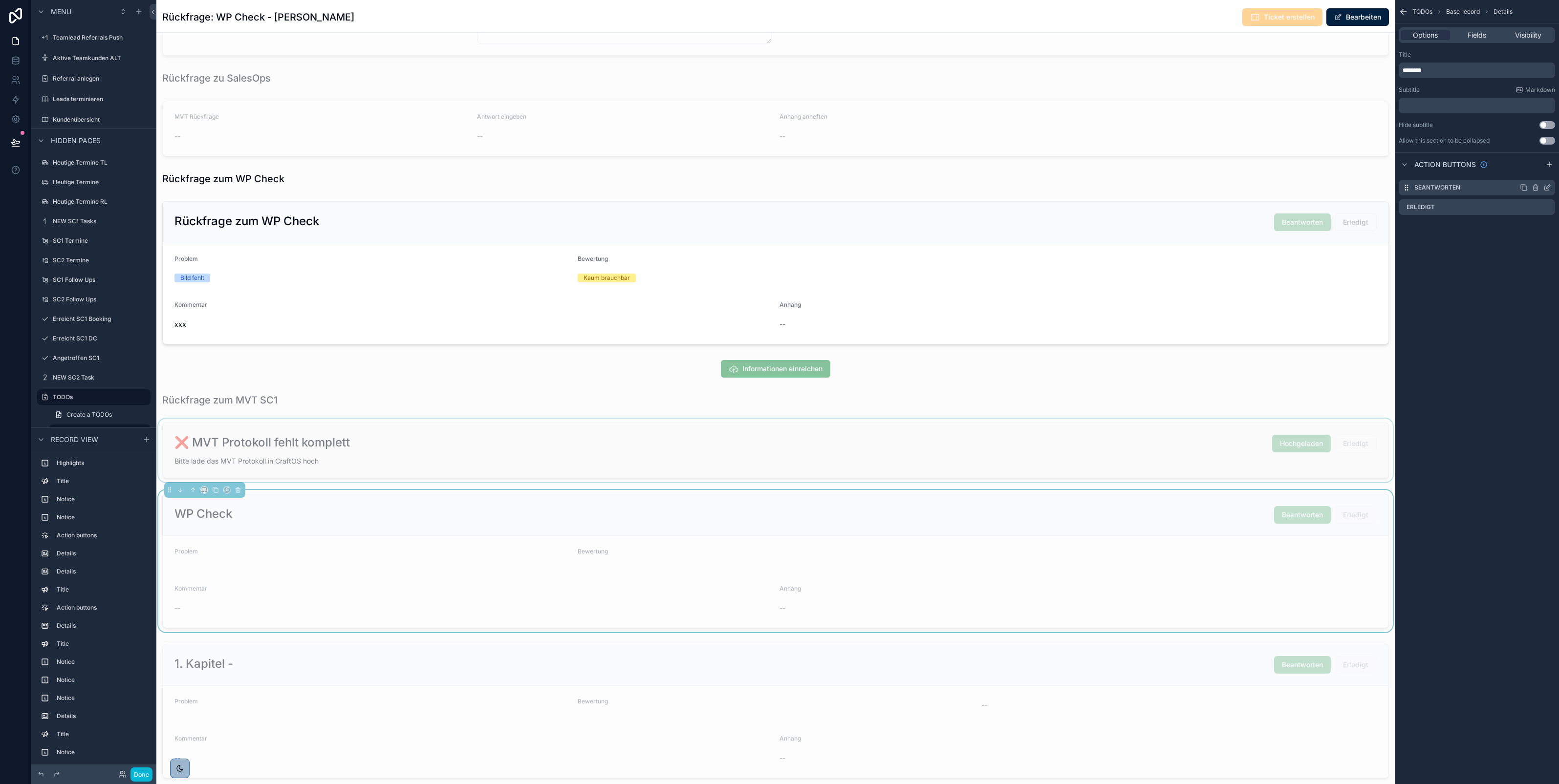
click at [1545, 186] on icon "scrollable content" at bounding box center [1547, 188] width 8 height 8
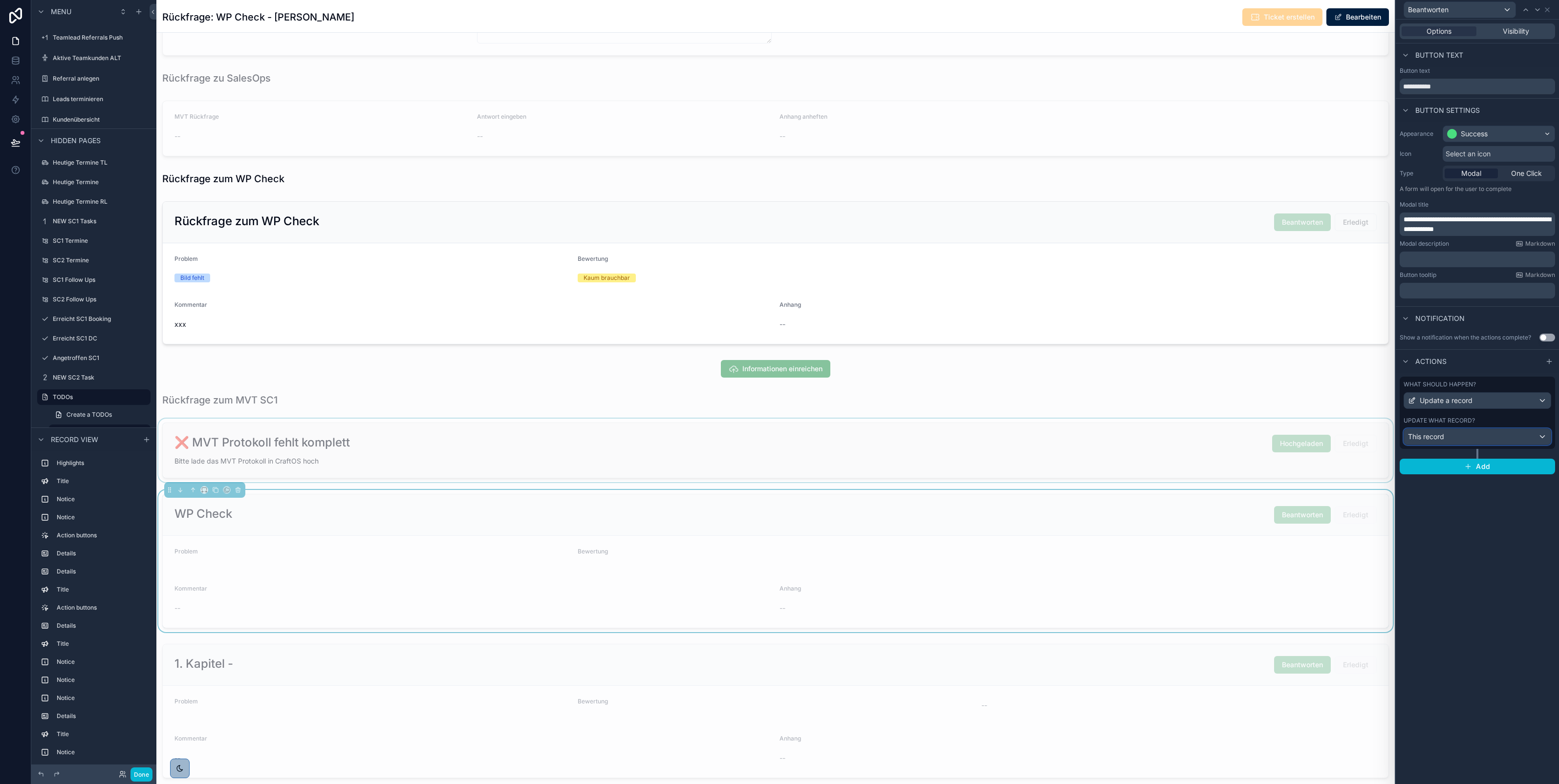
click at [1461, 430] on div "This record" at bounding box center [1477, 437] width 146 height 16
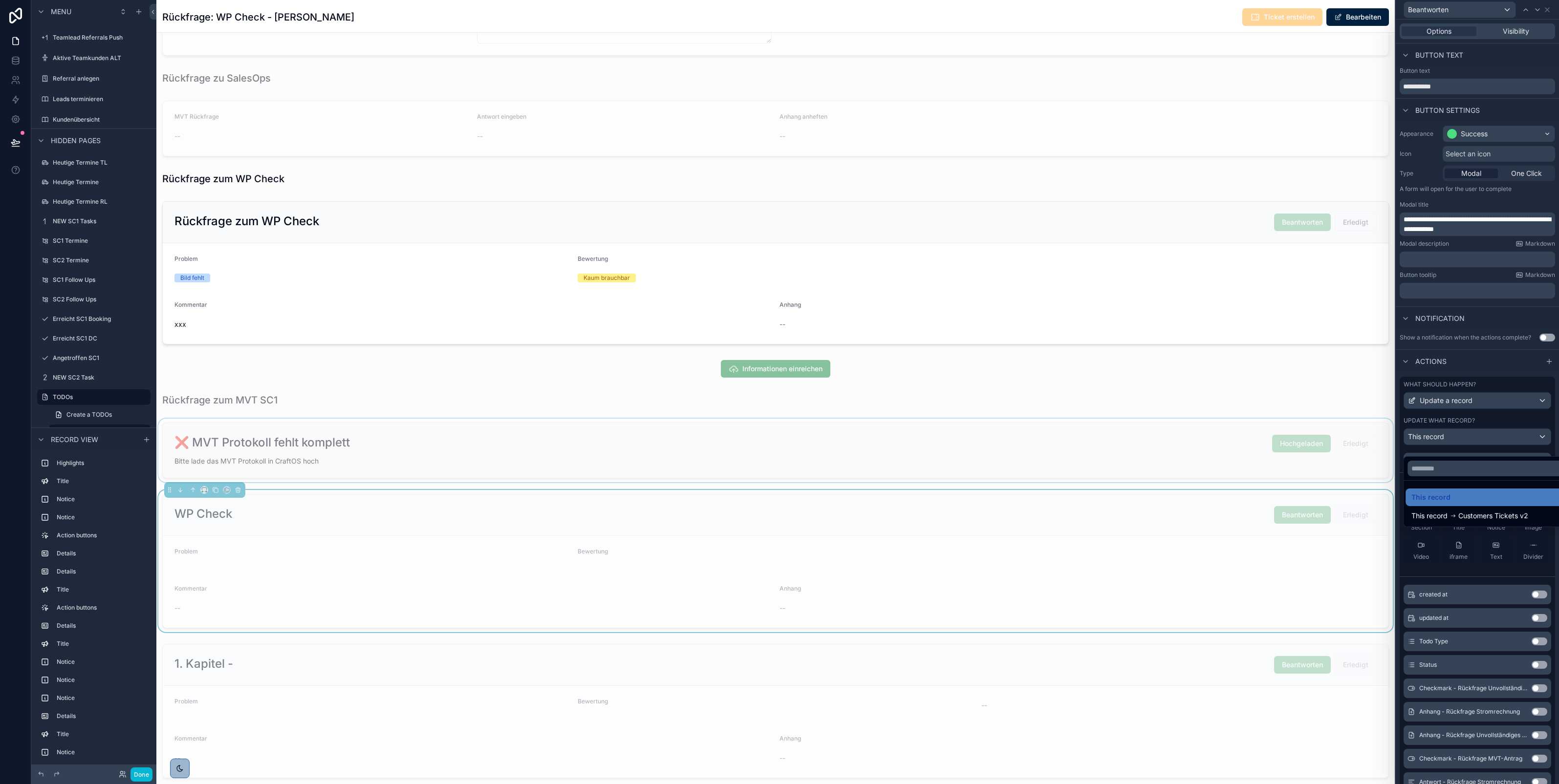
click at [1487, 316] on div at bounding box center [1477, 392] width 163 height 784
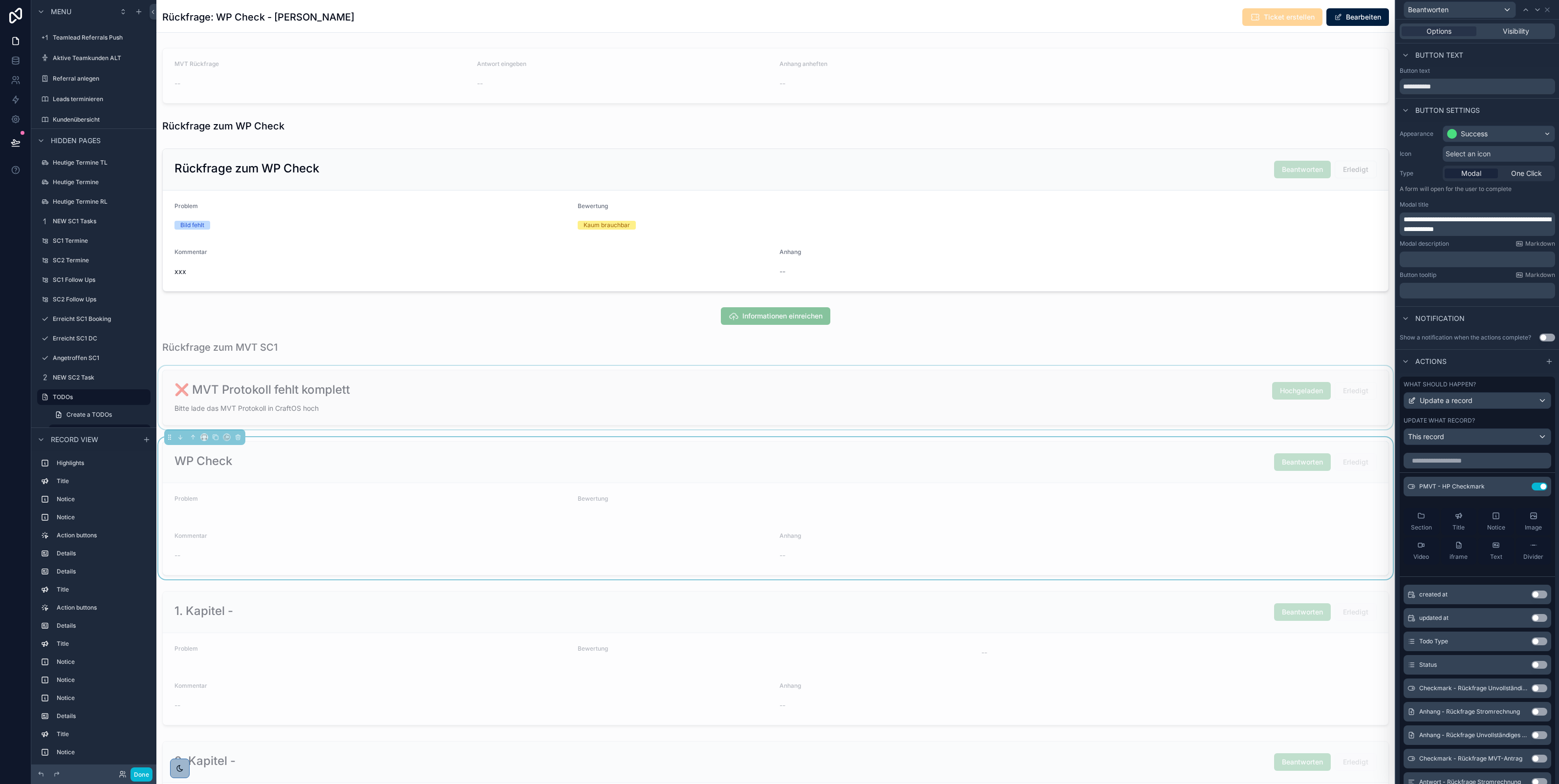
scroll to position [1702, 0]
click at [141, 773] on button "Done" at bounding box center [142, 774] width 22 height 14
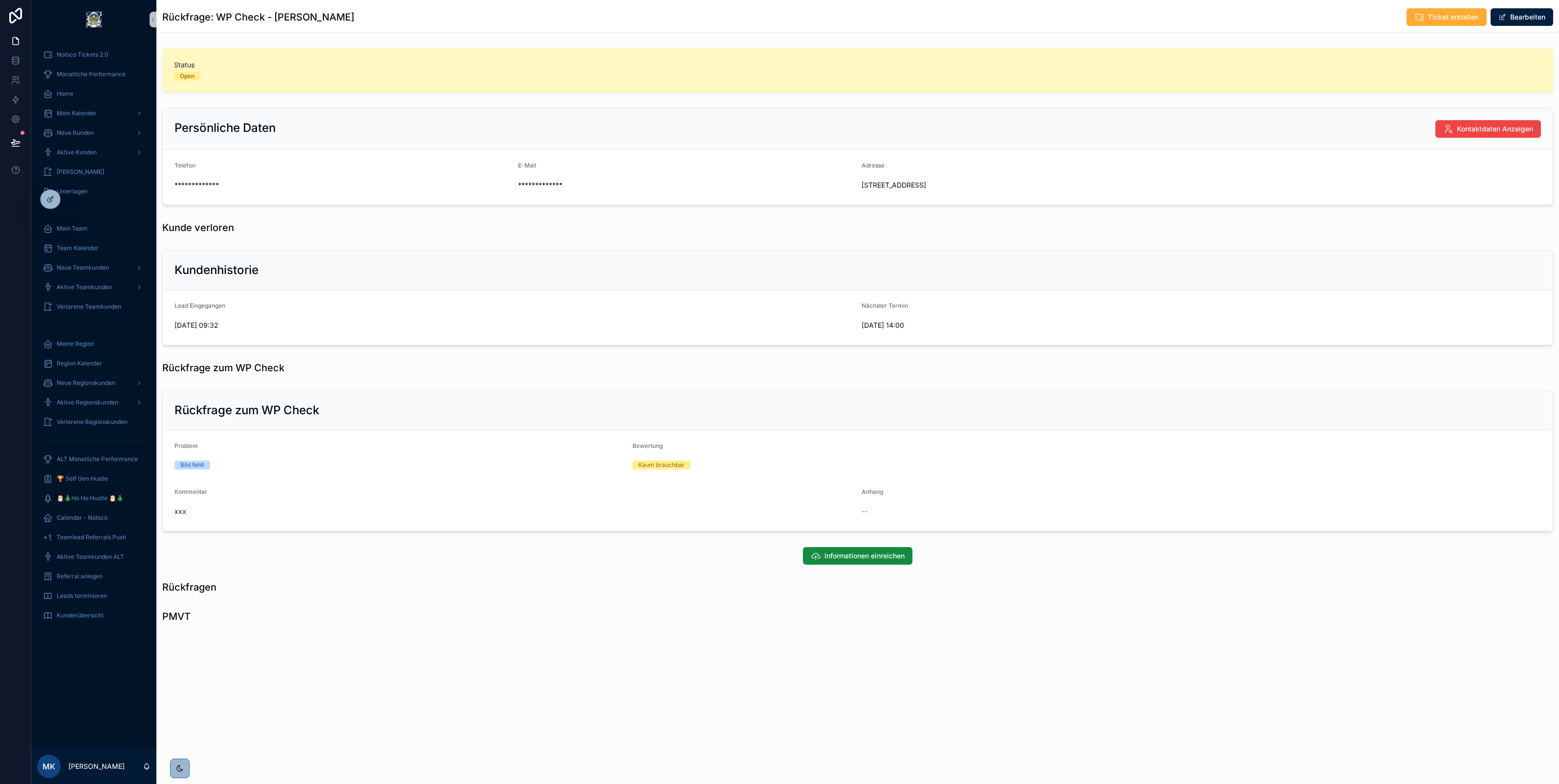
scroll to position [0, 0]
click at [54, 201] on div at bounding box center [50, 199] width 19 height 19
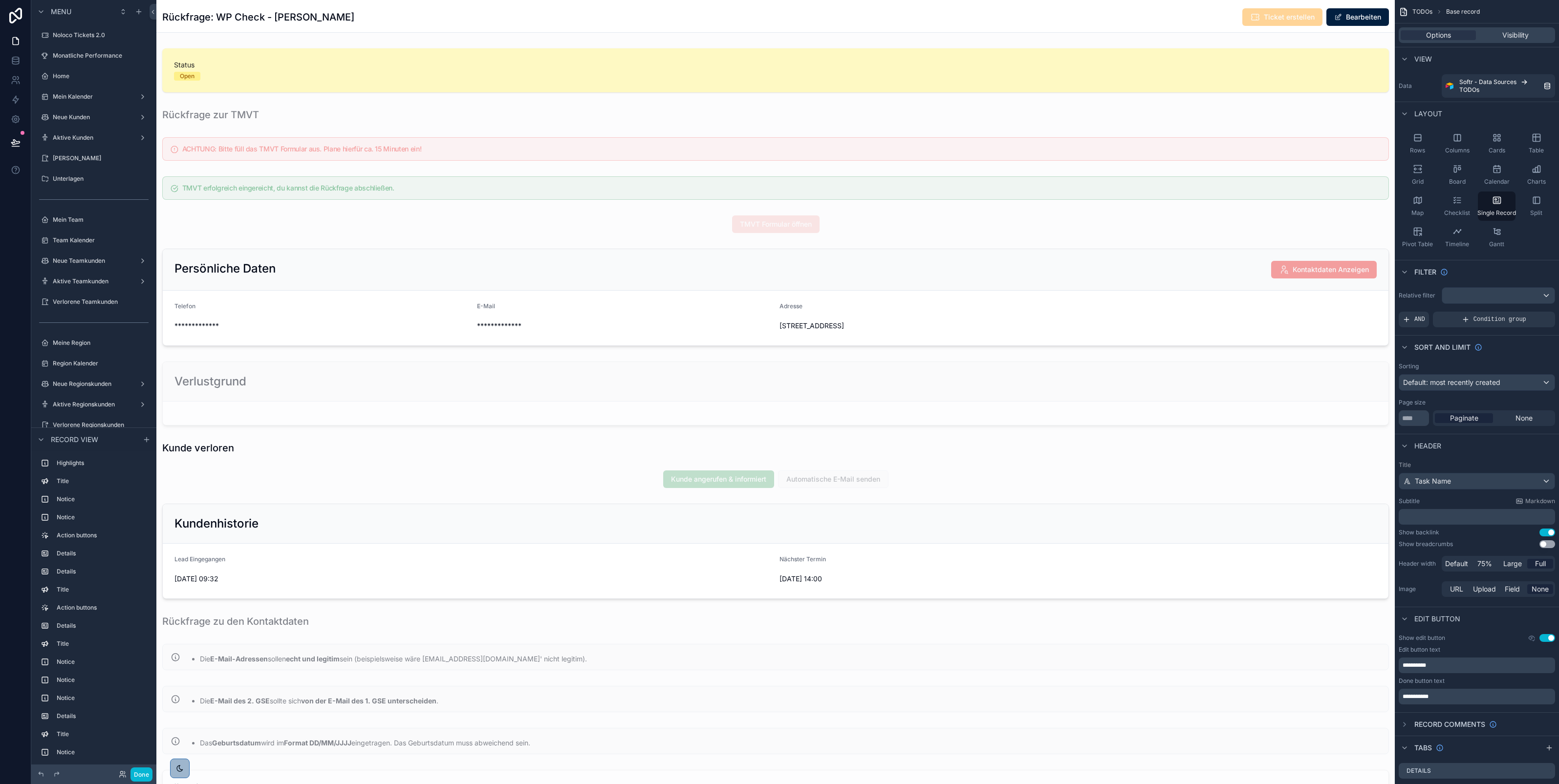
scroll to position [511, 0]
drag, startPoint x: 372, startPoint y: 9, endPoint x: 275, endPoint y: 15, distance: 97.2
click at [275, 15] on div "Rückfrage: WP Check - Phillip Mustermann Ticket erstellen Bearbeiten" at bounding box center [775, 17] width 1227 height 19
copy h1 "Phillip Mustermann"
click at [137, 770] on button "Done" at bounding box center [142, 774] width 22 height 14
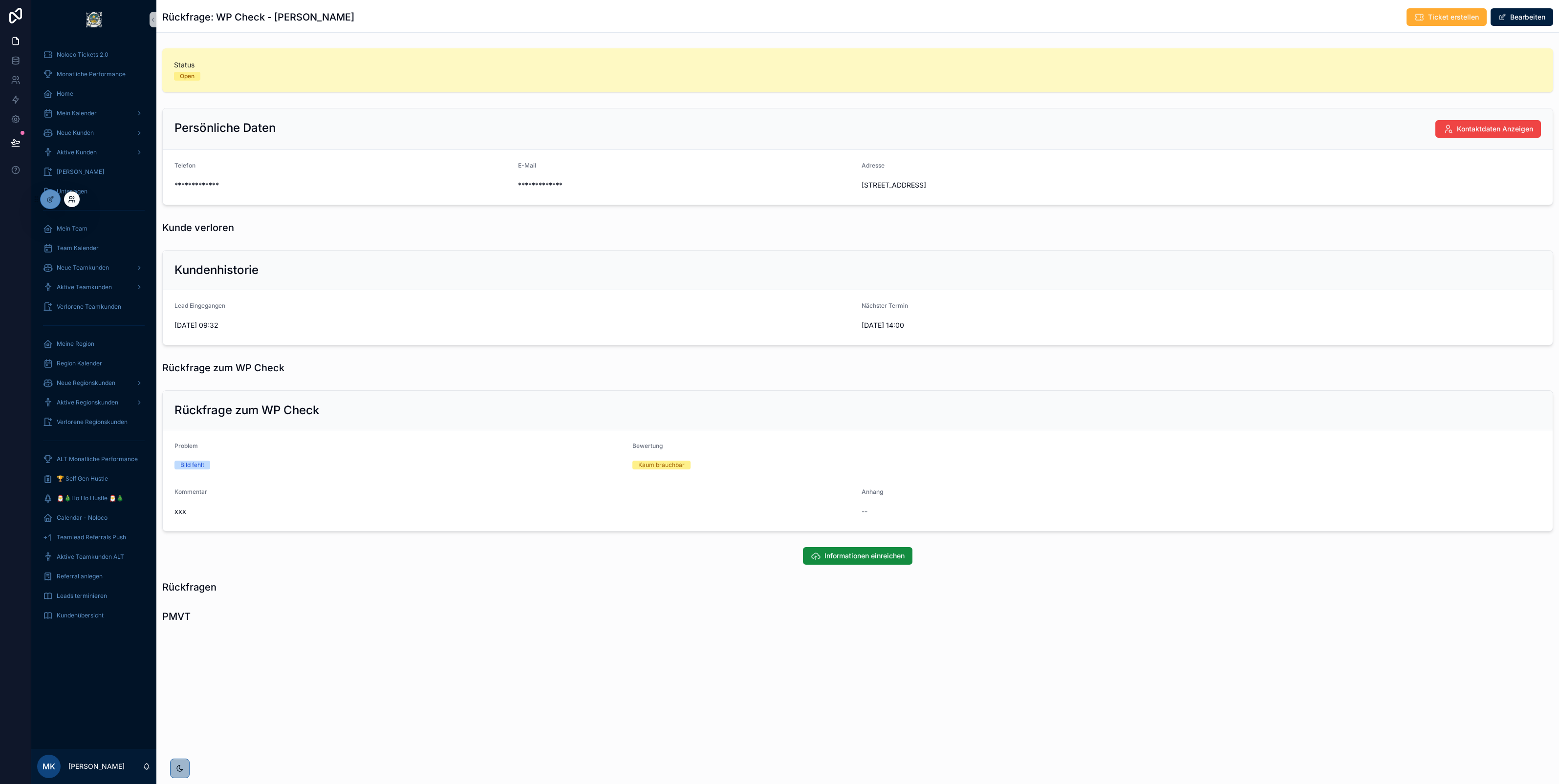
click at [69, 201] on icon at bounding box center [71, 201] width 4 height 2
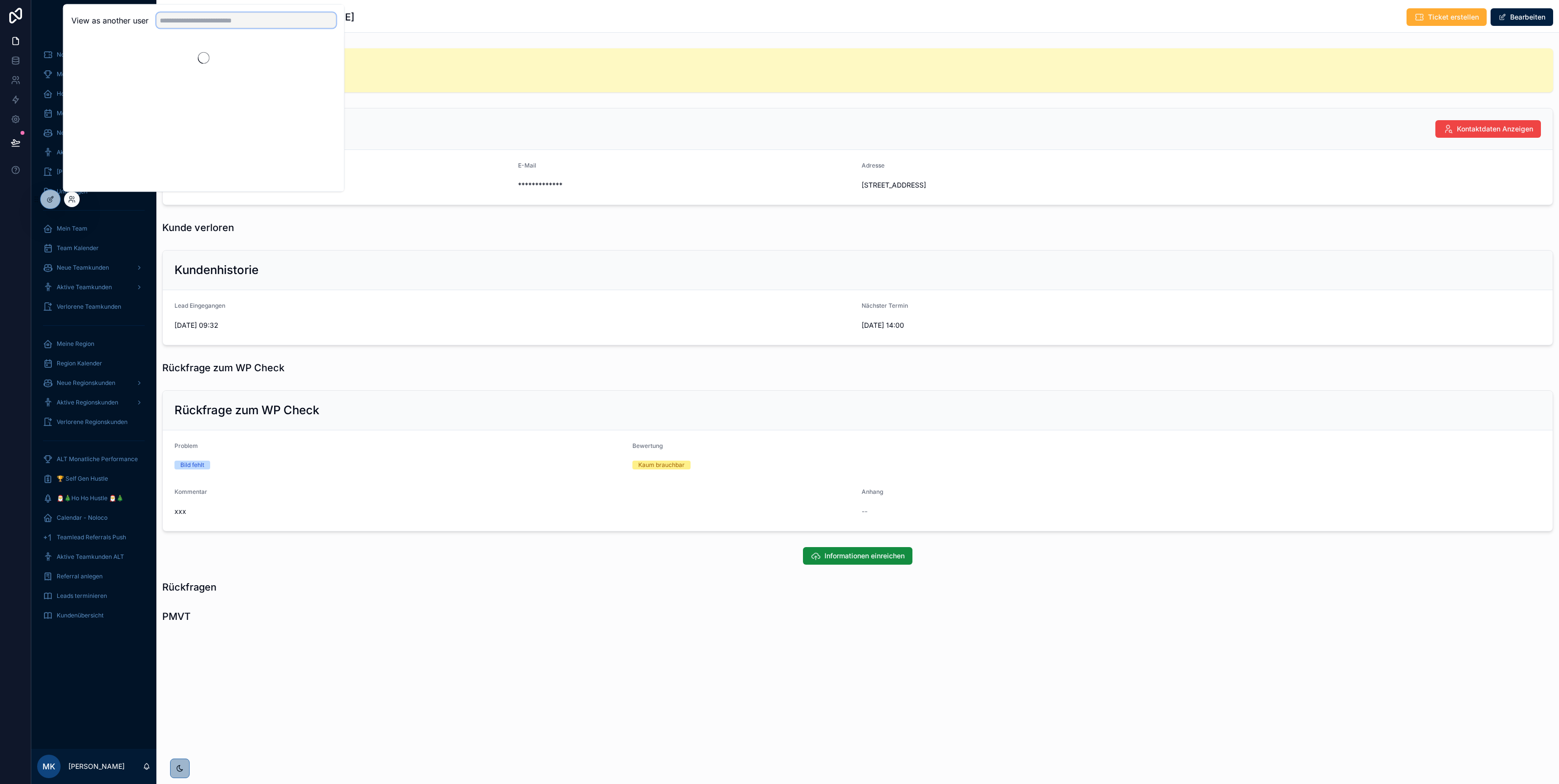
click at [189, 19] on input "text" at bounding box center [246, 21] width 180 height 16
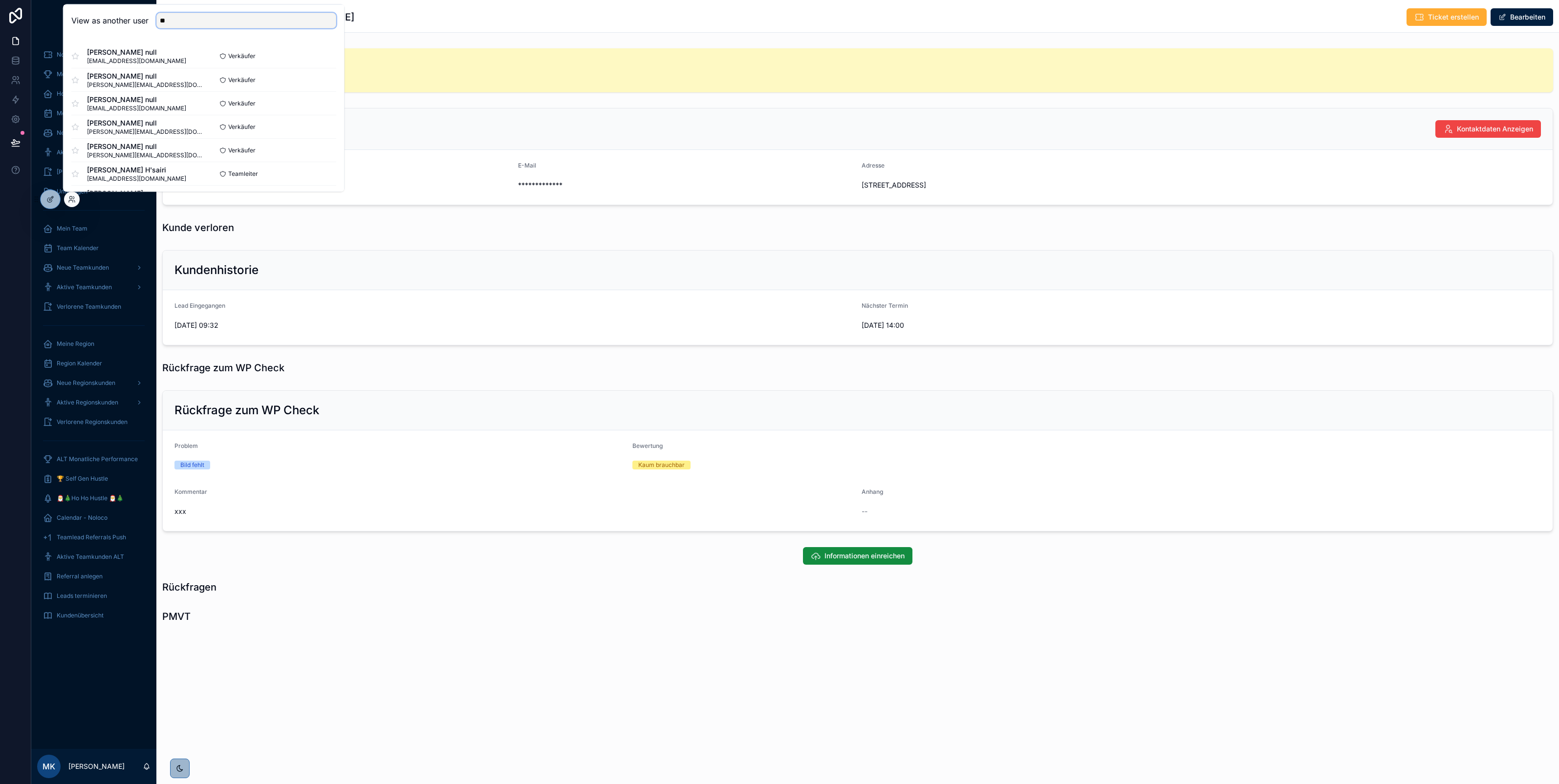
type input "***"
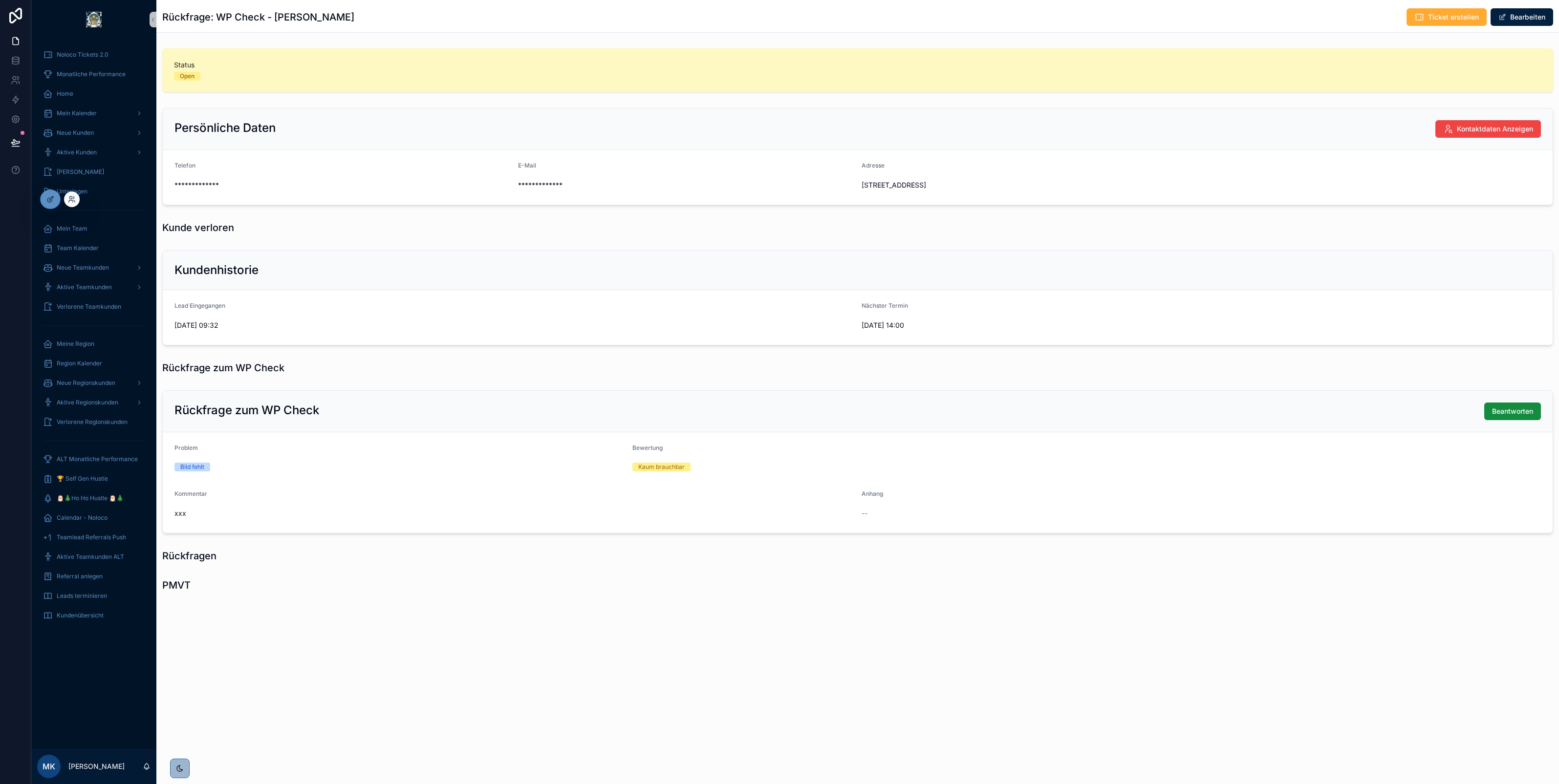
click at [67, 199] on div at bounding box center [72, 200] width 16 height 16
click at [70, 199] on icon at bounding box center [71, 199] width 8 height 8
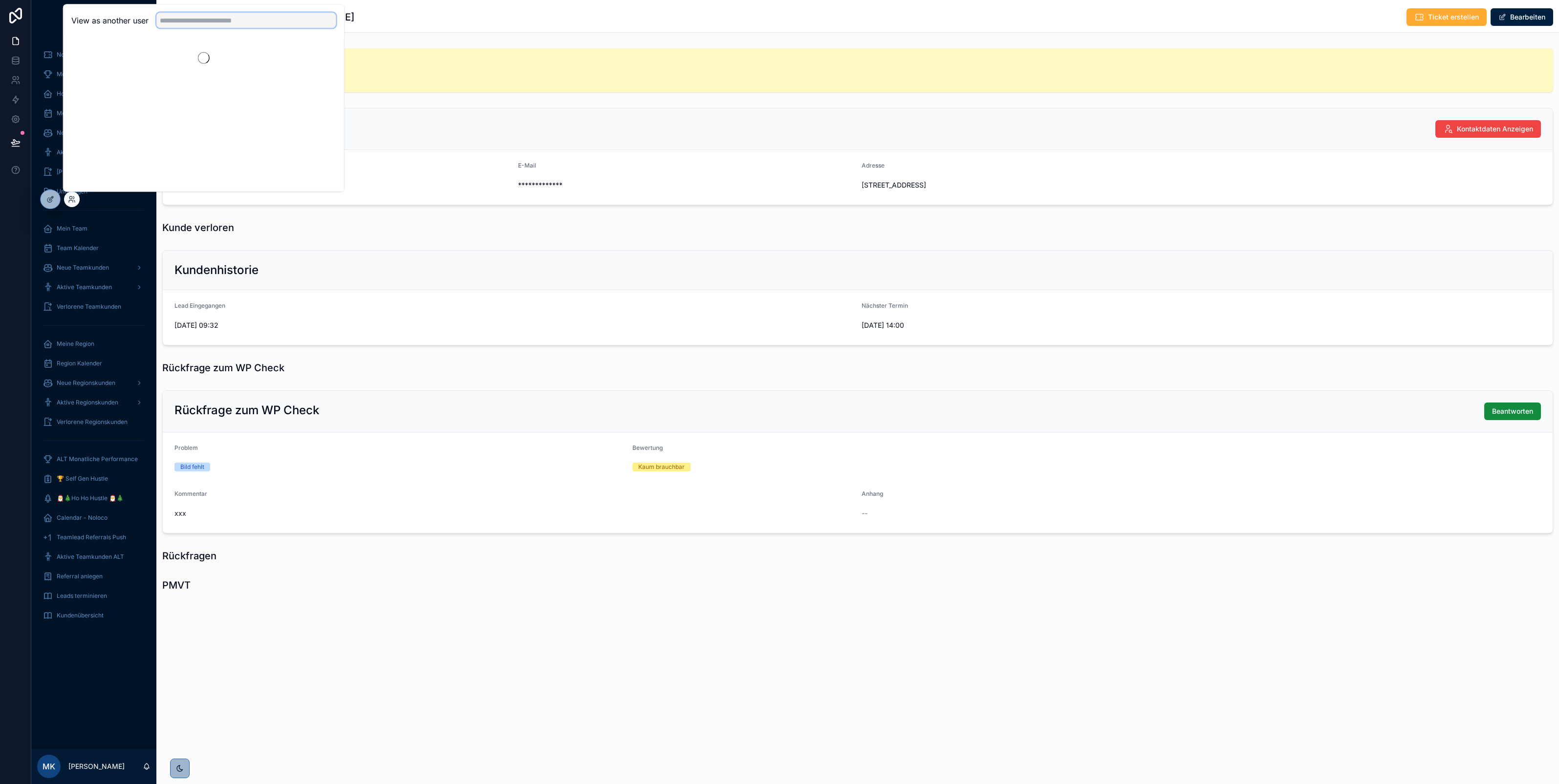
click at [194, 23] on input "text" at bounding box center [246, 21] width 180 height 16
type input "****"
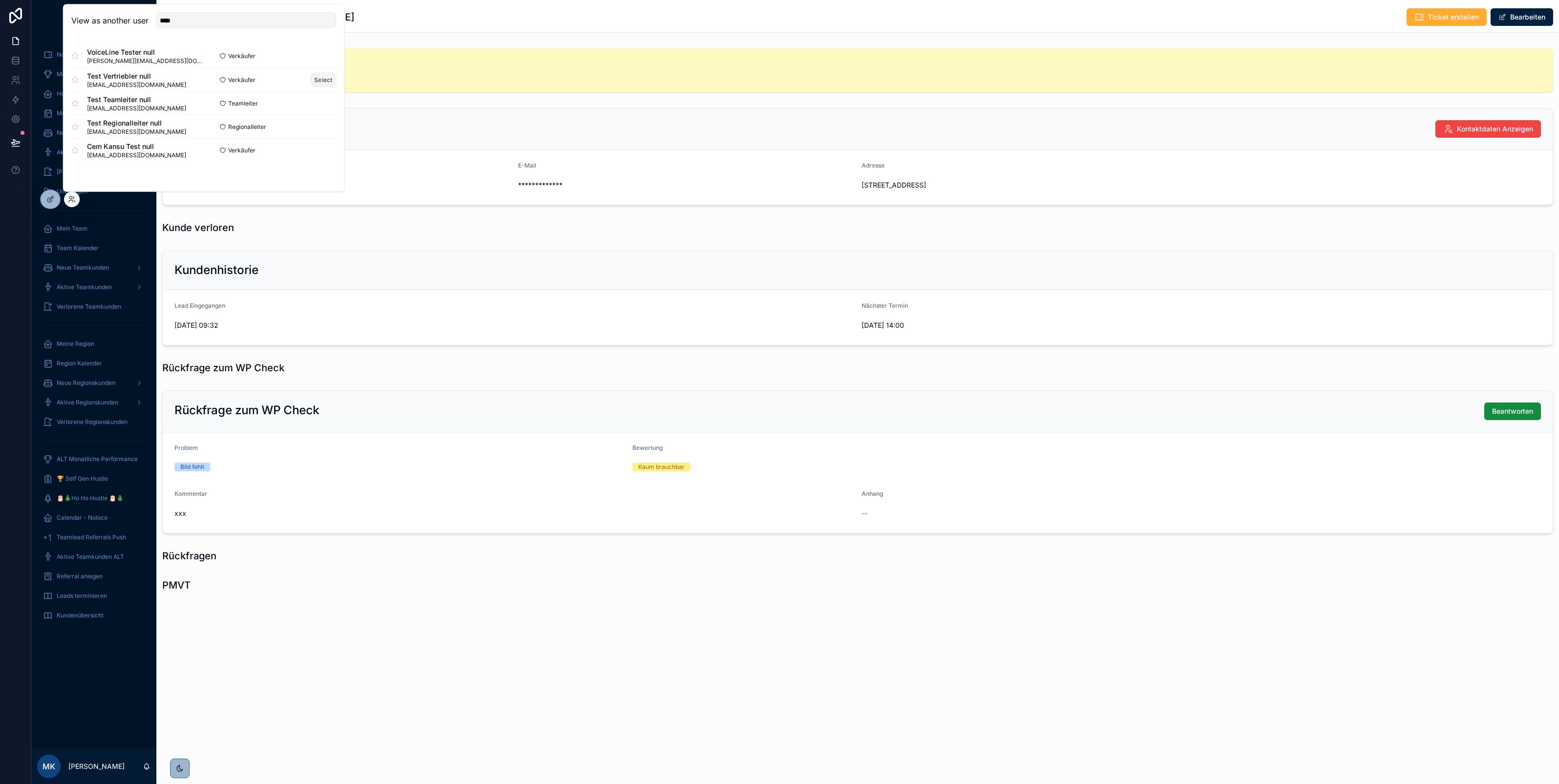
click at [325, 83] on button "Select" at bounding box center [324, 79] width 25 height 14
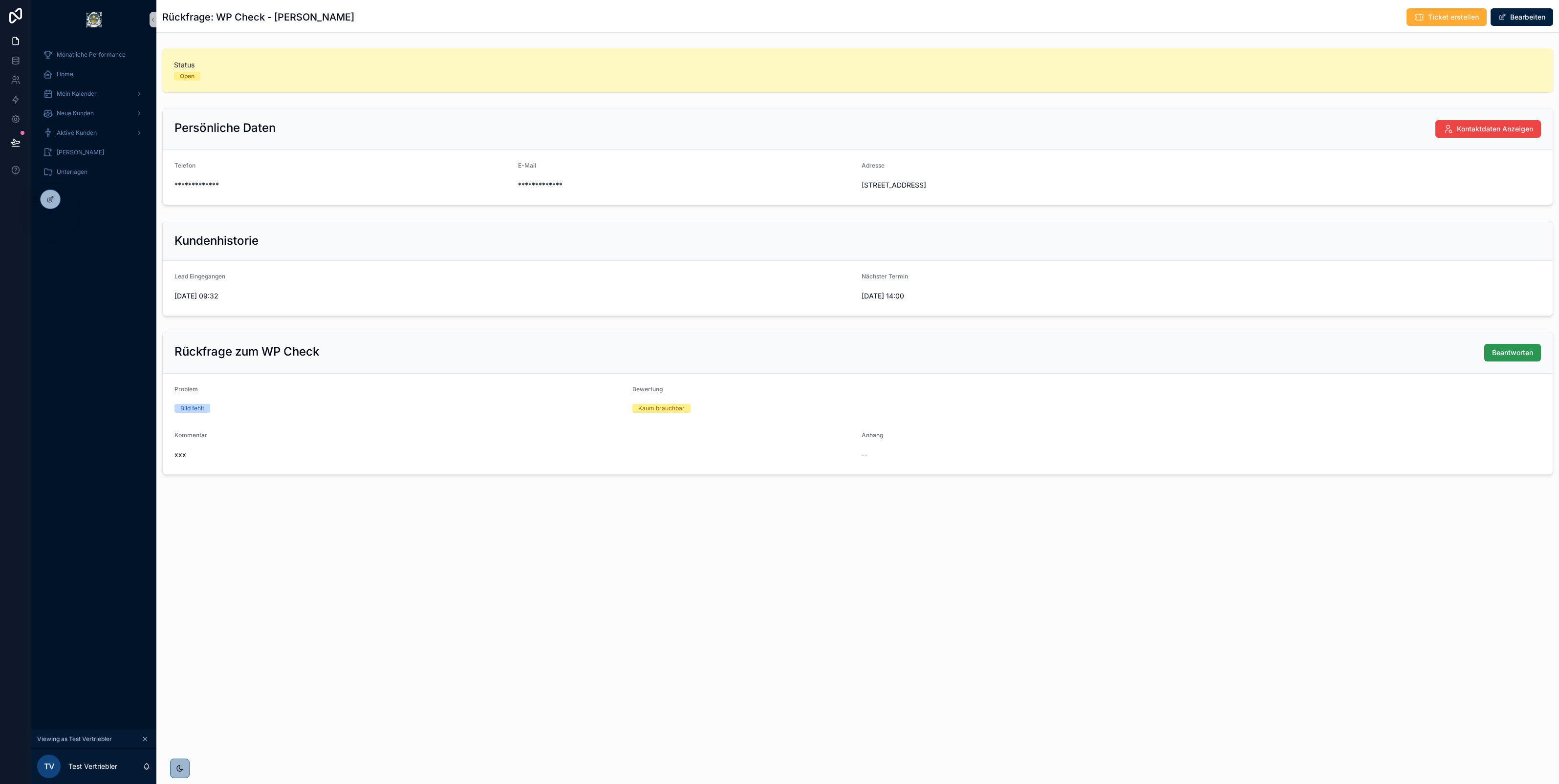
click at [1497, 352] on span "Beantworten" at bounding box center [1512, 353] width 41 height 10
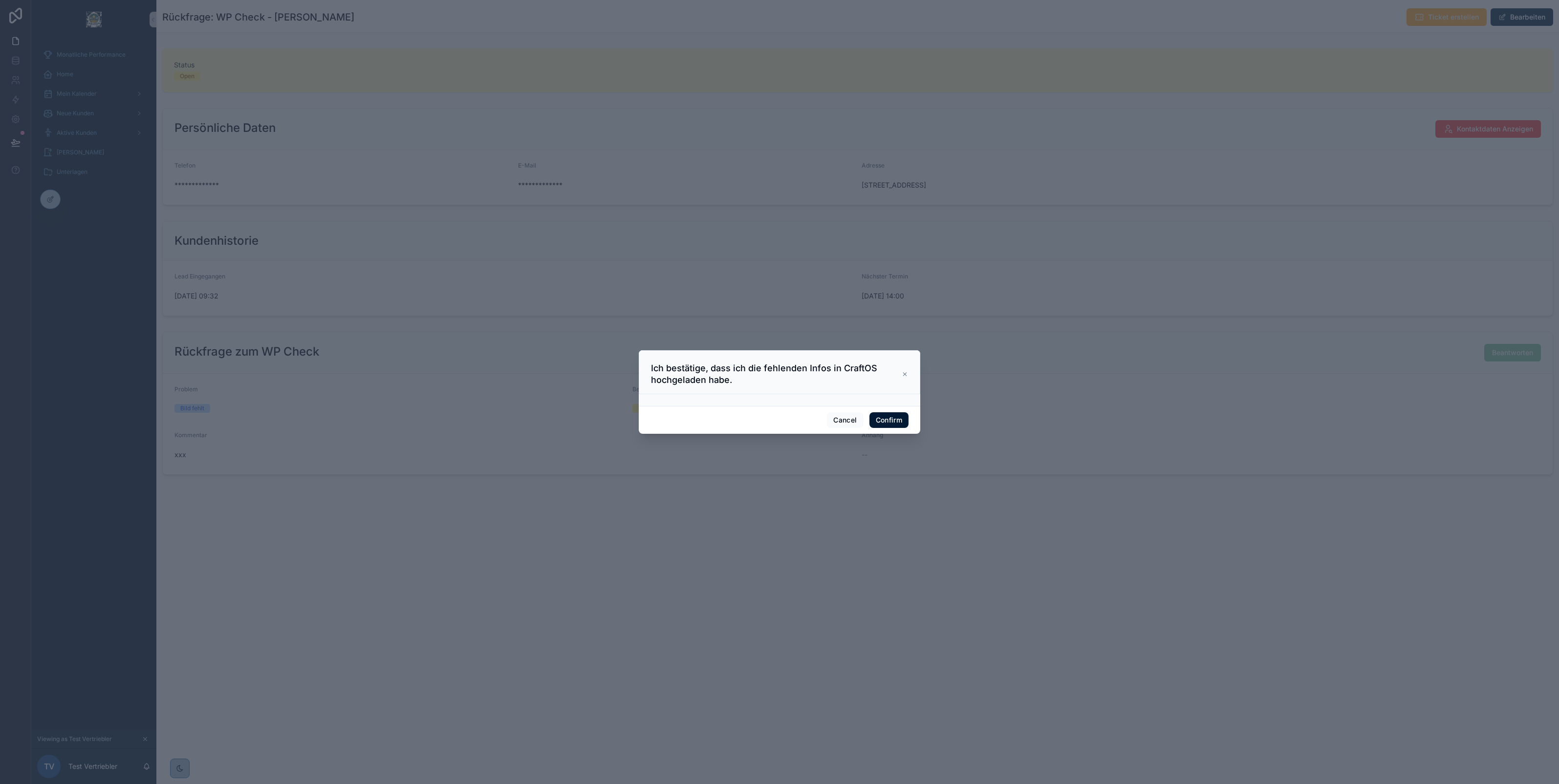
click at [897, 421] on button "Confirm" at bounding box center [889, 420] width 39 height 16
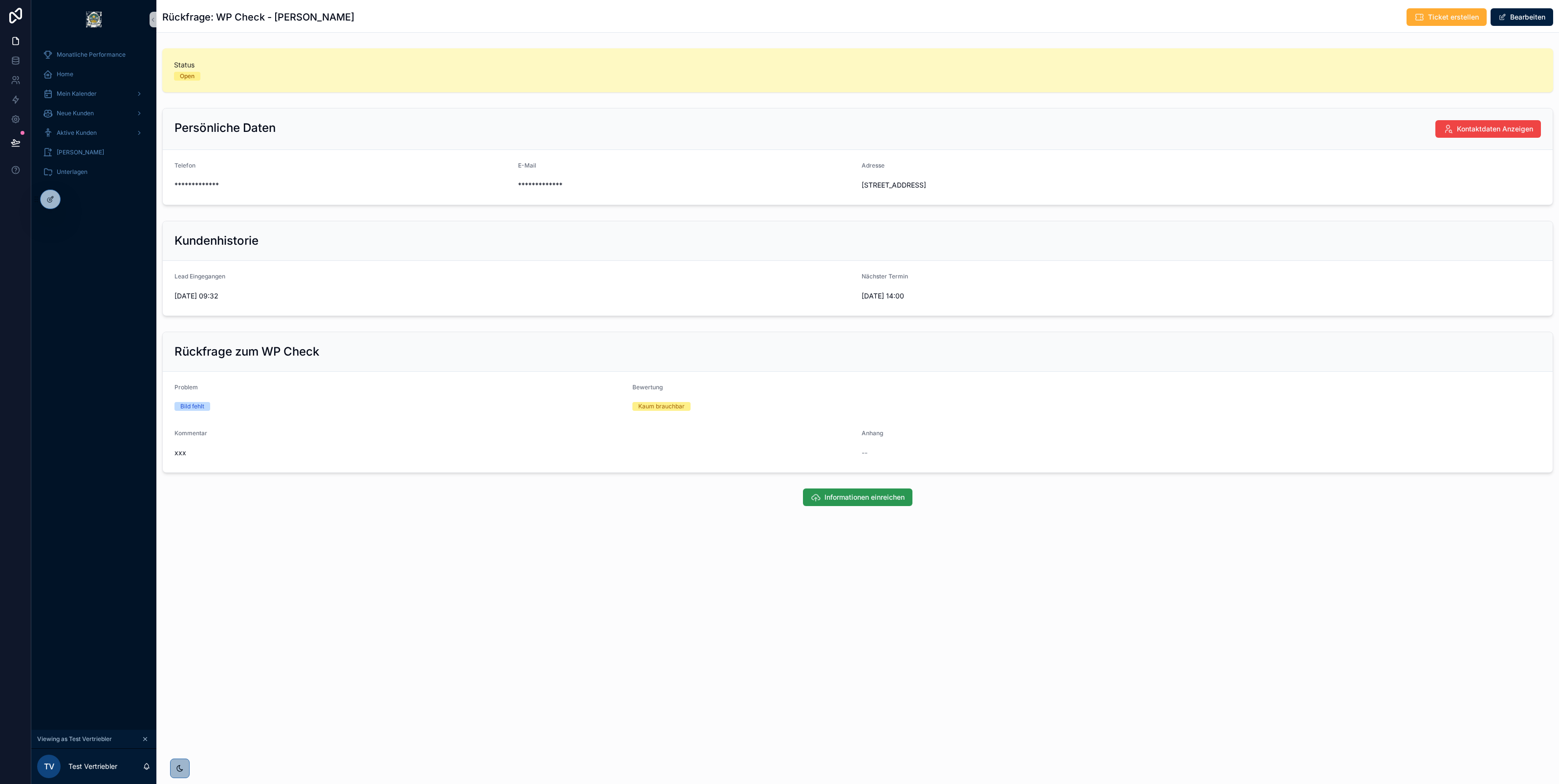
click at [841, 501] on span "Informationen einreichen" at bounding box center [864, 497] width 80 height 10
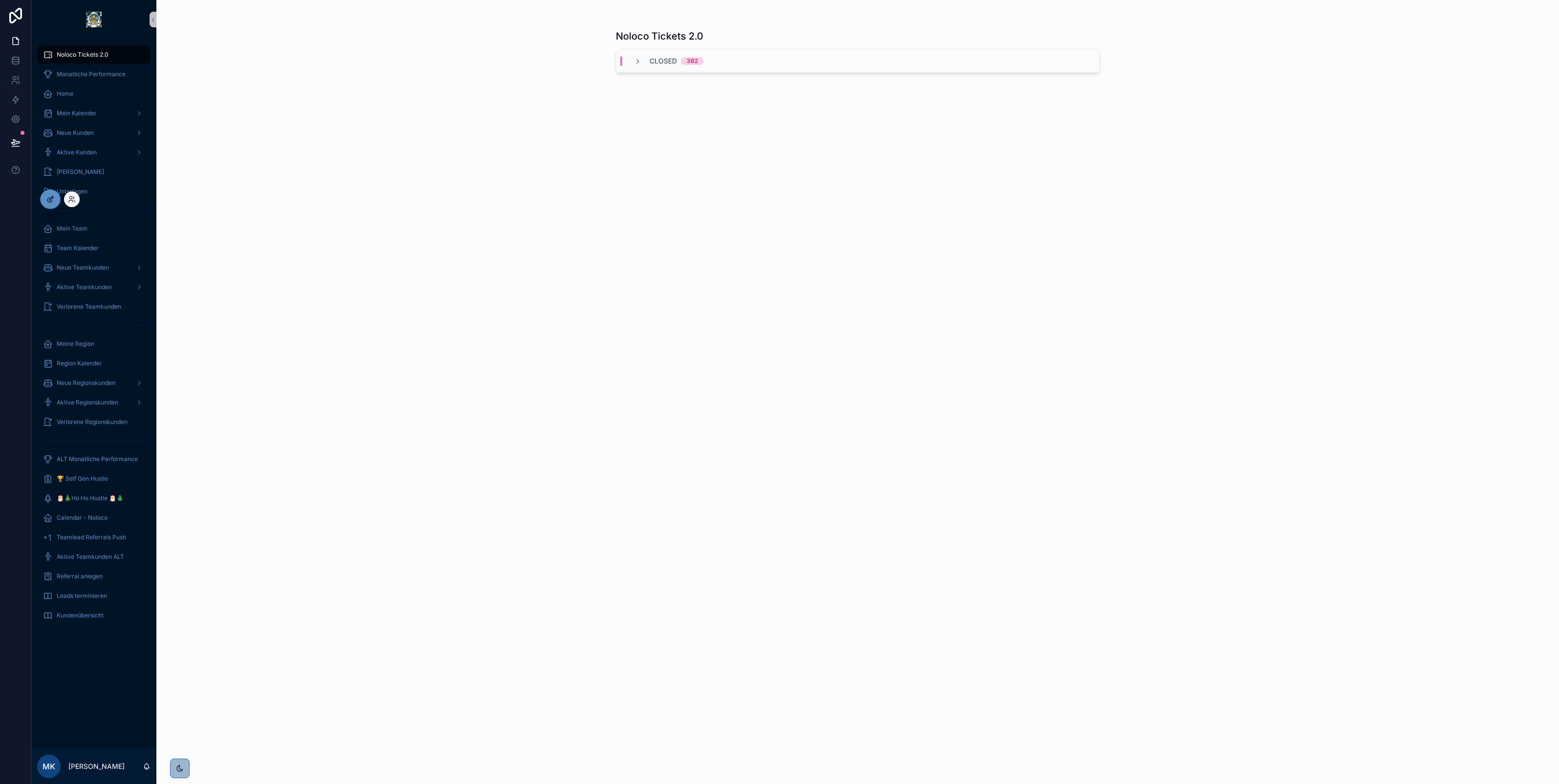
click at [50, 205] on div at bounding box center [50, 199] width 19 height 19
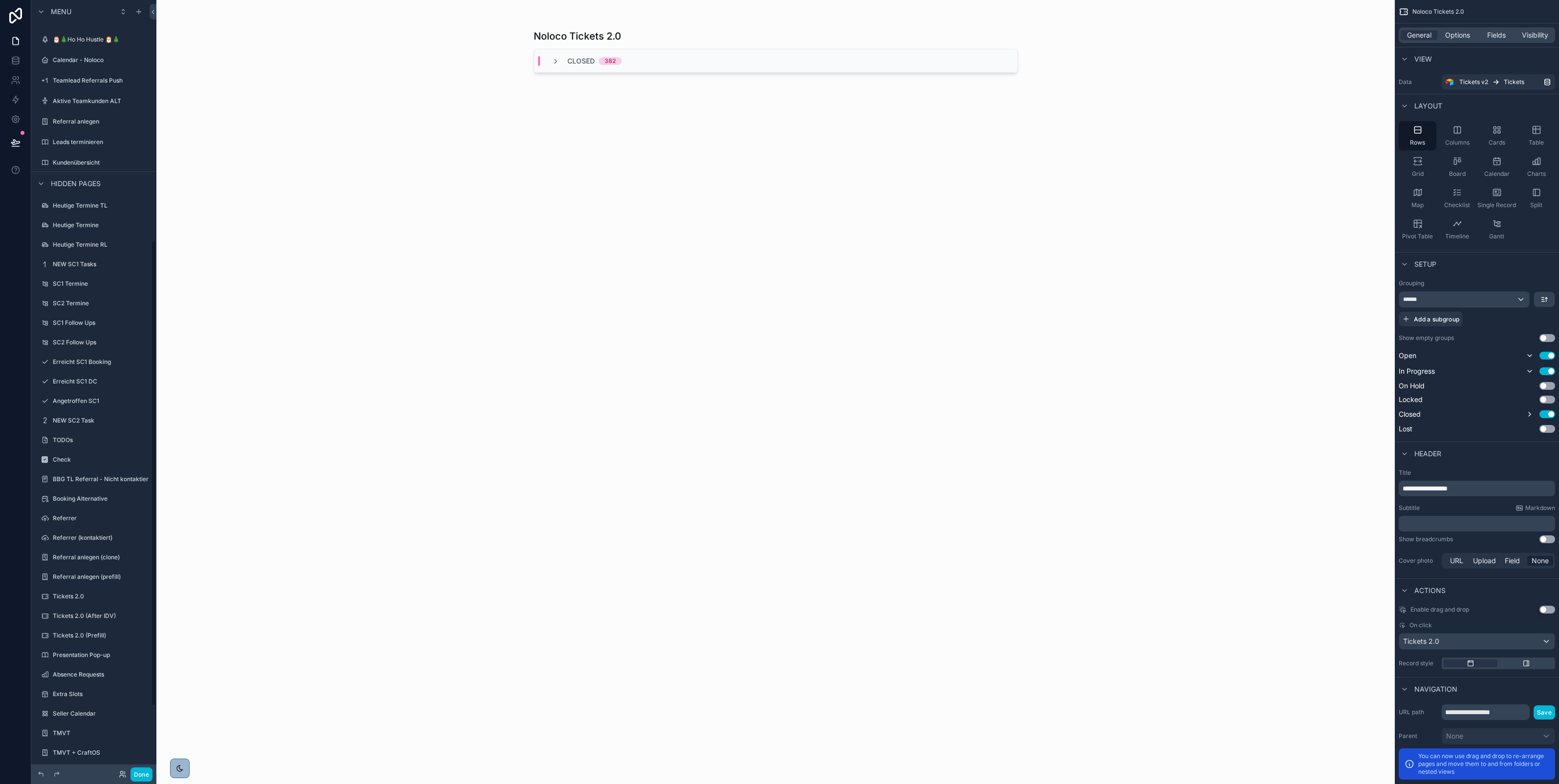
scroll to position [508, 0]
click at [61, 730] on label "TMVT + CraftOS" at bounding box center [91, 730] width 78 height 8
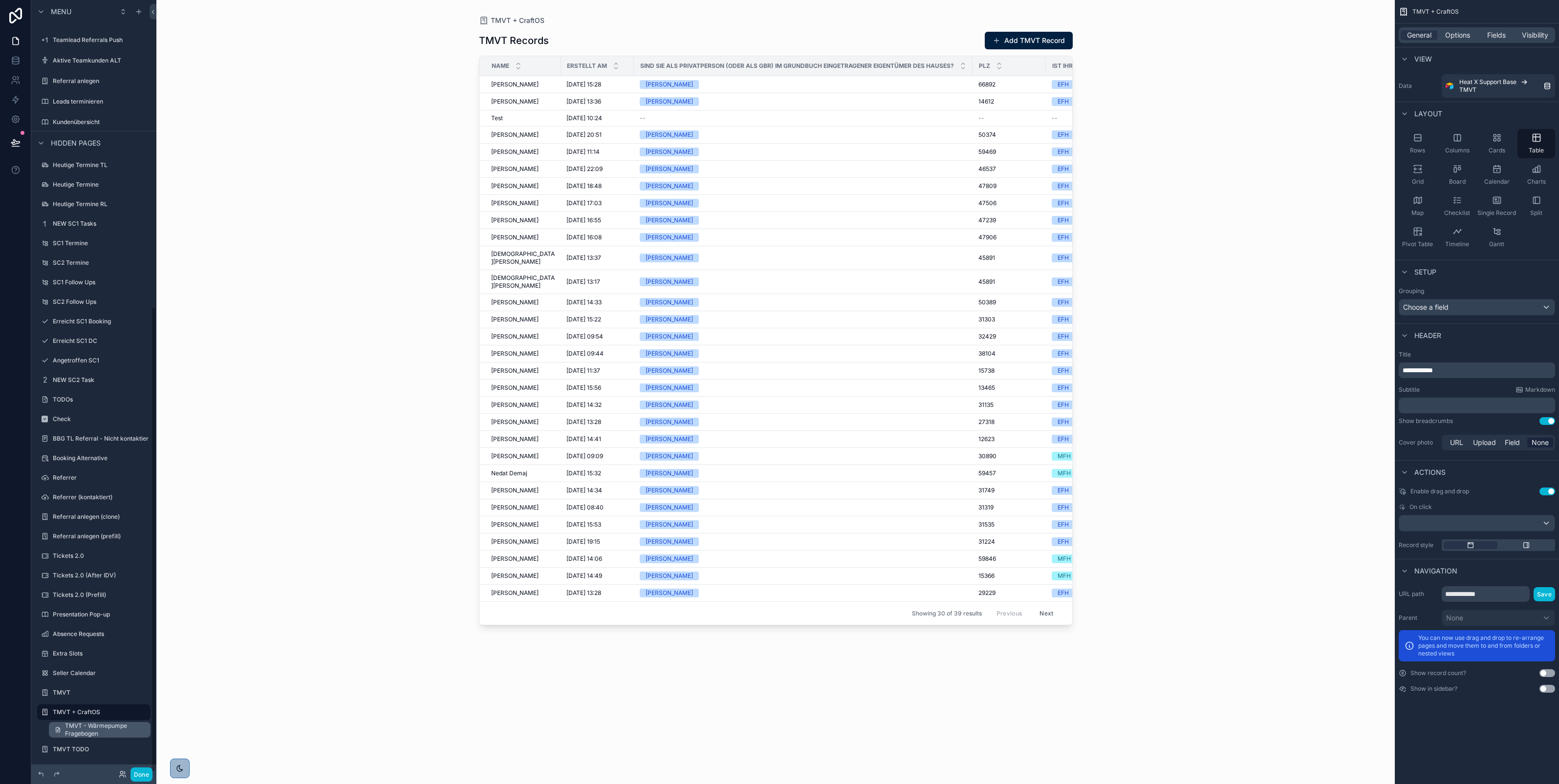
click at [76, 726] on span "TMVT - Wärmepumpe Fragebogen" at bounding box center [105, 730] width 80 height 16
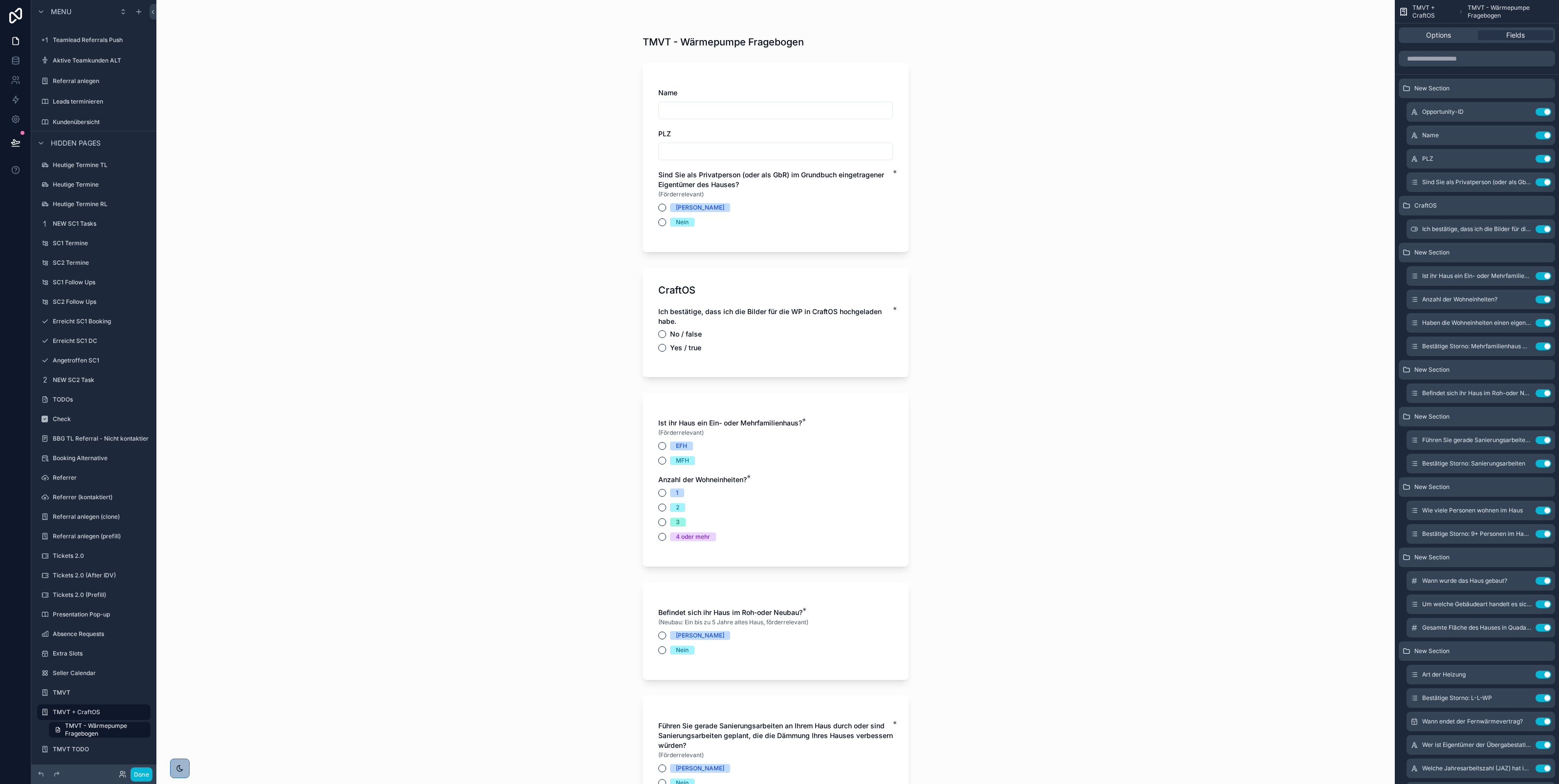
click at [740, 330] on div "No / false" at bounding box center [776, 334] width 235 height 8
click at [1522, 228] on icon "scrollable content" at bounding box center [1523, 229] width 8 height 8
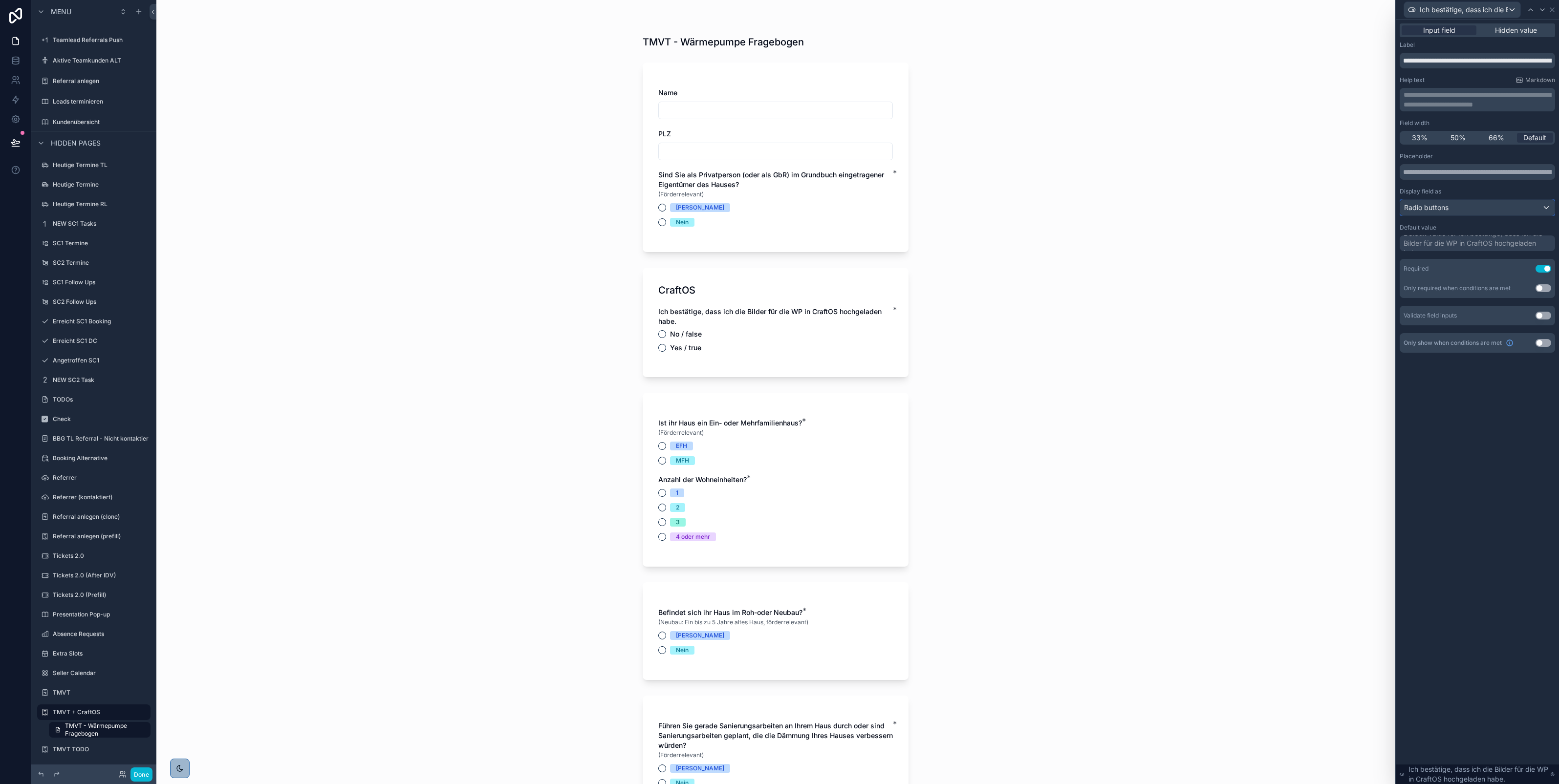
click at [1530, 206] on div "Radio buttons" at bounding box center [1477, 207] width 154 height 16
click at [1438, 265] on div "Default" at bounding box center [1488, 260] width 161 height 11
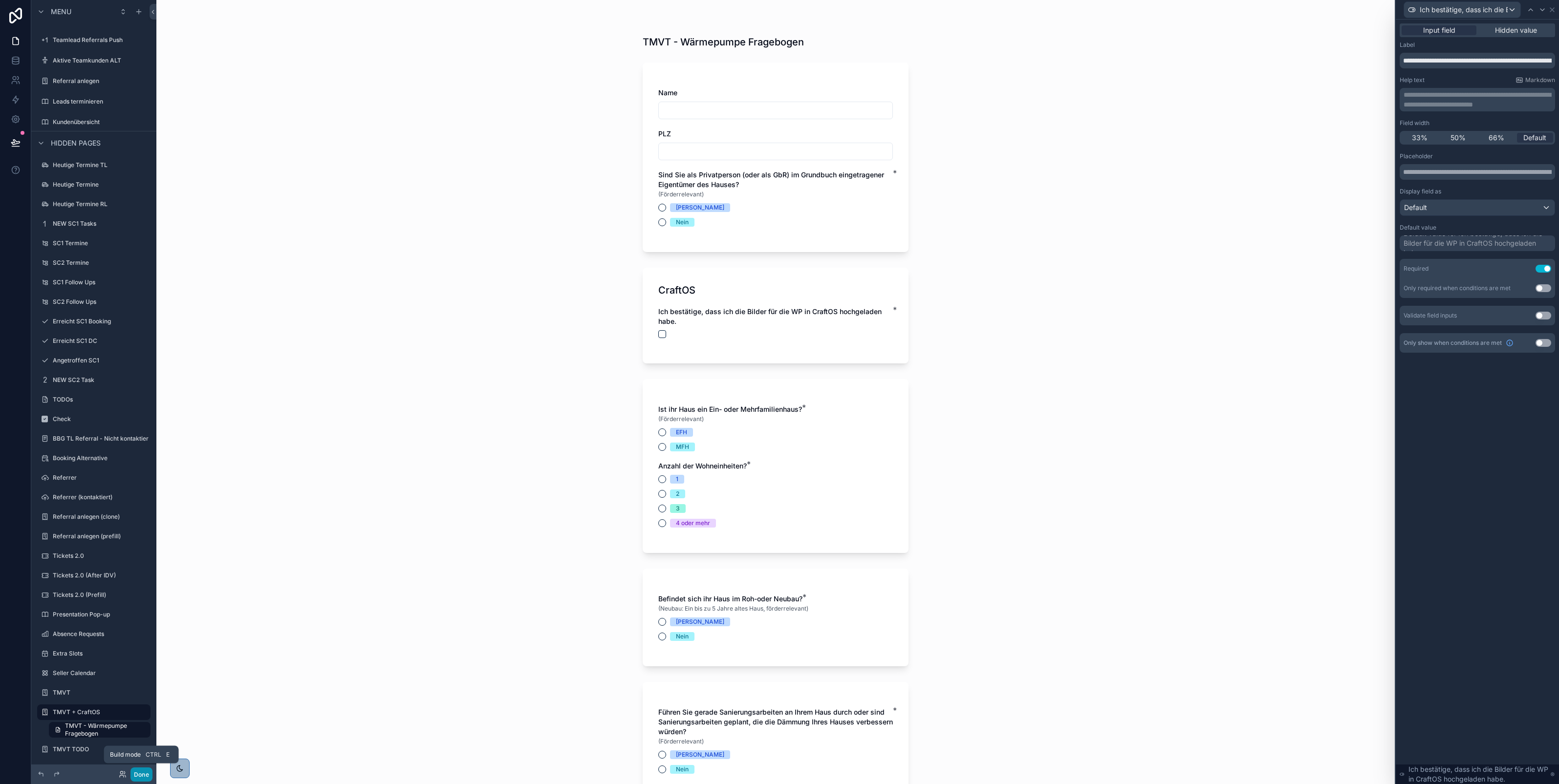
click at [138, 773] on button "Done" at bounding box center [142, 774] width 22 height 14
